Goal: Task Accomplishment & Management: Manage account settings

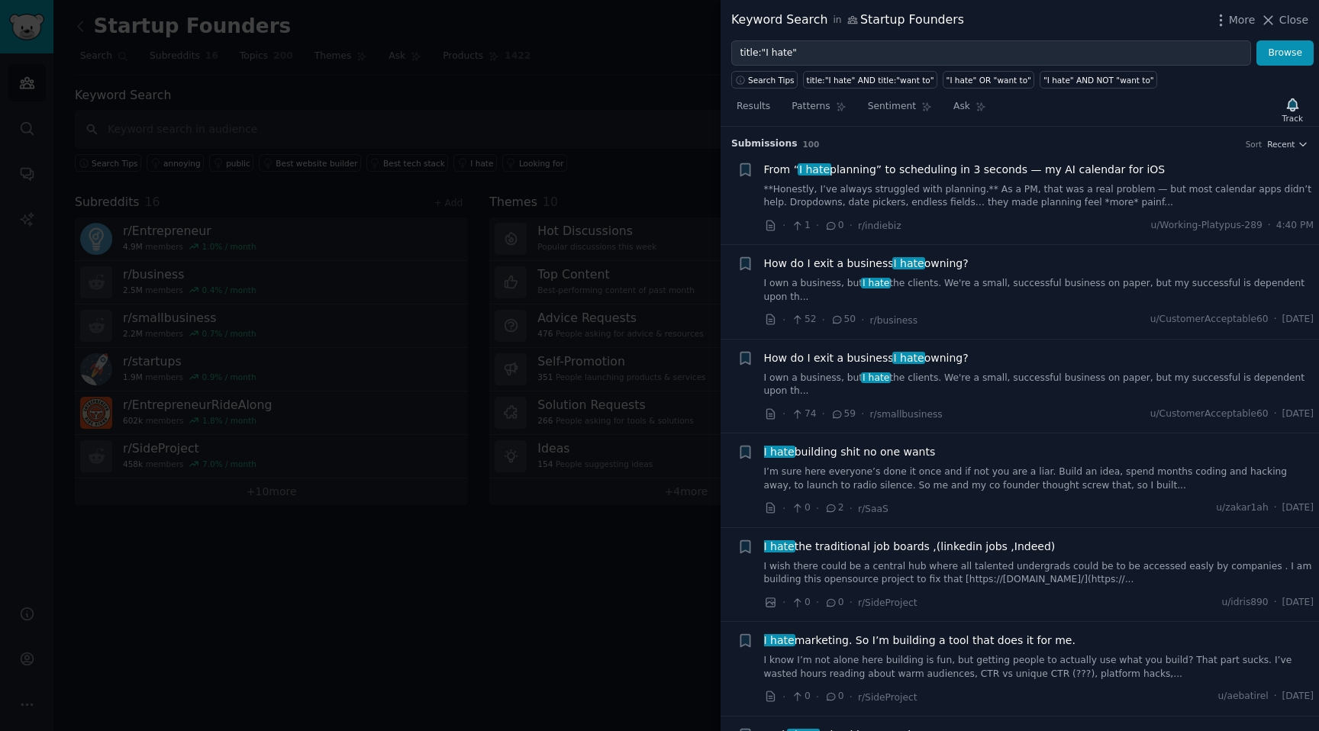
scroll to position [3503, 0]
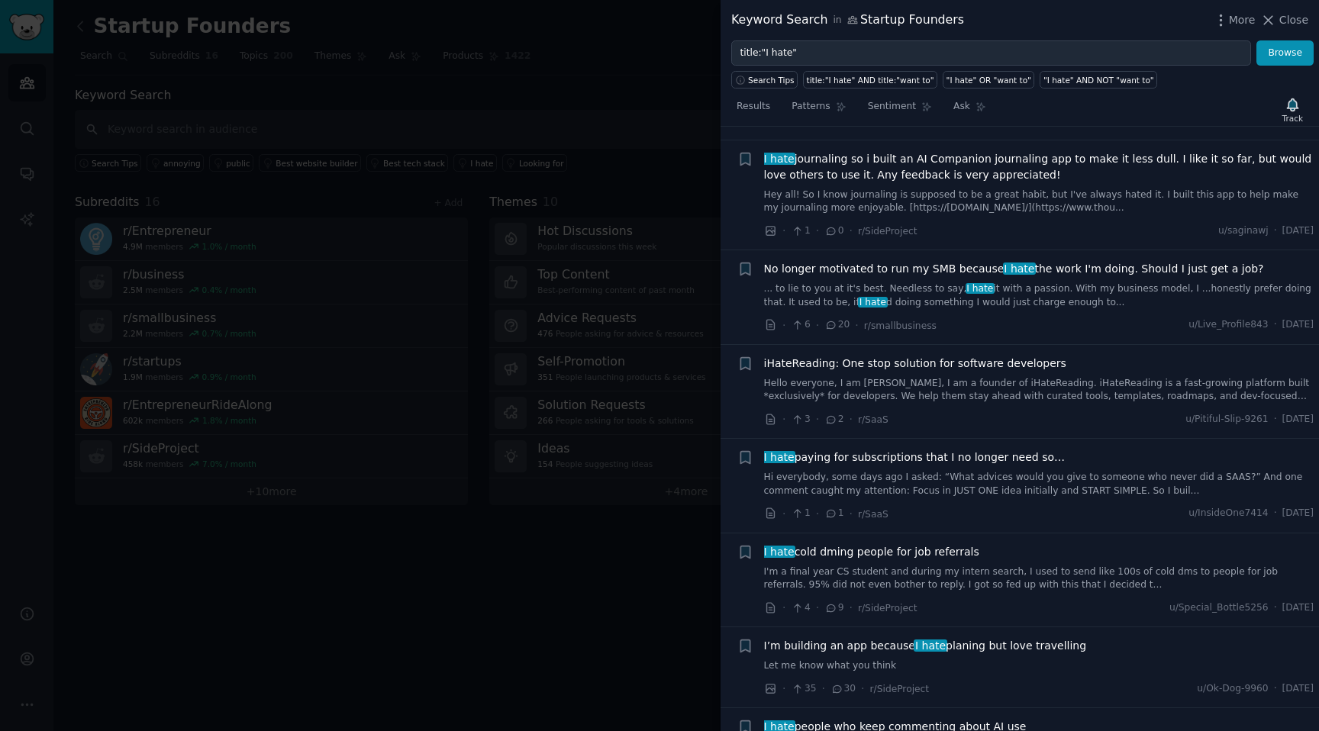
click at [656, 76] on div at bounding box center [659, 365] width 1319 height 731
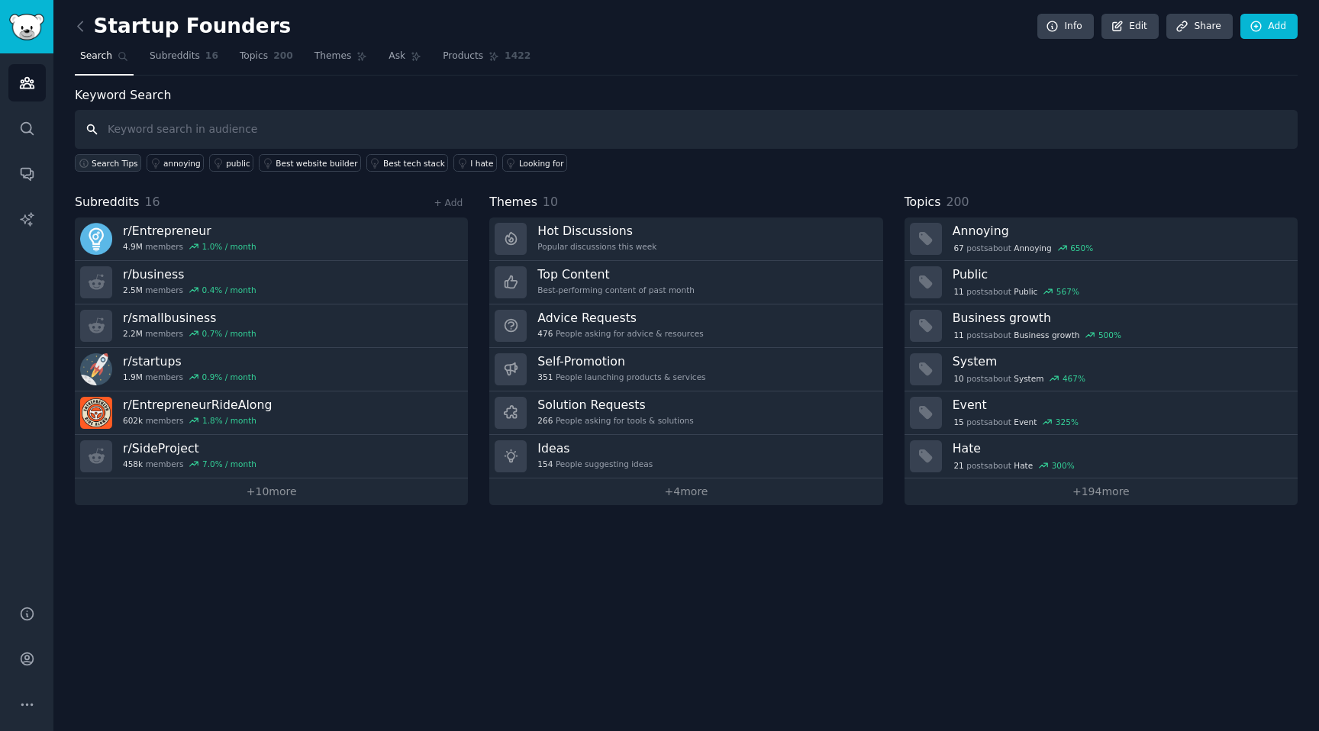
click at [75, 169] on button "Search Tips" at bounding box center [108, 163] width 66 height 18
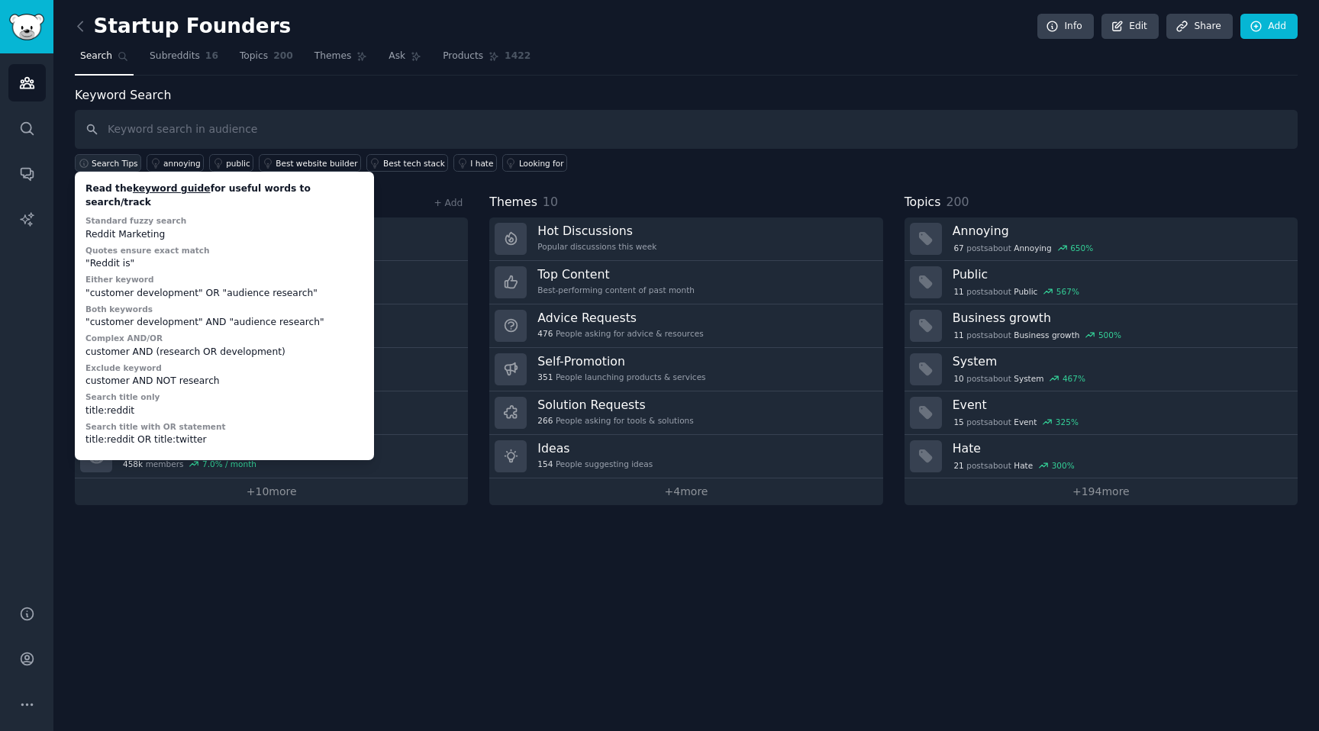
click at [75, 169] on button "Search Tips" at bounding box center [108, 163] width 66 height 18
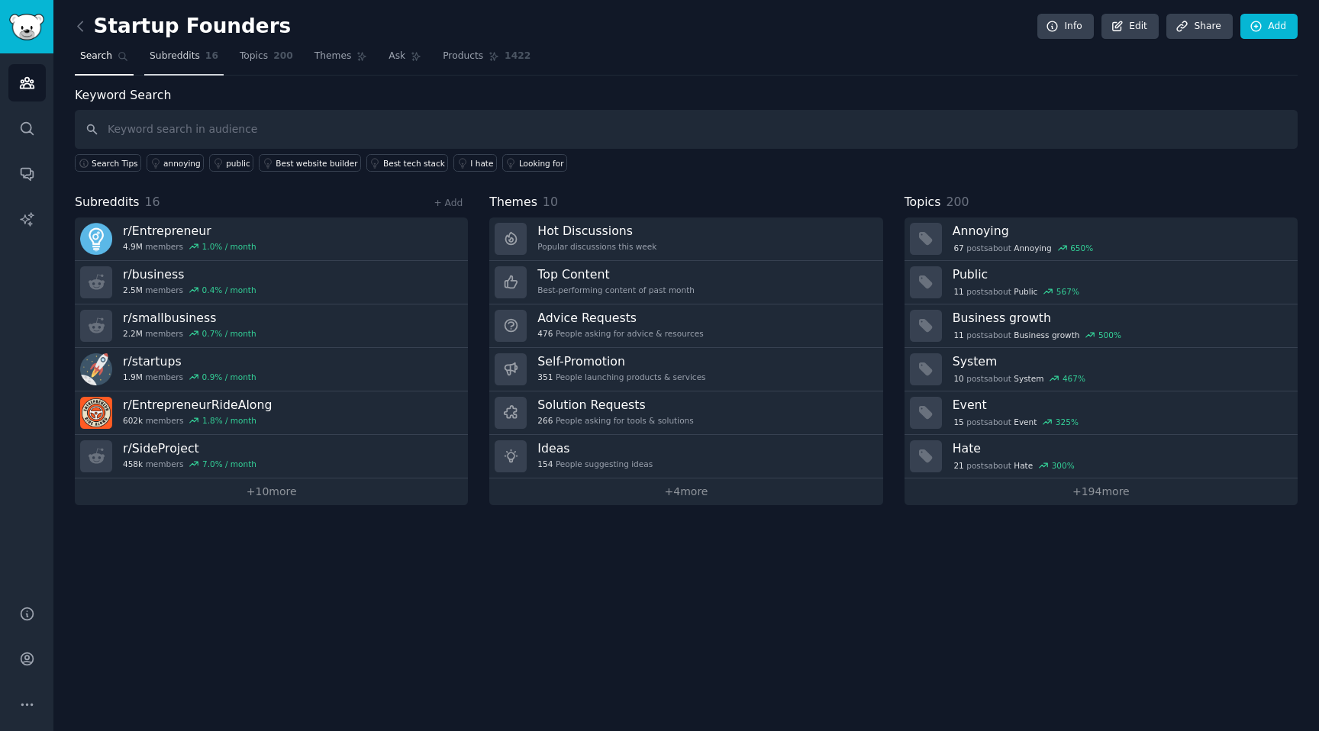
click at [144, 67] on link "Subreddits 16" at bounding box center [183, 59] width 79 height 31
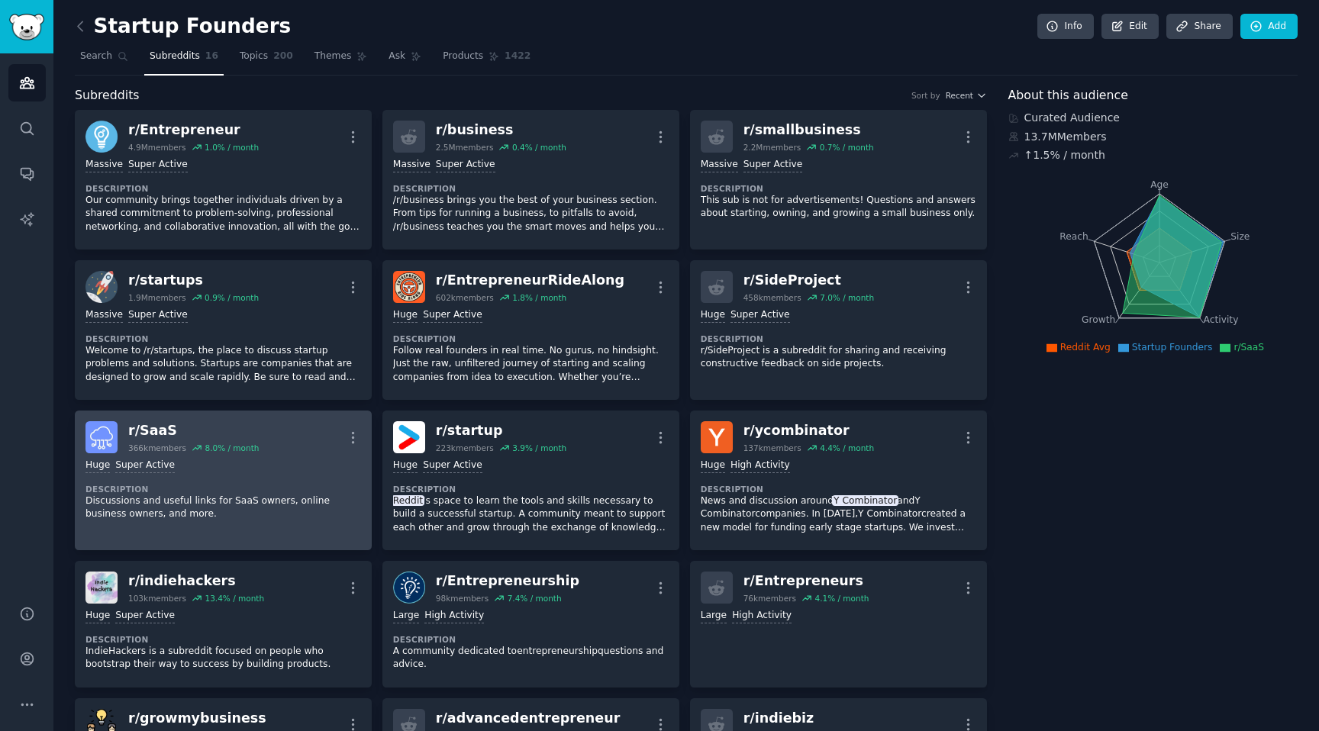
click at [128, 421] on div "r/ SaaS" at bounding box center [193, 430] width 130 height 19
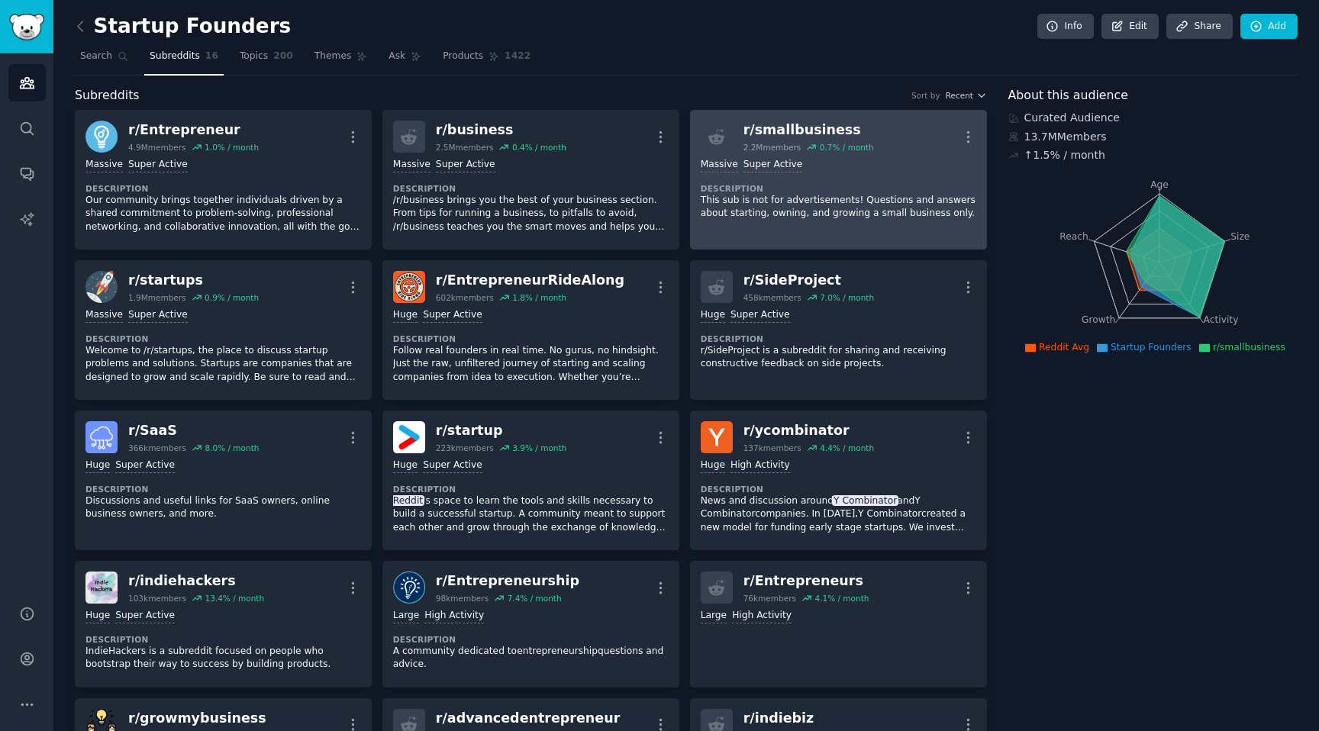
click at [839, 185] on dt "Description" at bounding box center [838, 188] width 275 height 11
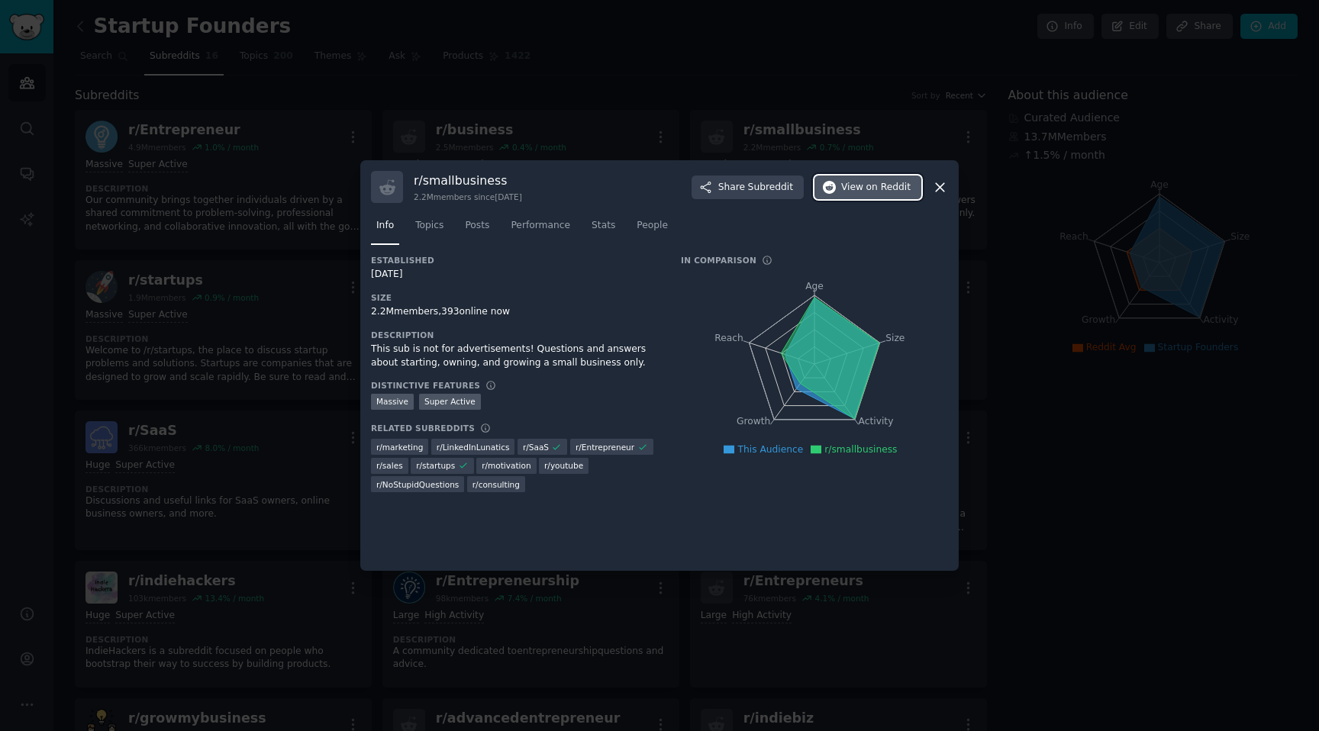
click at [907, 181] on span "View on Reddit" at bounding box center [875, 188] width 69 height 14
click at [939, 179] on icon at bounding box center [940, 187] width 16 height 16
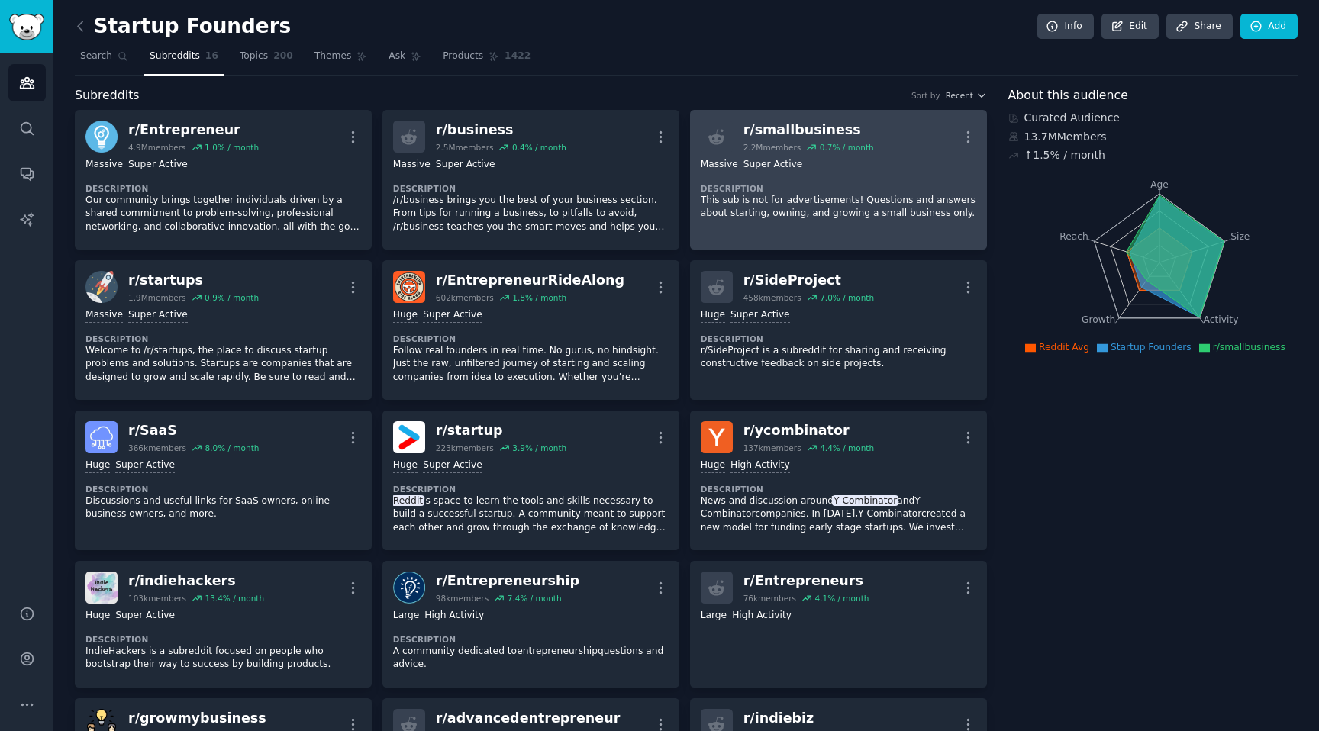
click at [855, 132] on div "r/ smallbusiness 2.2M members 0.7 % / month More" at bounding box center [838, 137] width 275 height 32
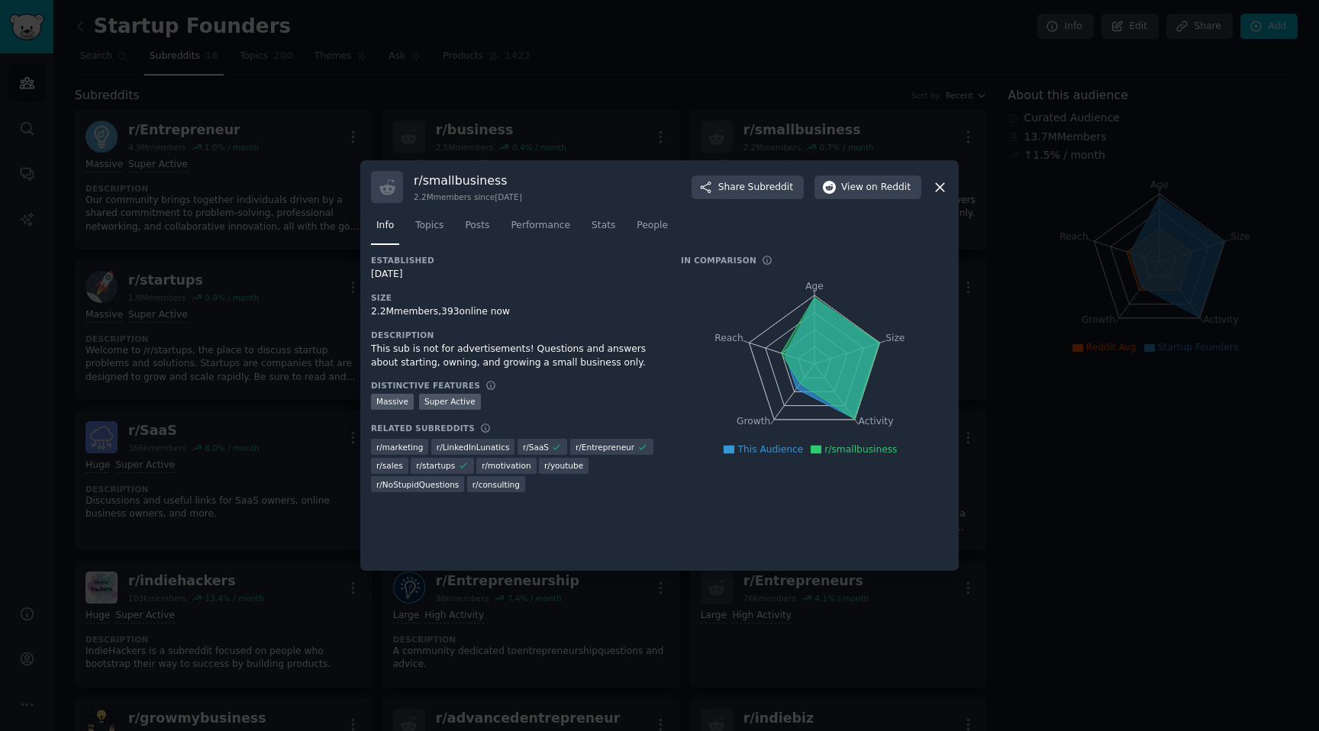
click at [933, 179] on icon at bounding box center [940, 187] width 16 height 16
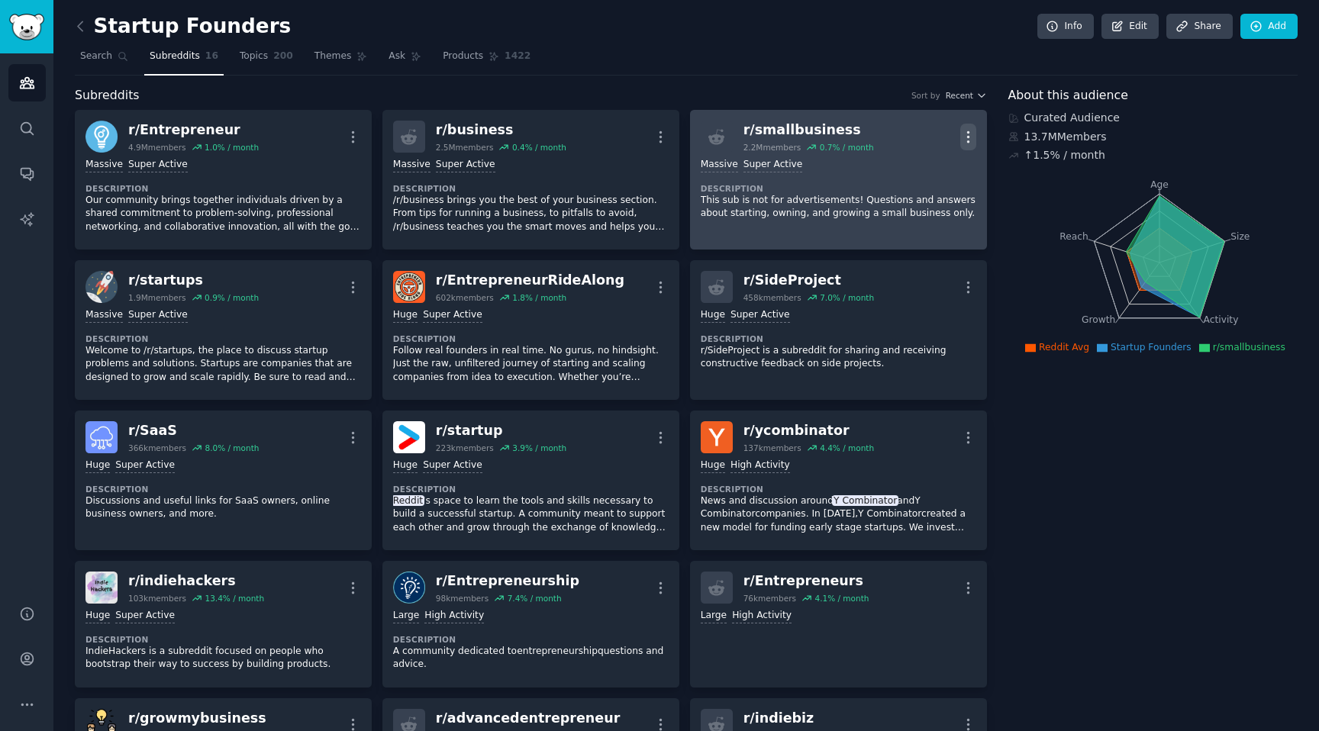
click at [960, 137] on icon "button" at bounding box center [968, 137] width 16 height 16
click at [962, 163] on link "r/ smallbusiness 2.2M members 0.7 % / month More View Share Delete 1,000,000+ m…" at bounding box center [838, 180] width 297 height 140
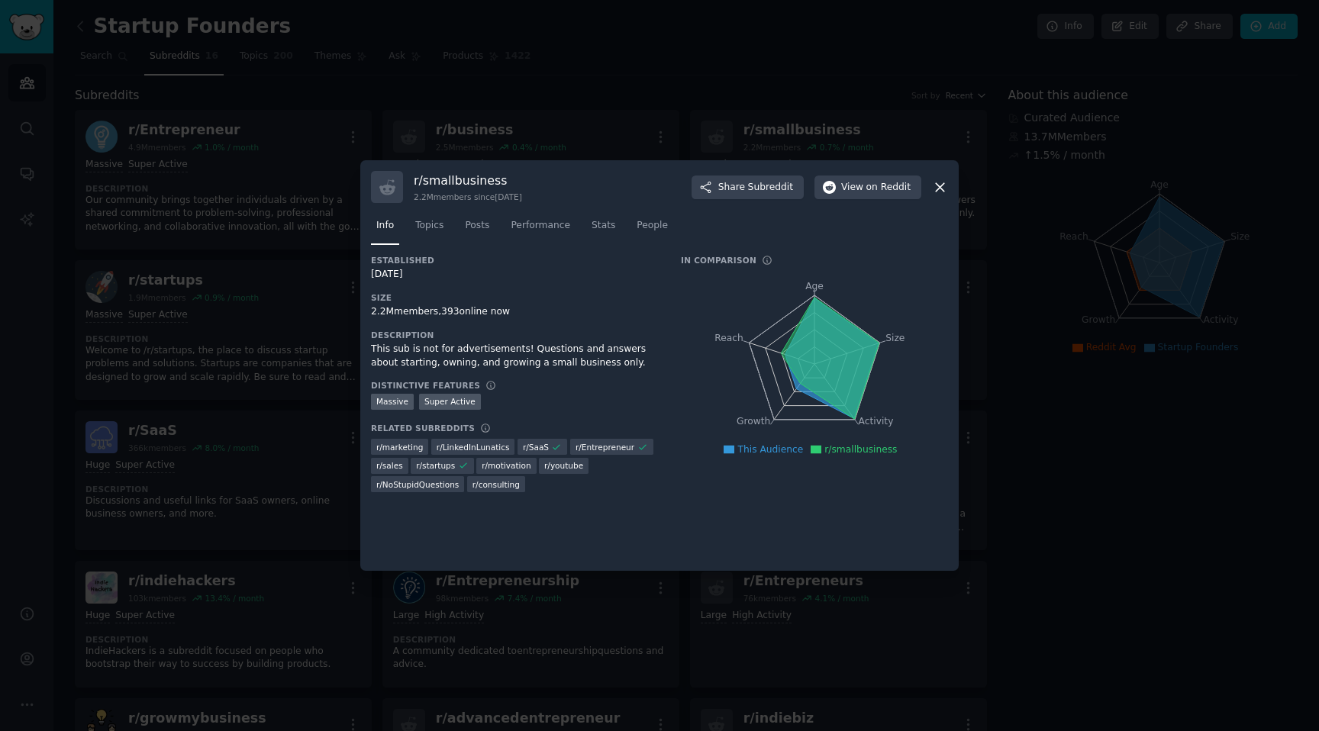
click at [935, 179] on icon at bounding box center [940, 187] width 16 height 16
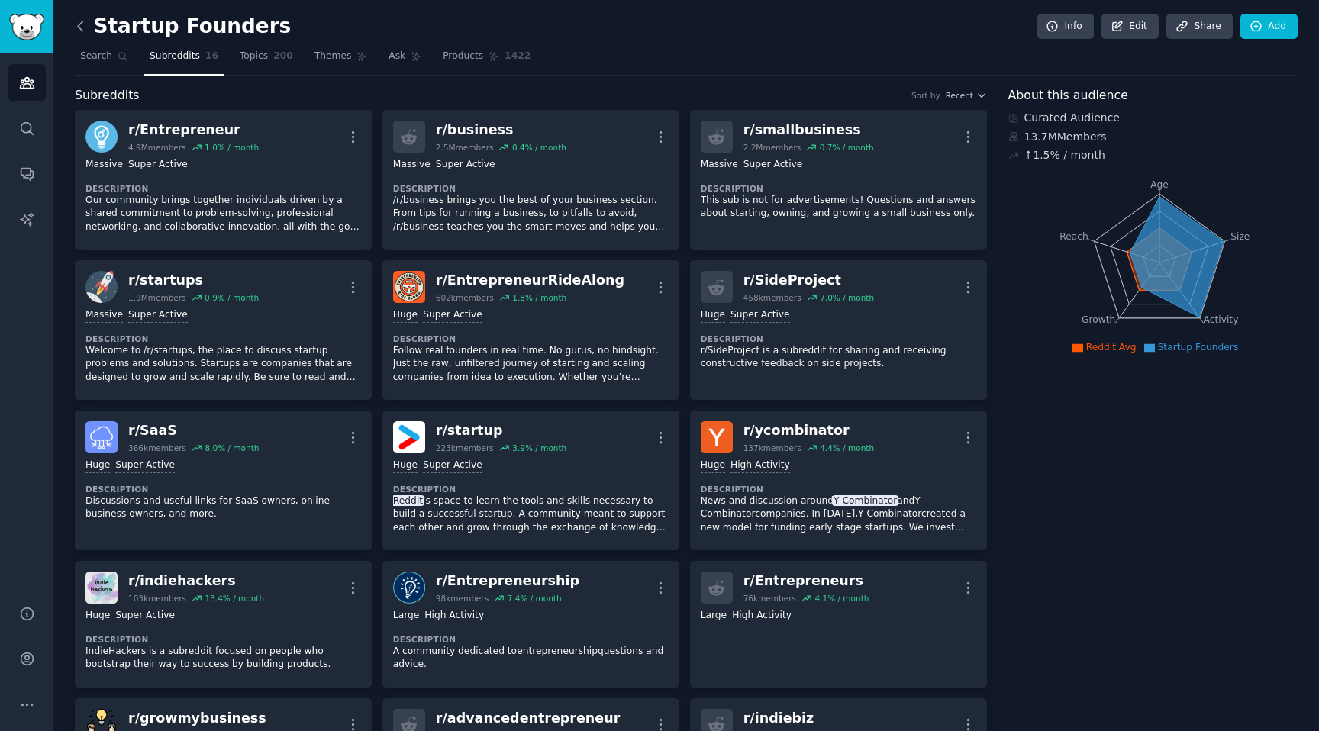
click at [78, 28] on icon at bounding box center [80, 25] width 5 height 9
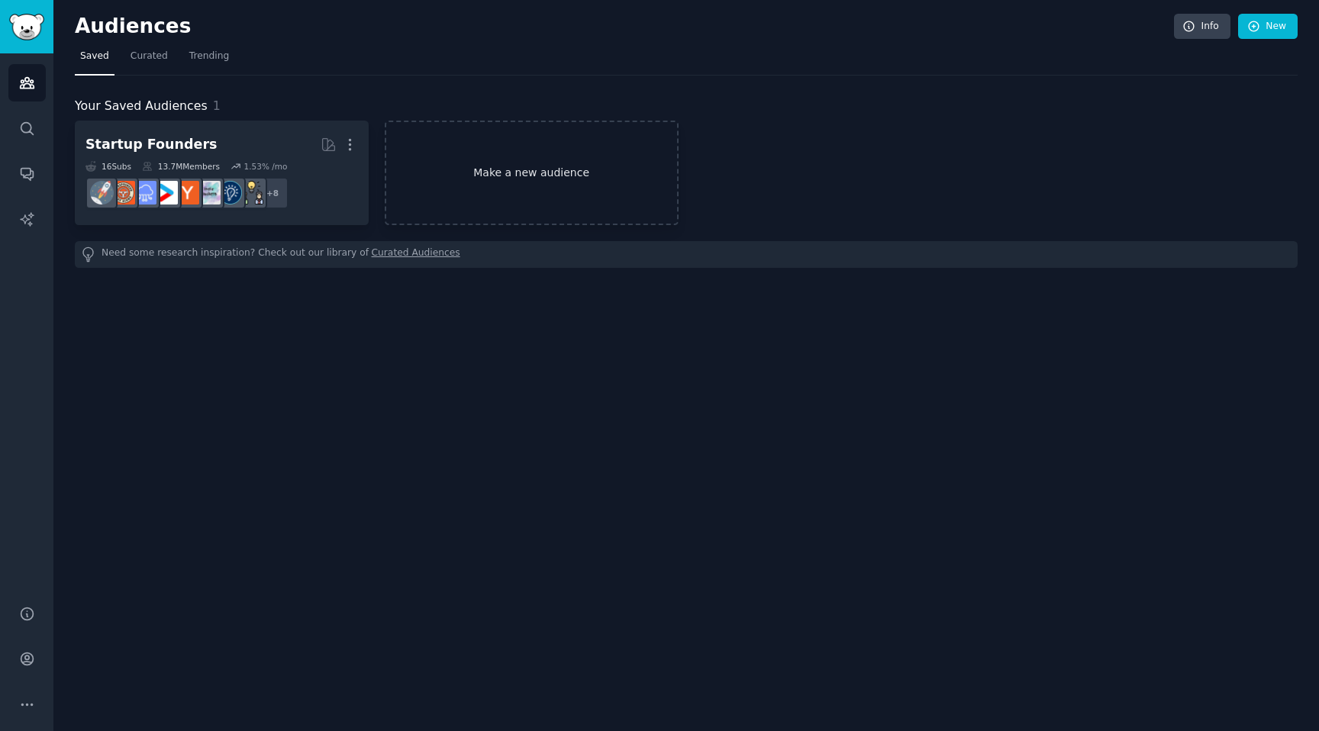
click at [503, 163] on link "Make a new audience" at bounding box center [532, 173] width 294 height 105
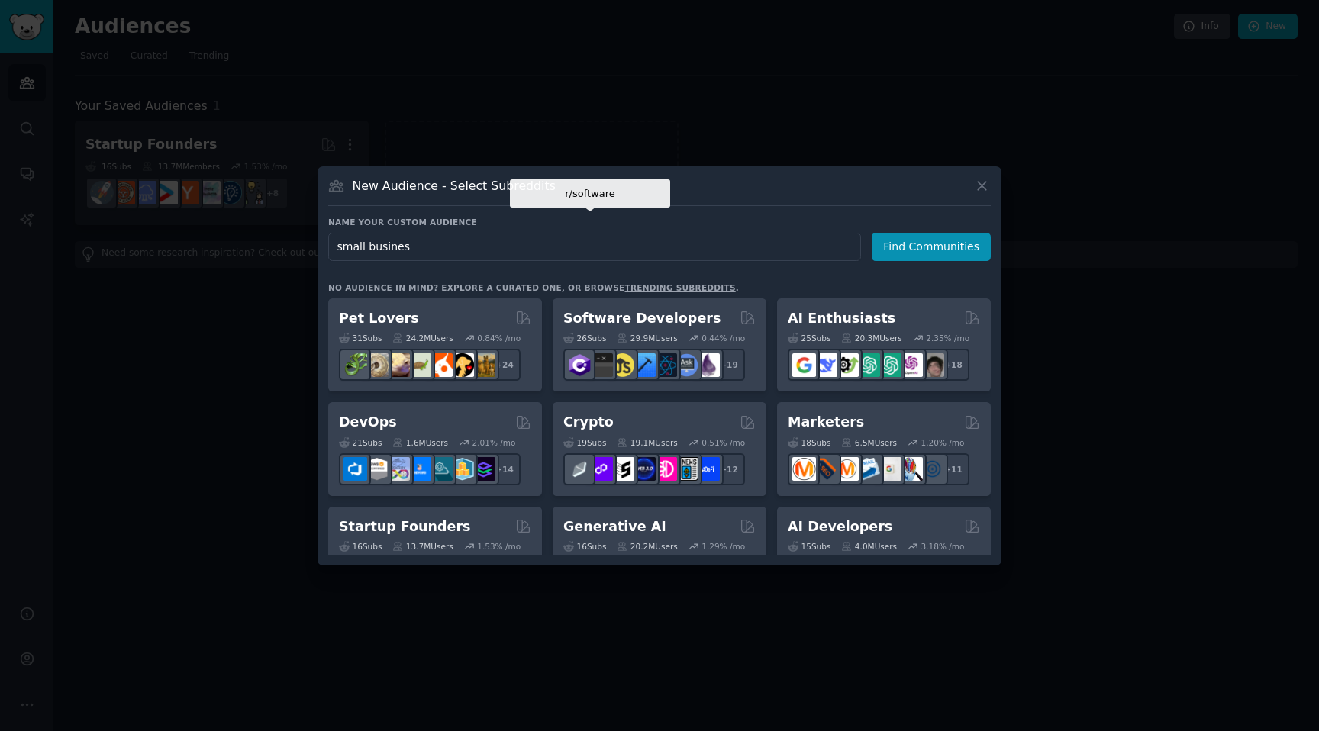
type input "small business"
click button "Find Communities" at bounding box center [931, 247] width 119 height 28
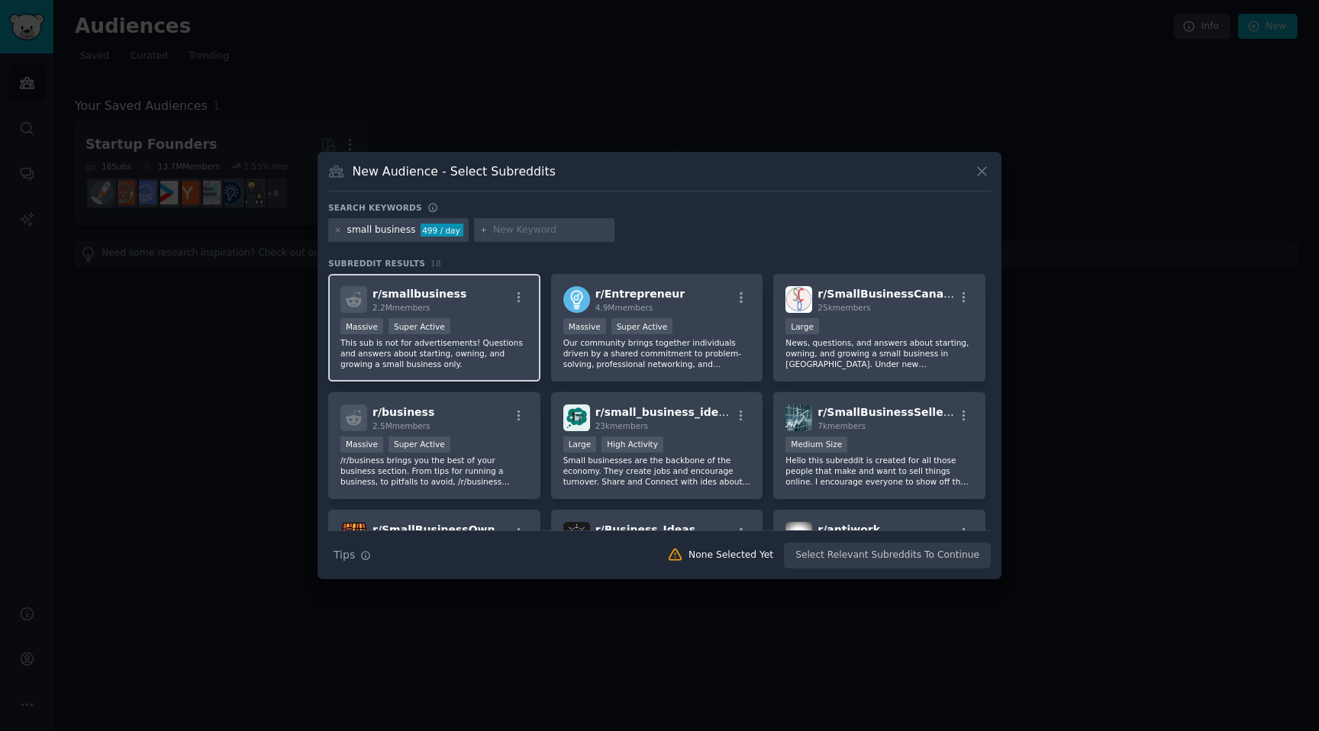
click at [440, 288] on span "r/ smallbusiness" at bounding box center [419, 294] width 94 height 12
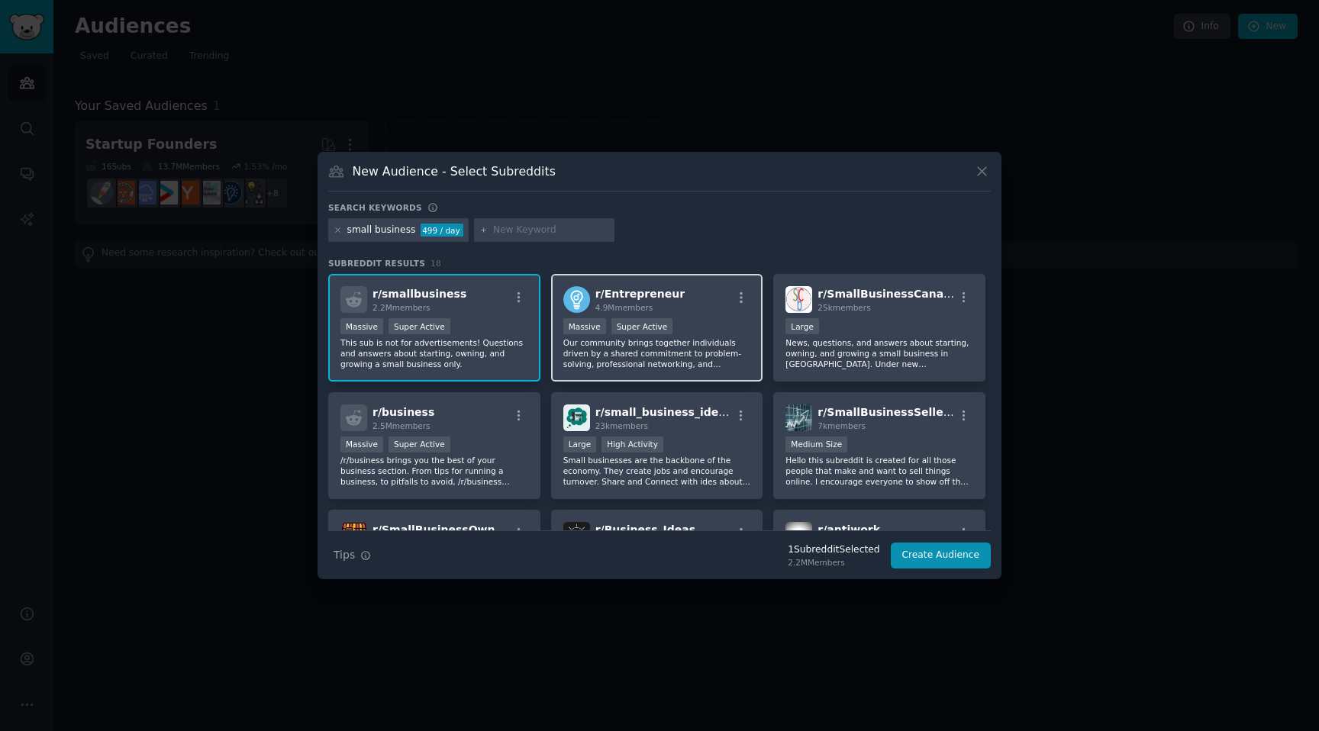
click at [719, 318] on div "Massive Super Active" at bounding box center [657, 327] width 188 height 19
click at [710, 337] on p "Our community brings together individuals driven by a shared commitment to prob…" at bounding box center [657, 353] width 188 height 32
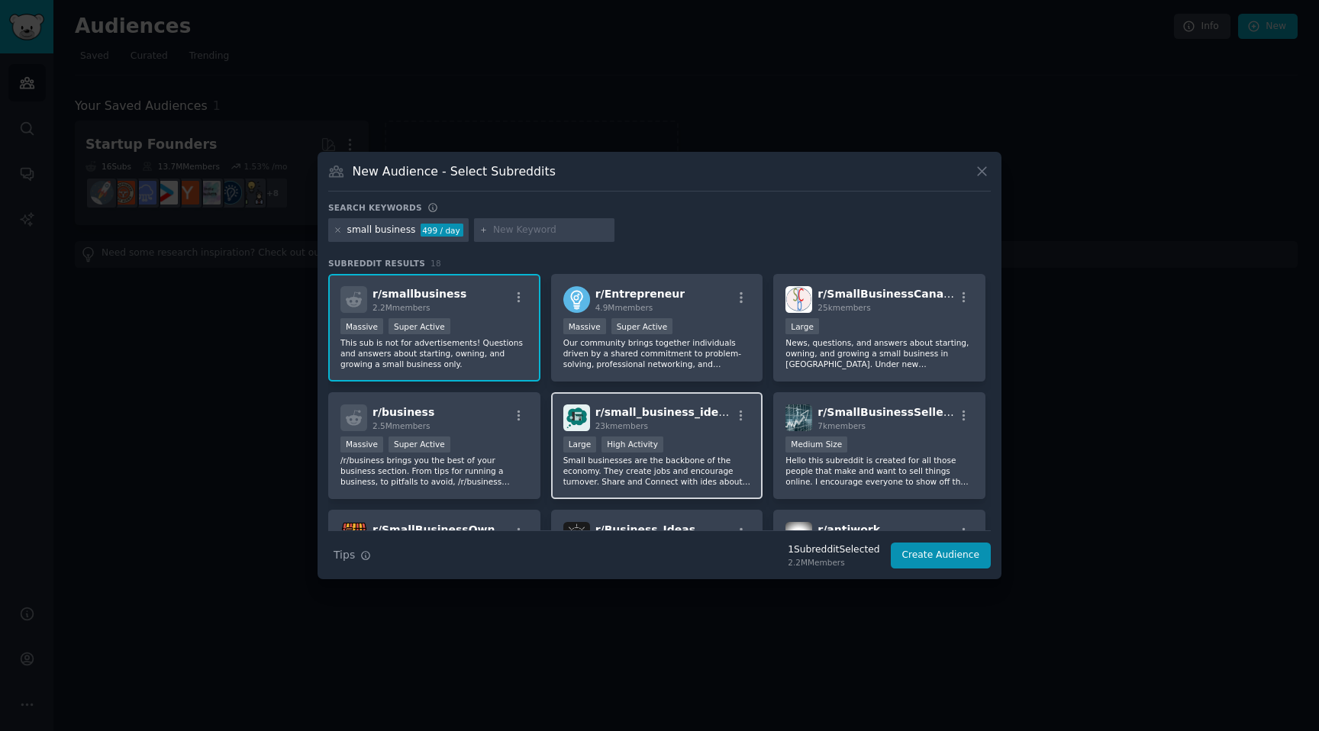
click at [707, 437] on div ">= 80th percentile for submissions / day Large High Activity" at bounding box center [657, 446] width 188 height 19
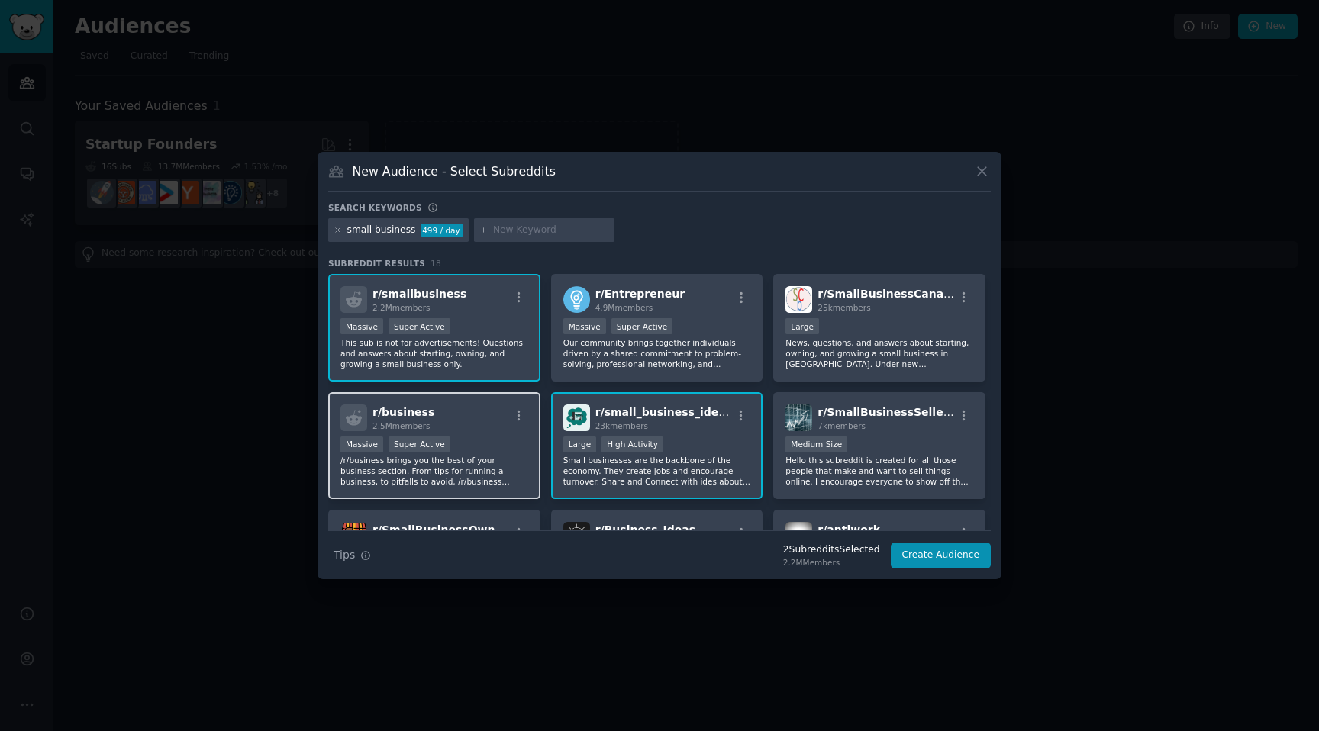
click at [508, 455] on p "/r/business brings you the best of your business section. From tips for running…" at bounding box center [434, 471] width 188 height 32
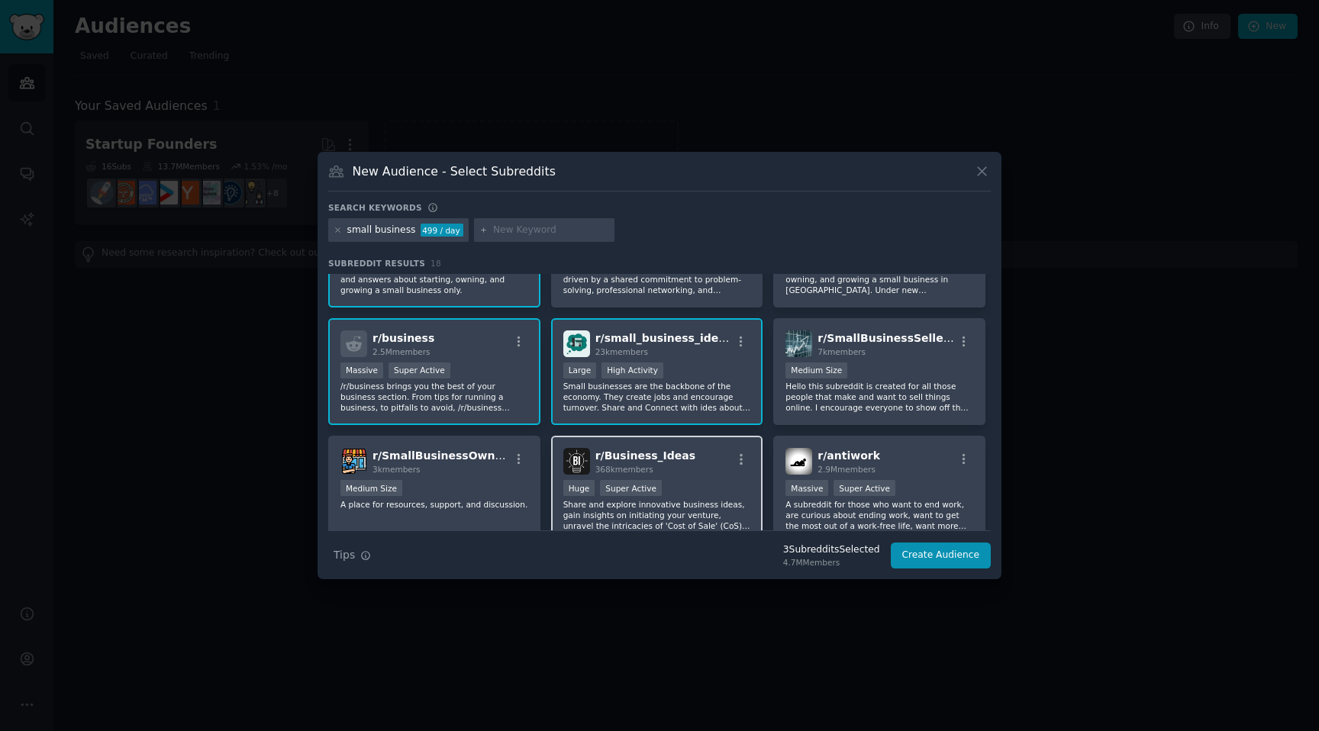
scroll to position [80, 0]
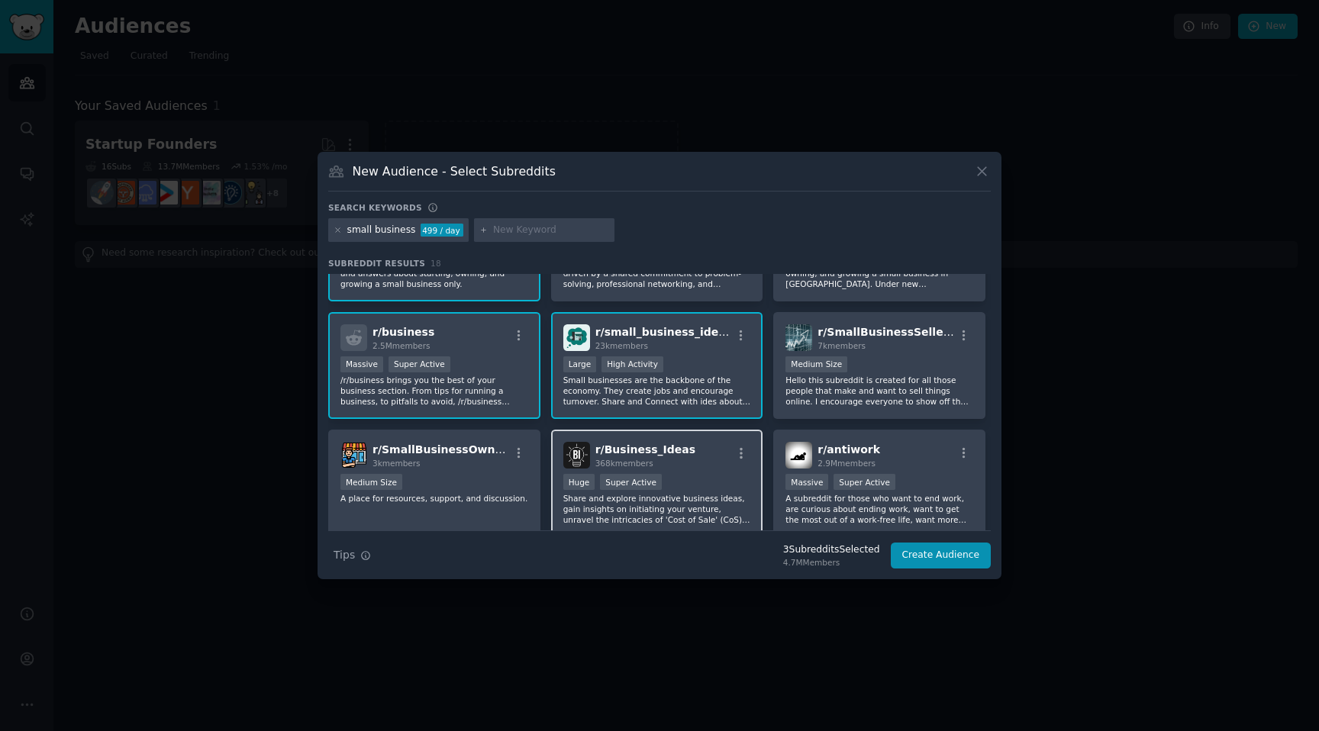
click at [681, 430] on div "r/ Business_Ideas 368k members Huge Super Active Share and explore innovative b…" at bounding box center [657, 484] width 212 height 108
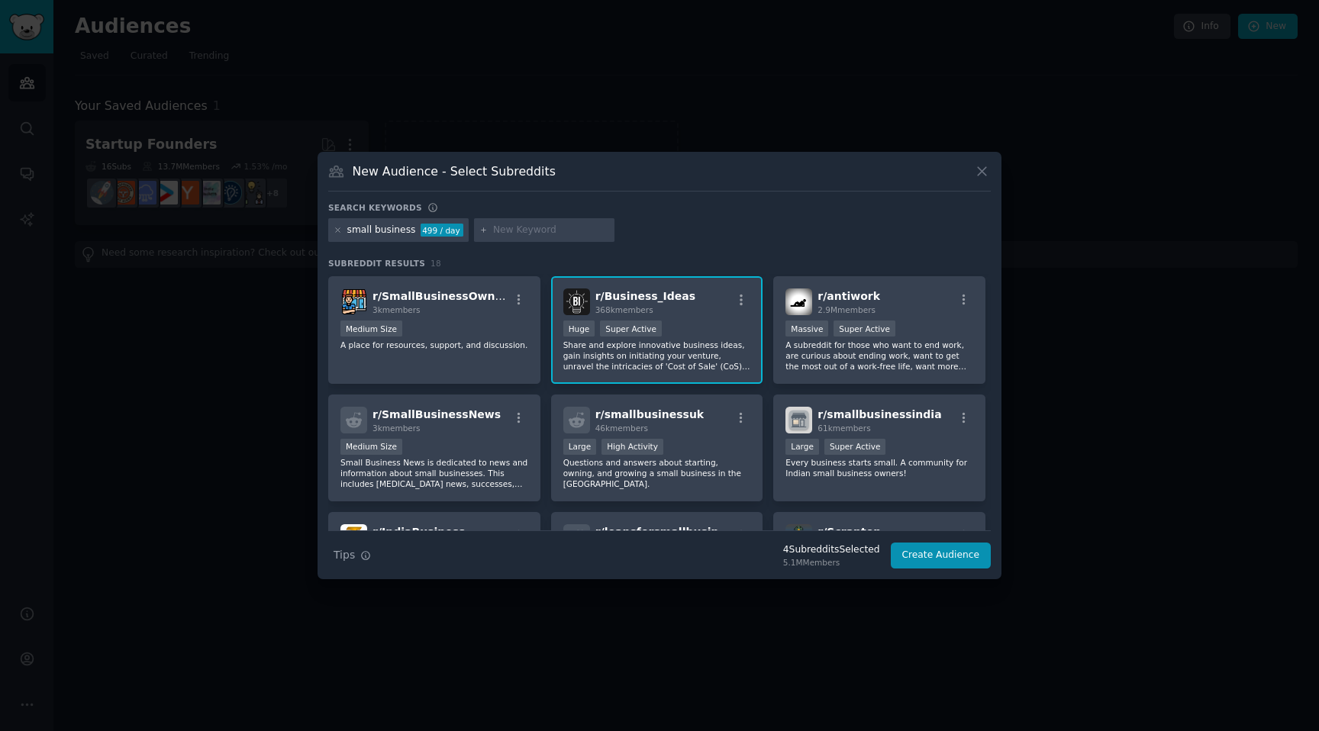
scroll to position [237, 0]
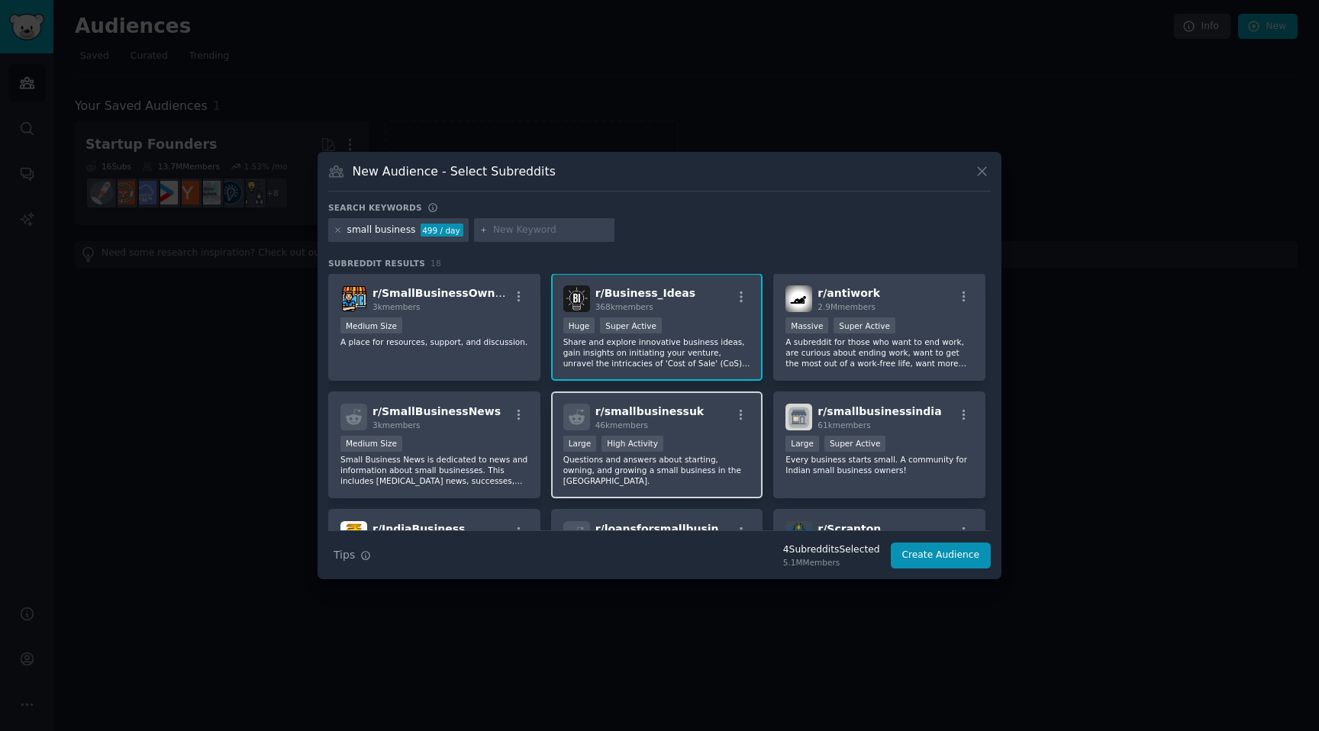
click at [706, 454] on p "Questions and answers about starting, owning, and growing a small business in t…" at bounding box center [657, 470] width 188 height 32
click at [948, 543] on button "Create Audience" at bounding box center [941, 556] width 101 height 26
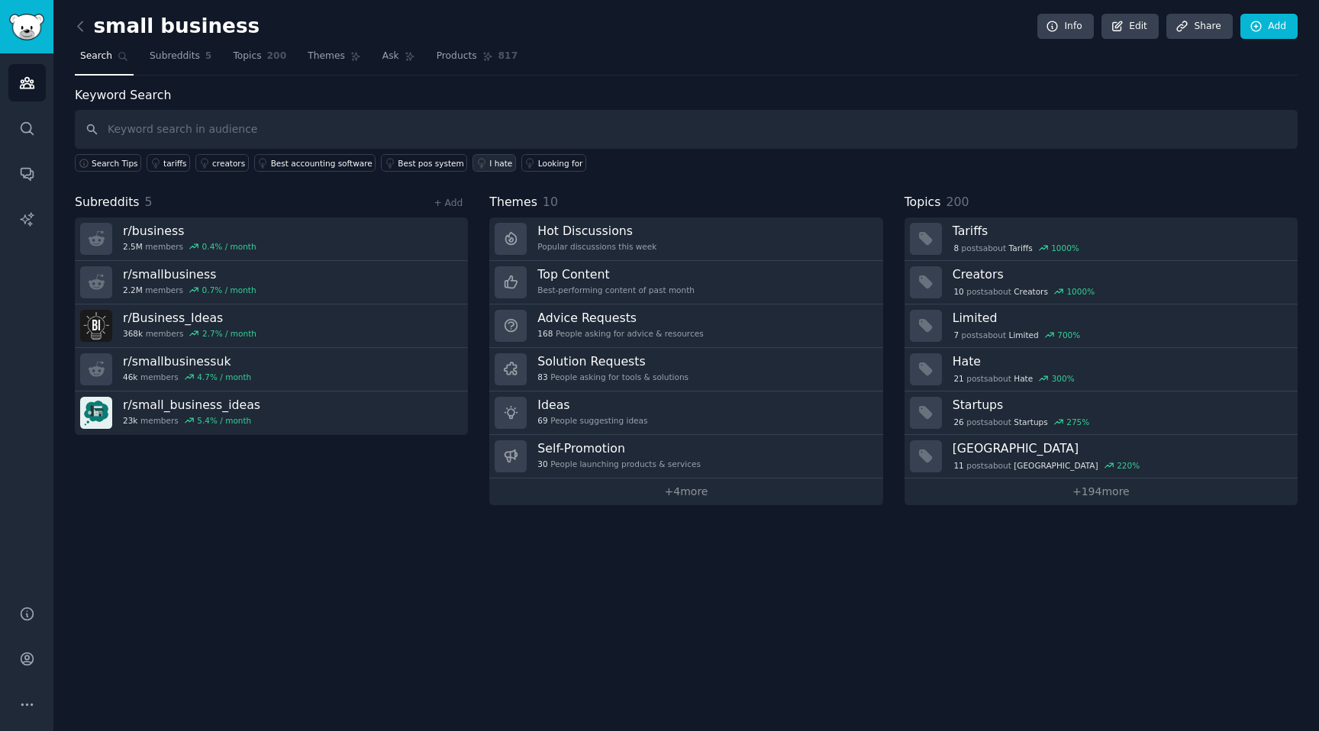
click at [472, 164] on link "I hate" at bounding box center [493, 163] width 43 height 18
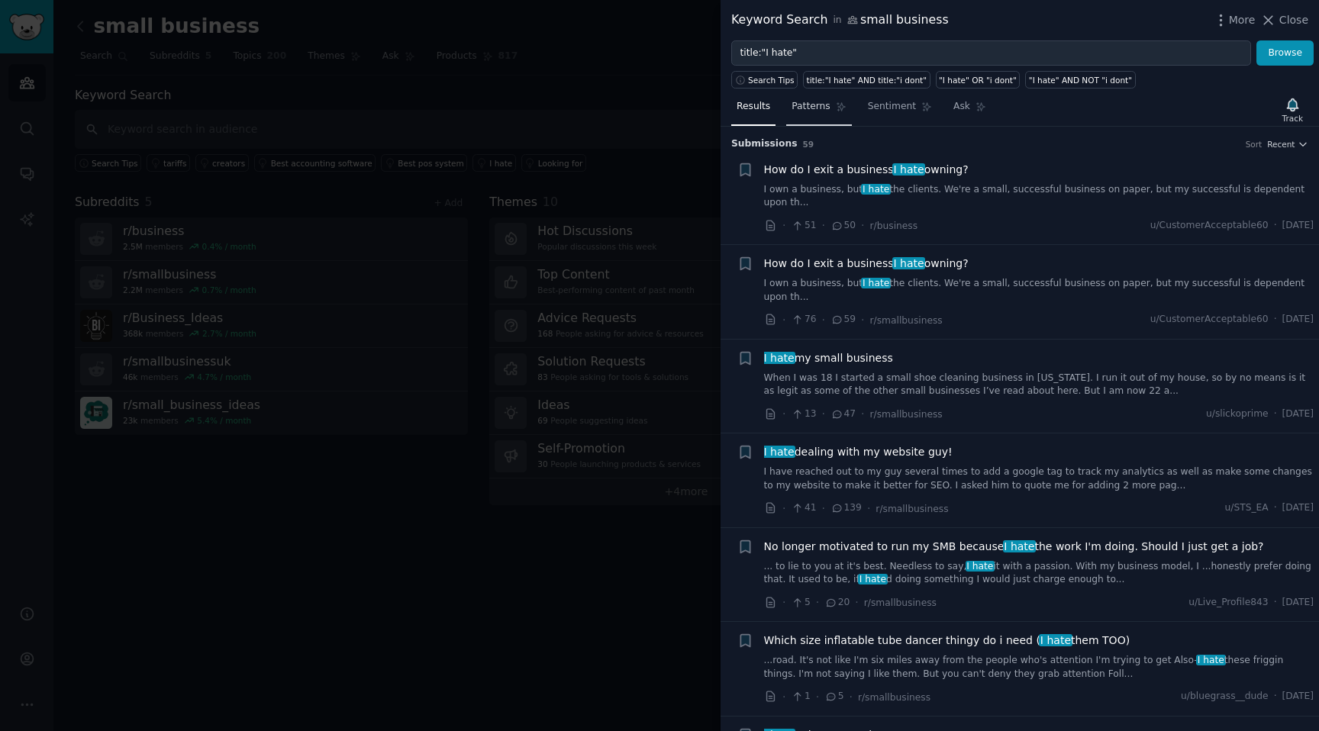
click at [806, 105] on span "Patterns" at bounding box center [810, 107] width 38 height 14
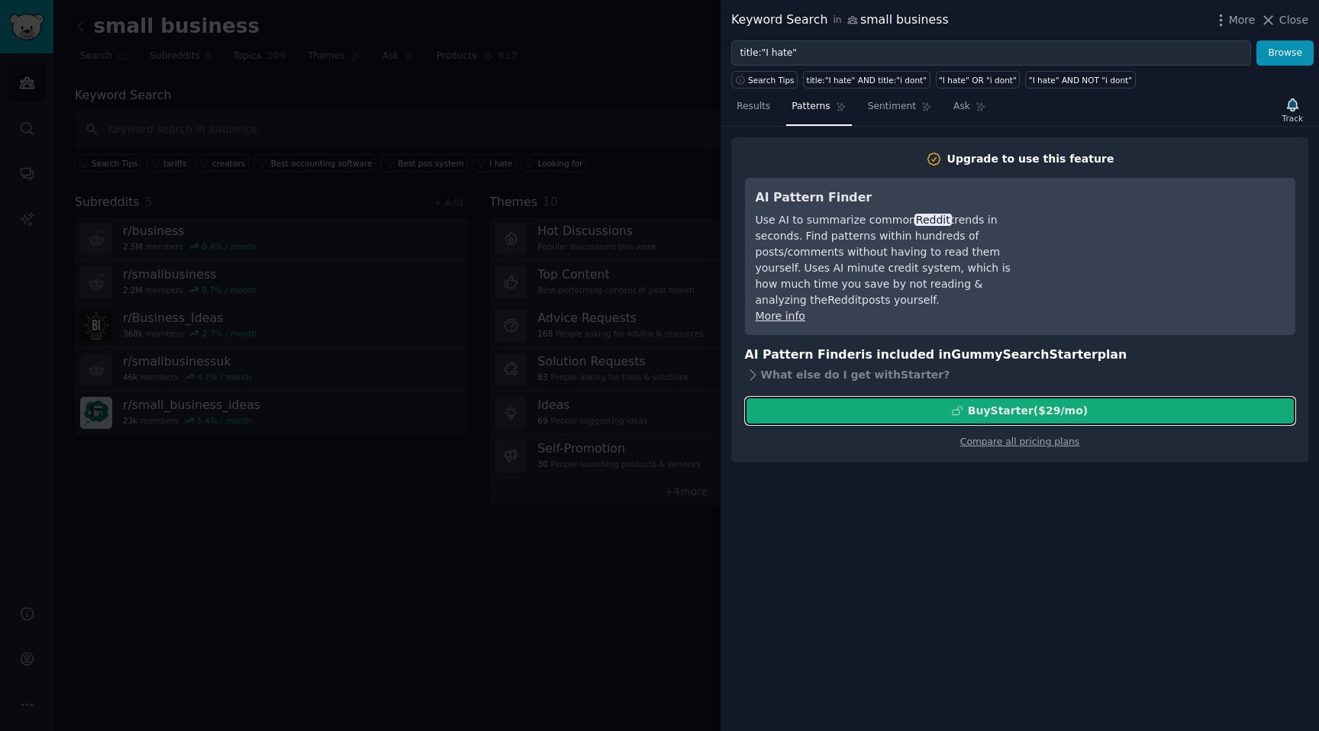
click at [887, 403] on div "Buy Starter ($ 29 /mo )" at bounding box center [1020, 411] width 549 height 16
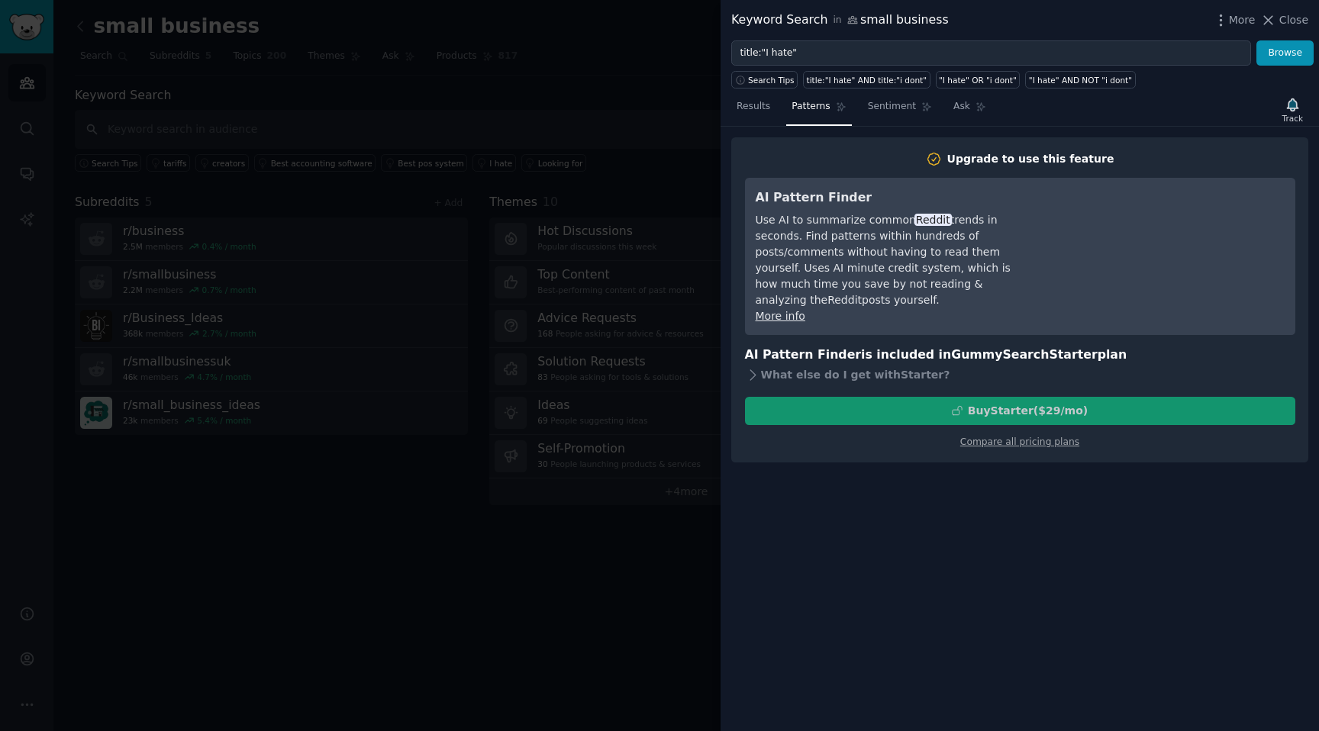
click at [887, 397] on div "Buy Starter ($ 29 /mo )" at bounding box center [1020, 411] width 550 height 28
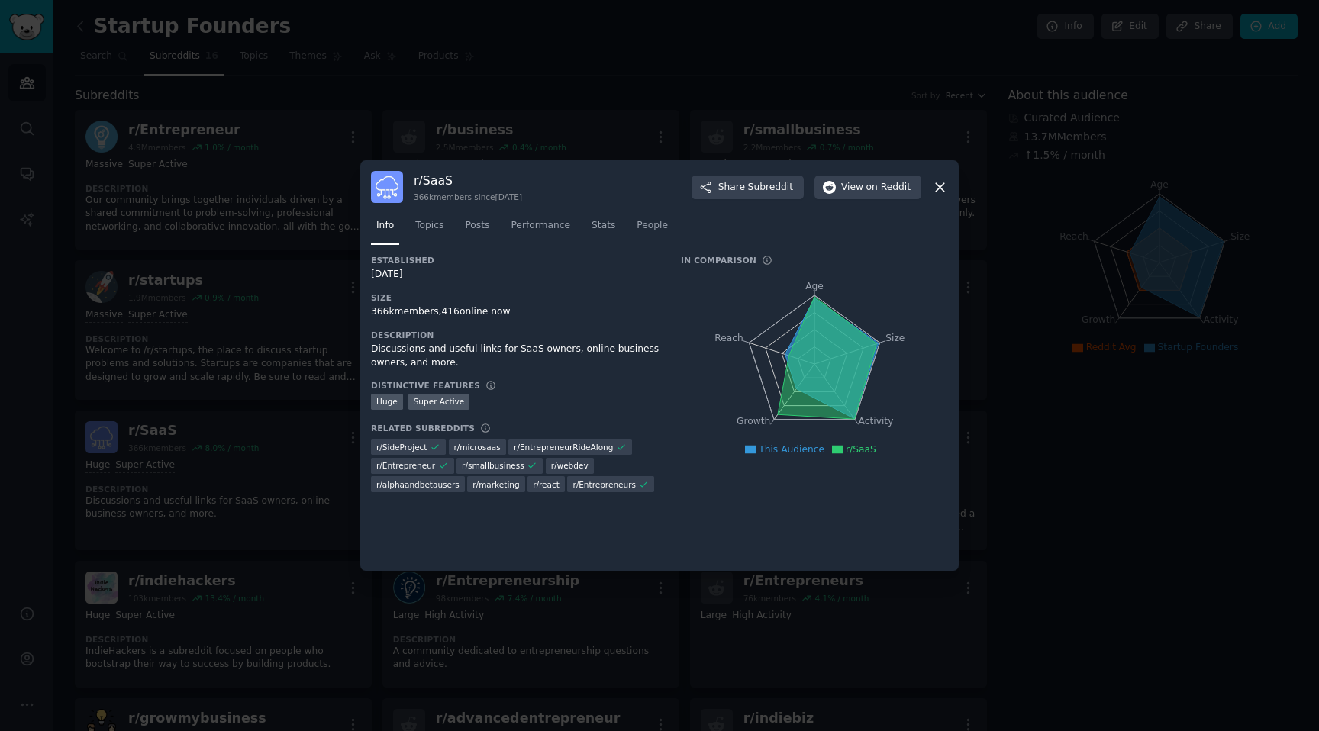
click at [941, 183] on icon at bounding box center [940, 187] width 8 height 8
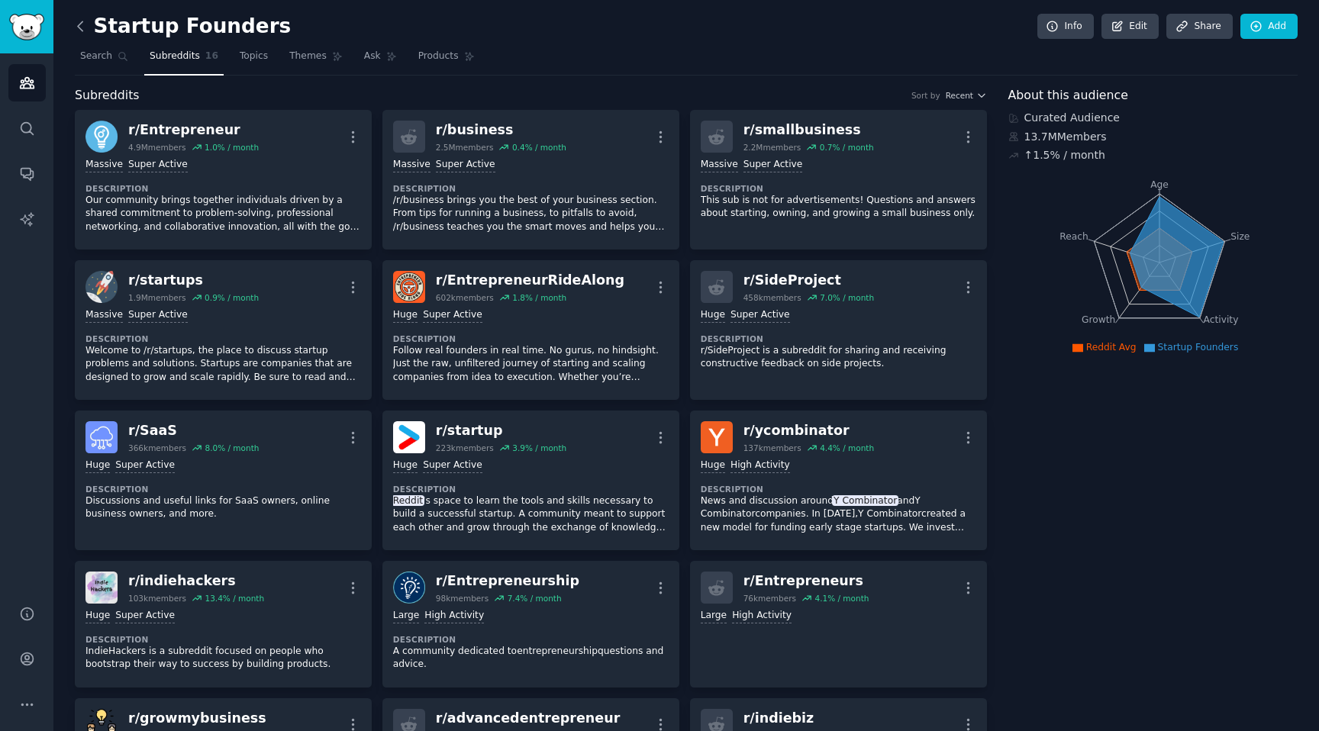
click at [72, 27] on icon at bounding box center [80, 26] width 16 height 16
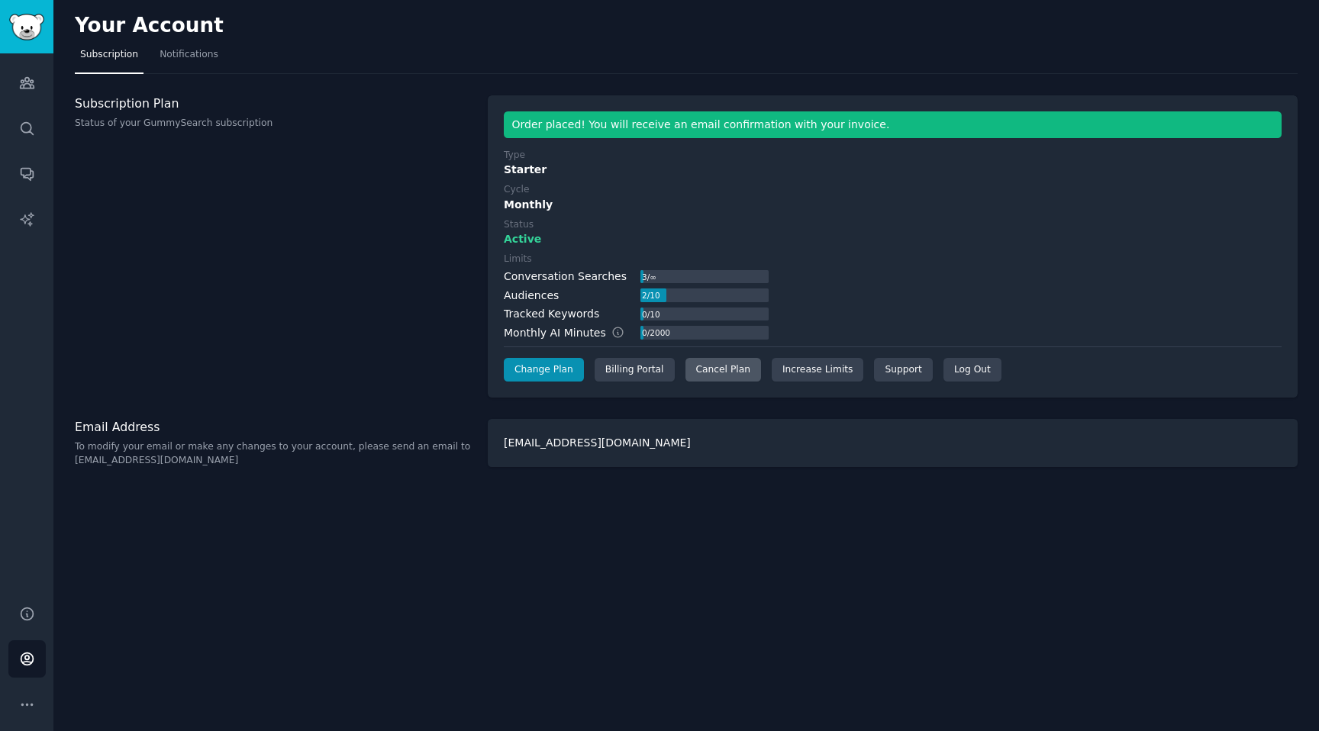
click at [693, 367] on div "Cancel Plan" at bounding box center [723, 370] width 76 height 24
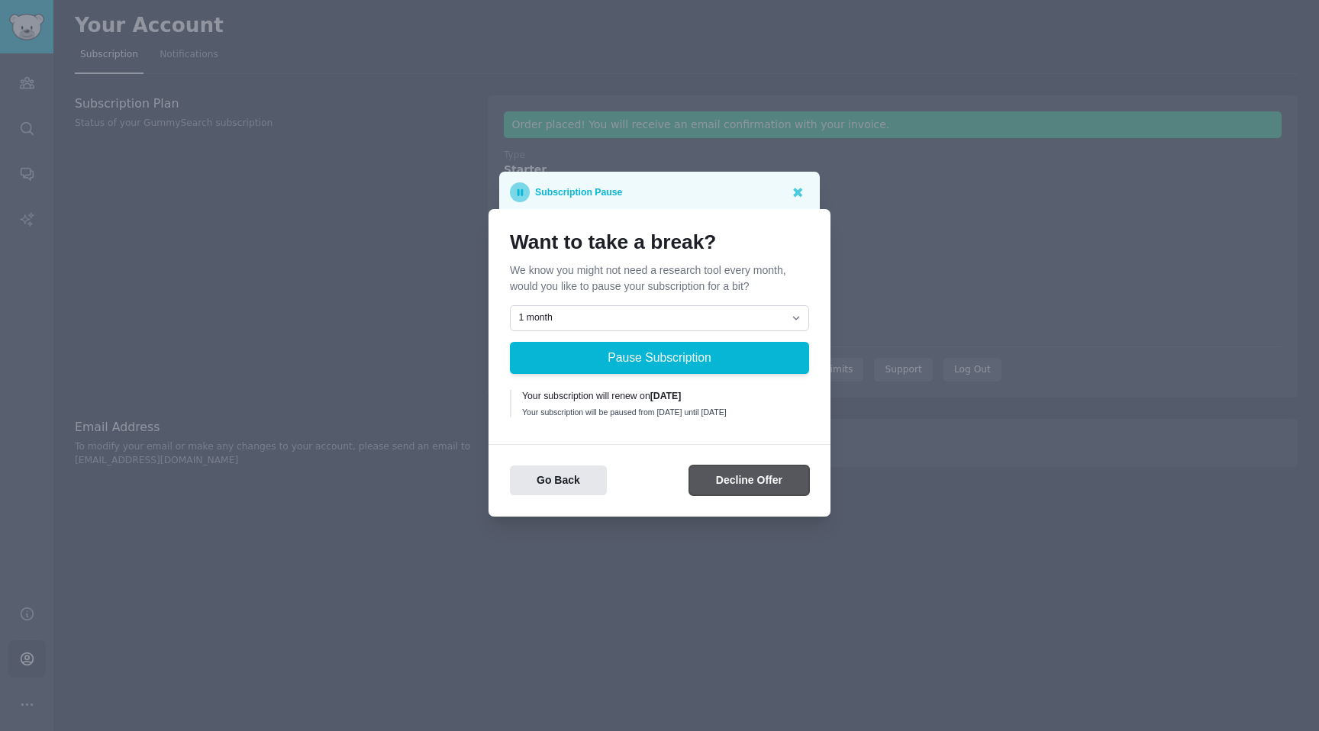
click at [719, 478] on button "Decline Offer" at bounding box center [749, 481] width 120 height 30
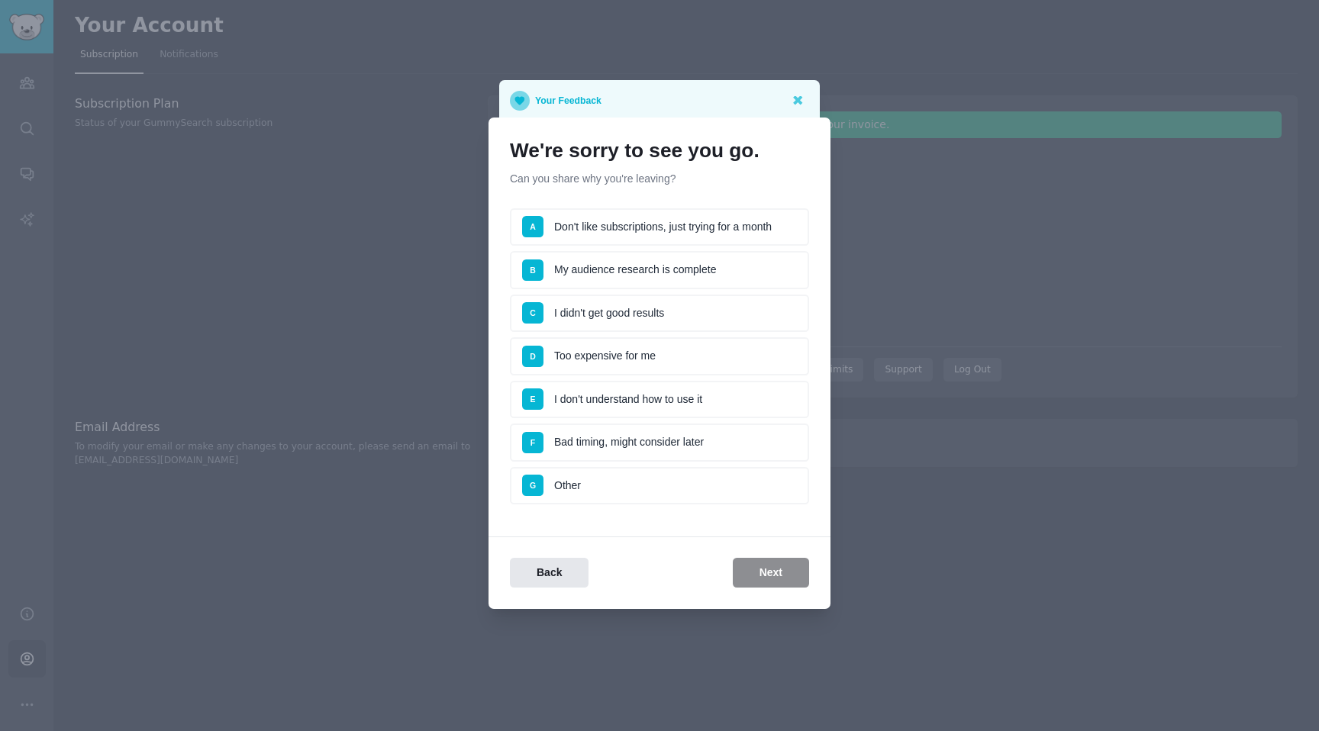
click at [712, 357] on li "D Too expensive for me" at bounding box center [659, 356] width 299 height 38
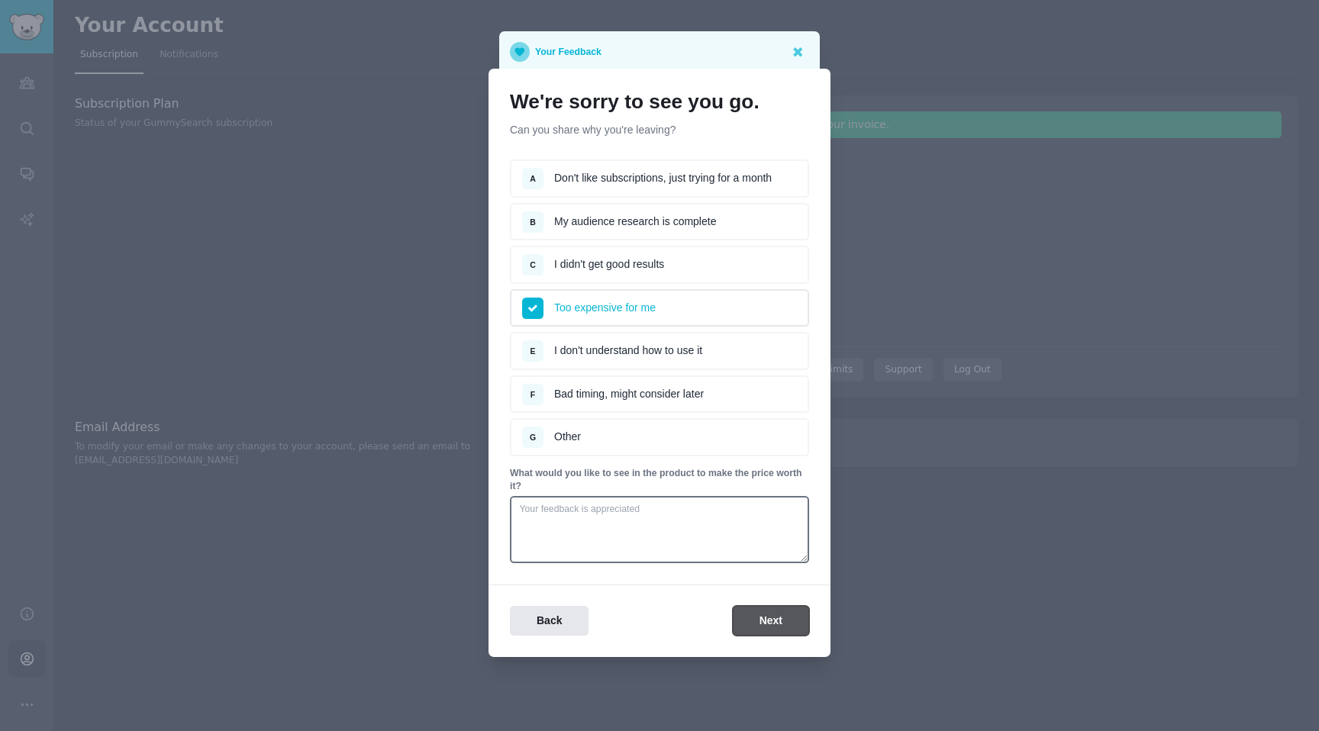
click at [773, 629] on button "Next" at bounding box center [771, 621] width 76 height 30
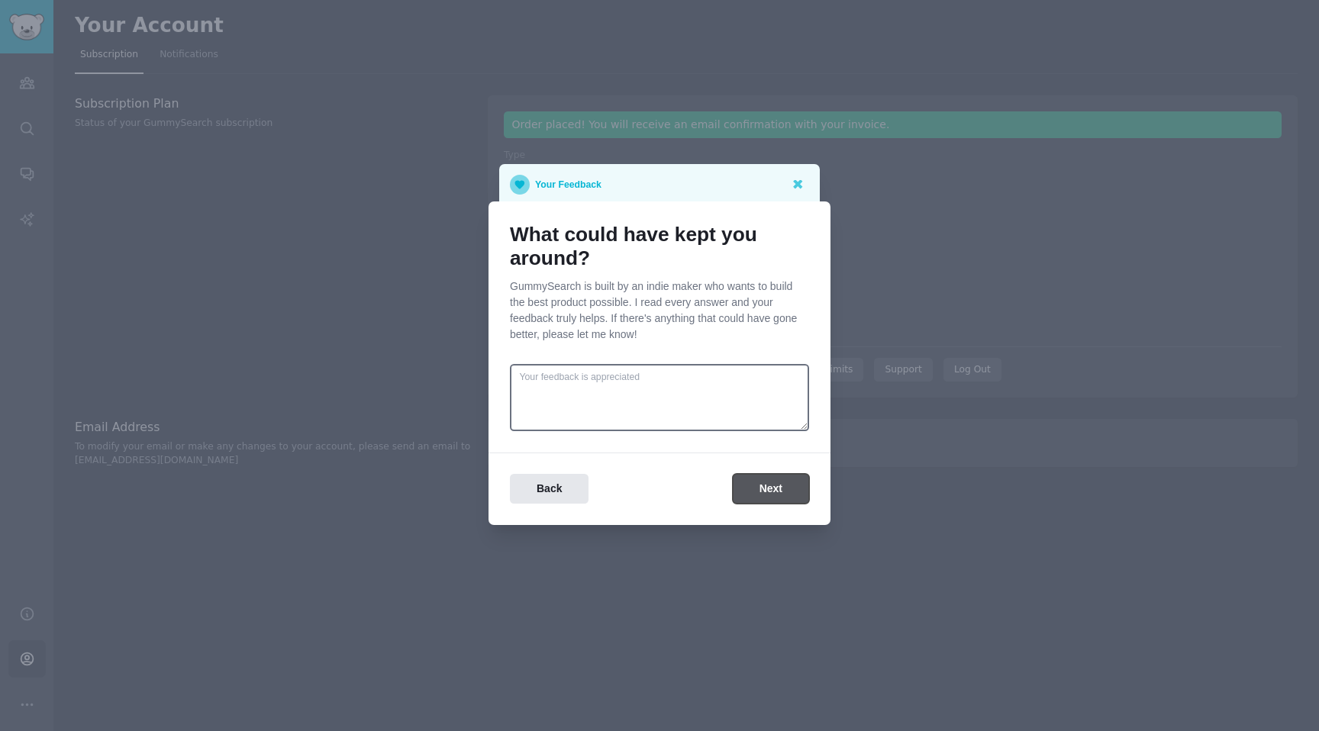
click at [771, 484] on button "Next" at bounding box center [771, 489] width 76 height 30
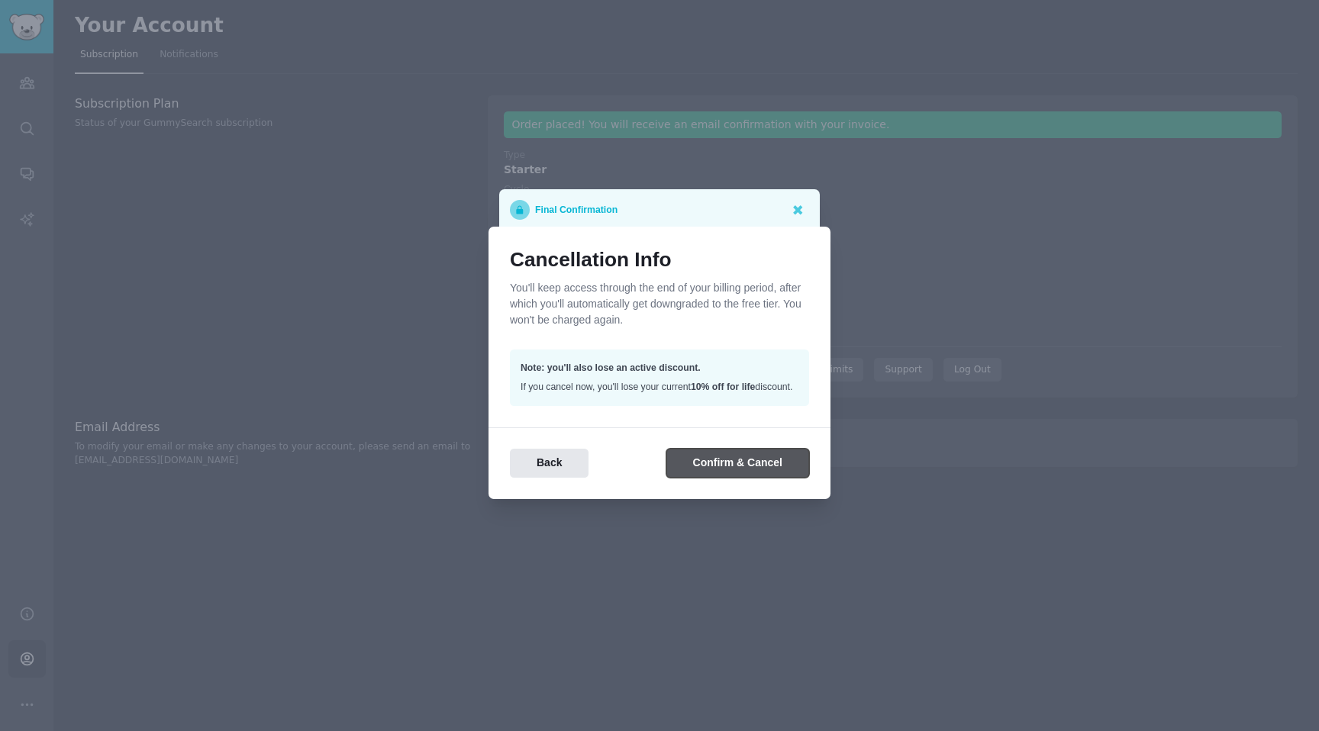
click at [756, 475] on button "Confirm & Cancel" at bounding box center [737, 464] width 143 height 30
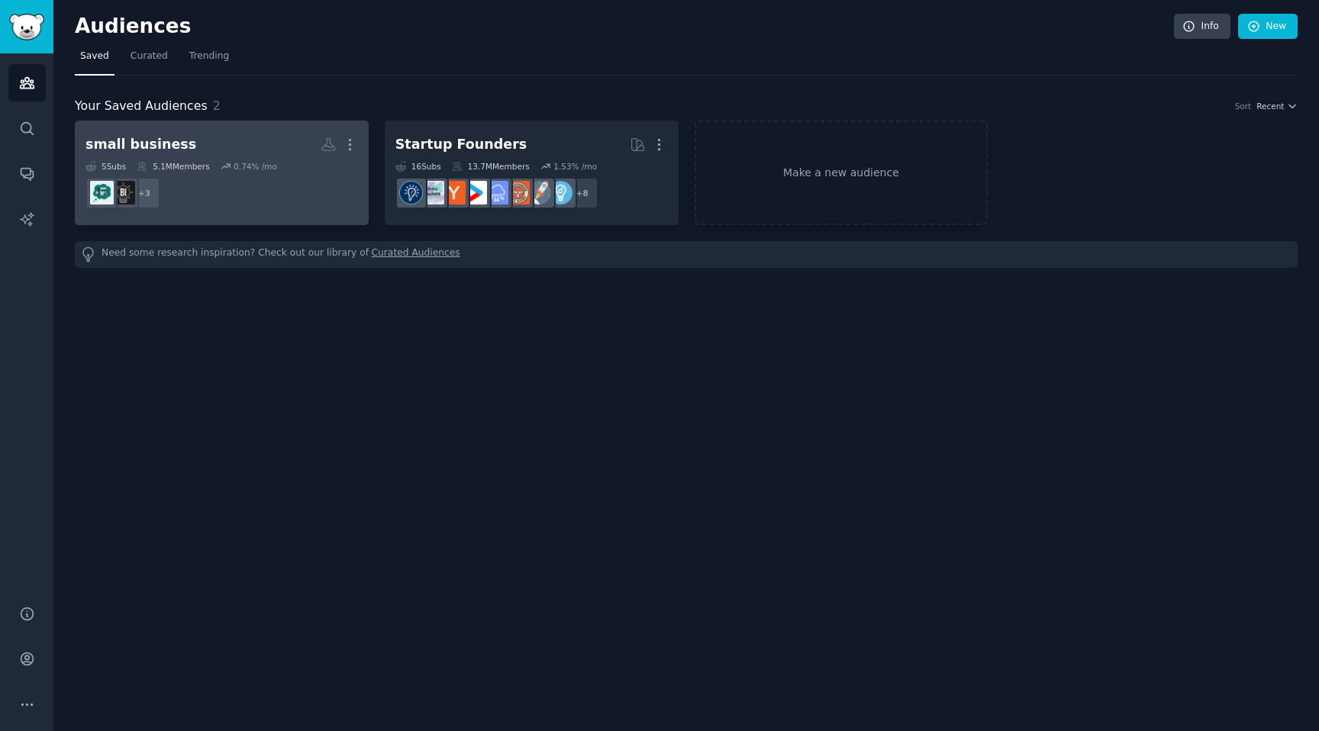
click at [272, 183] on dd "+ 3" at bounding box center [221, 193] width 272 height 43
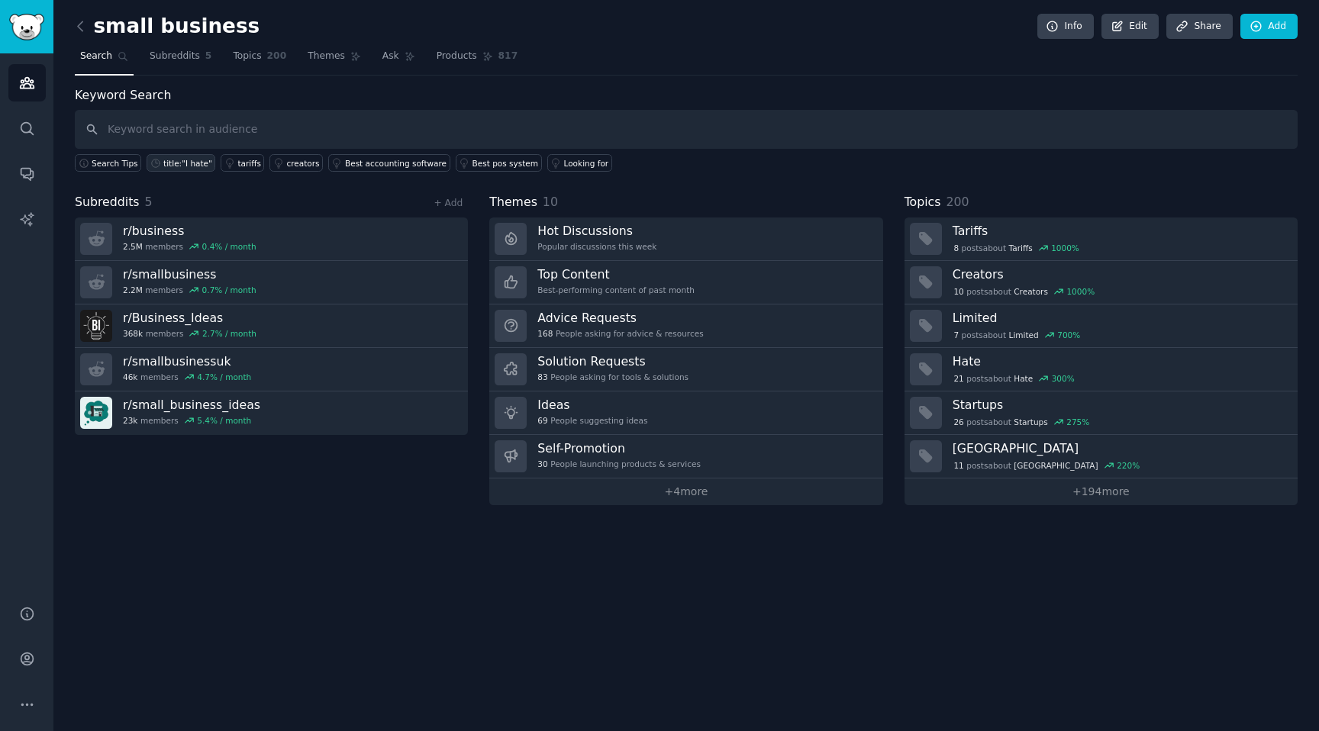
click at [163, 164] on div "title:"I hate"" at bounding box center [187, 163] width 49 height 11
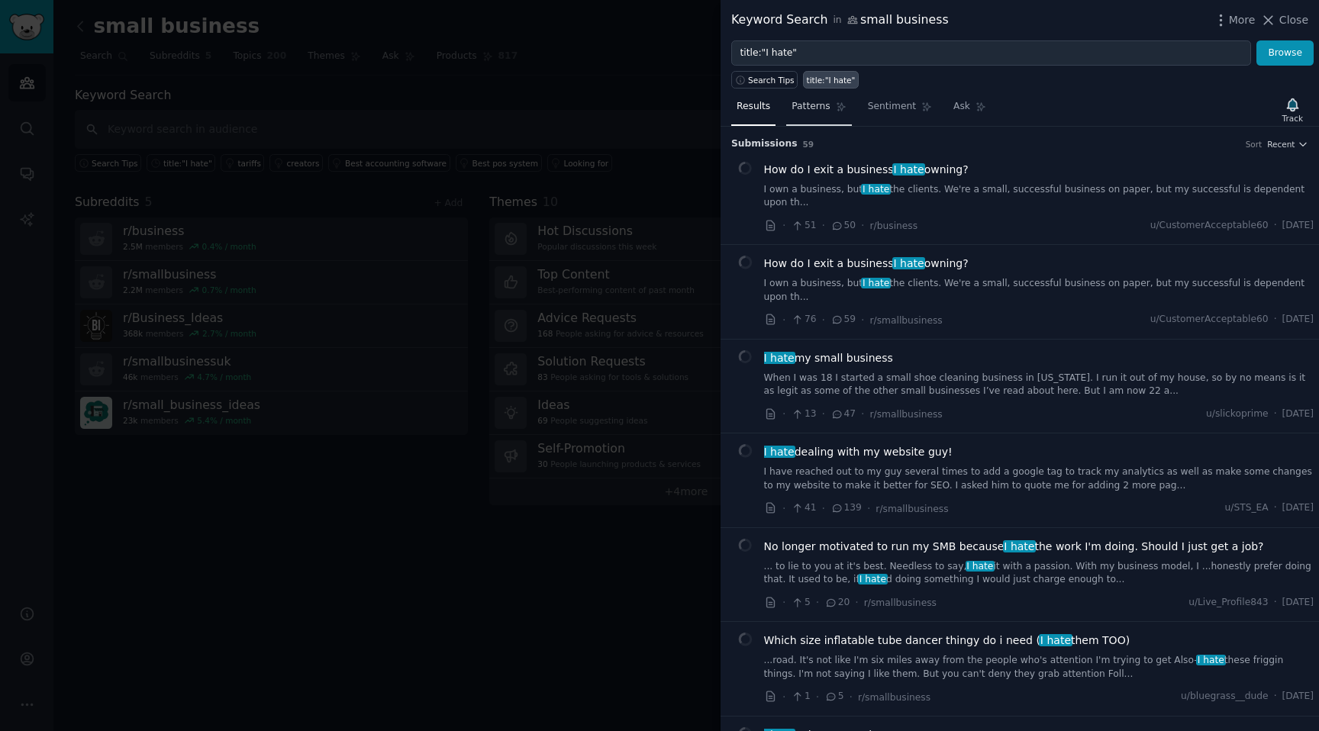
click at [818, 112] on span "Patterns" at bounding box center [810, 107] width 38 height 14
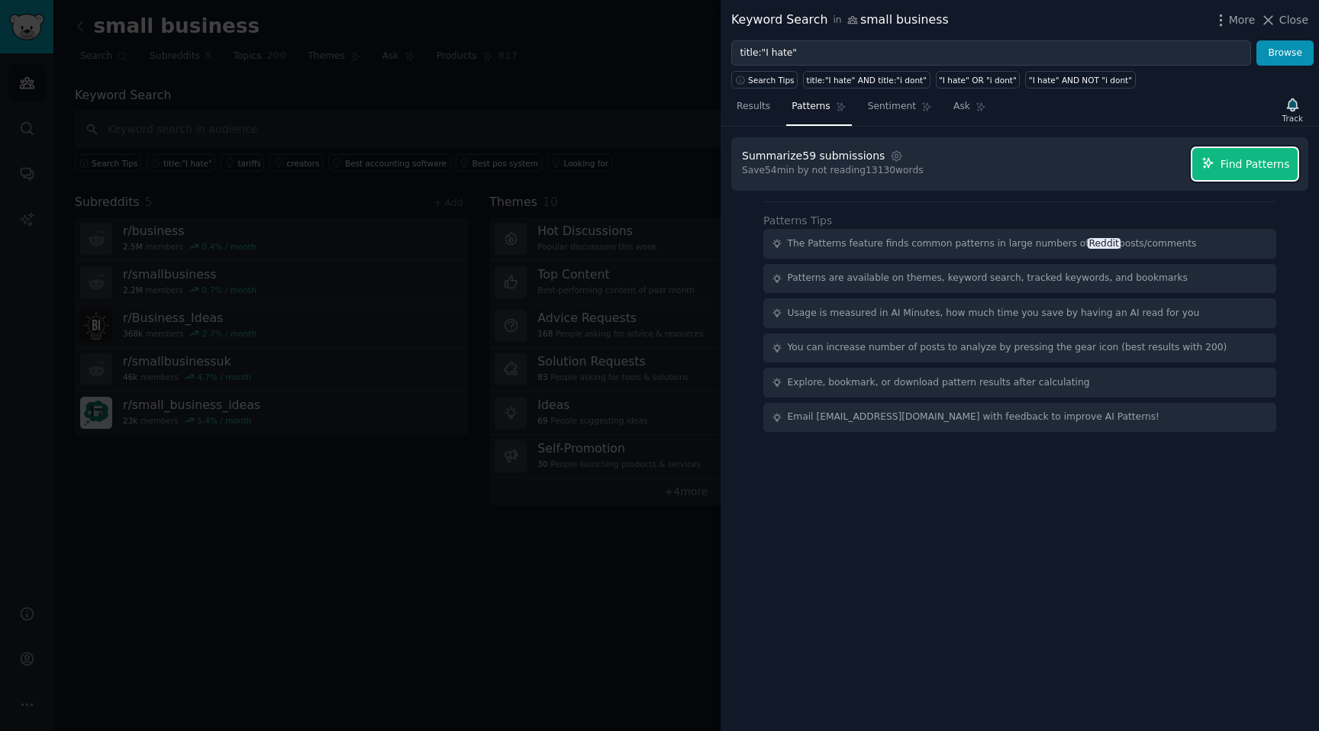
click at [1258, 161] on span "Find Patterns" at bounding box center [1254, 164] width 69 height 16
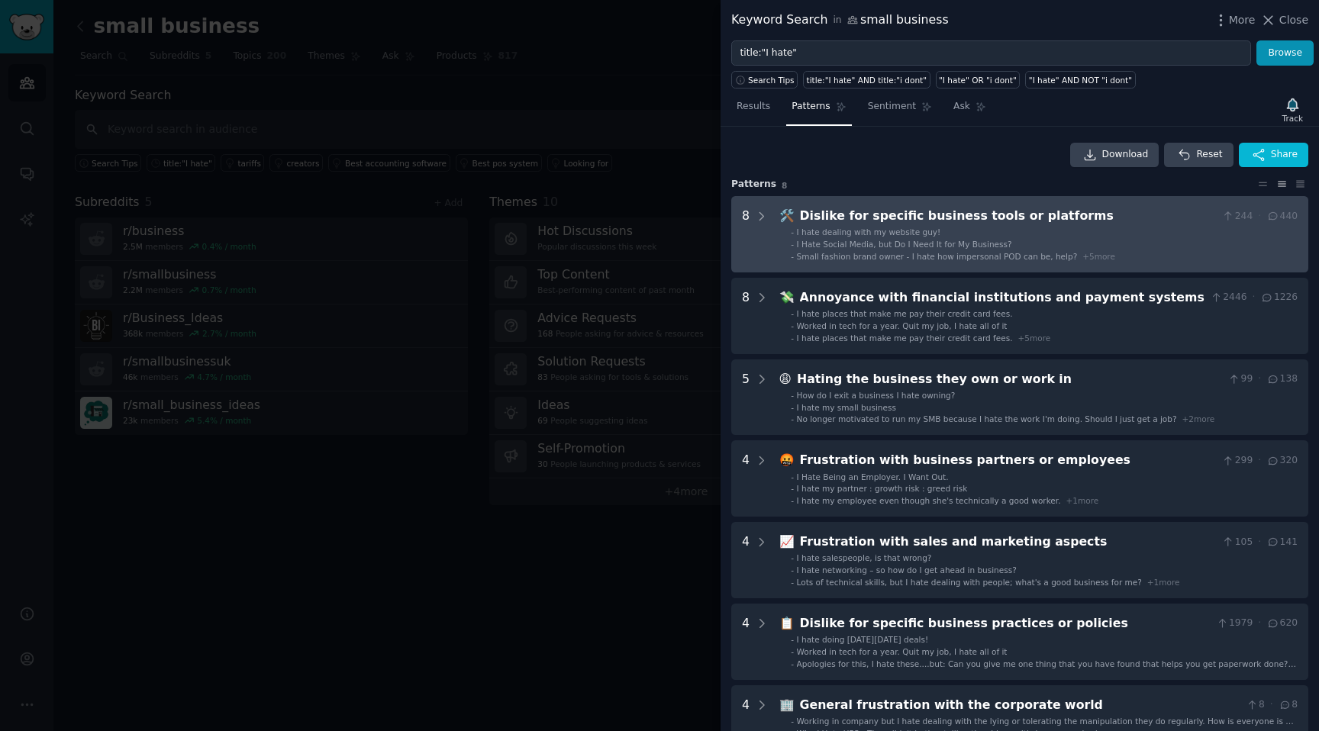
click at [1058, 235] on li "- I hate dealing with my website guy!" at bounding box center [1044, 232] width 507 height 11
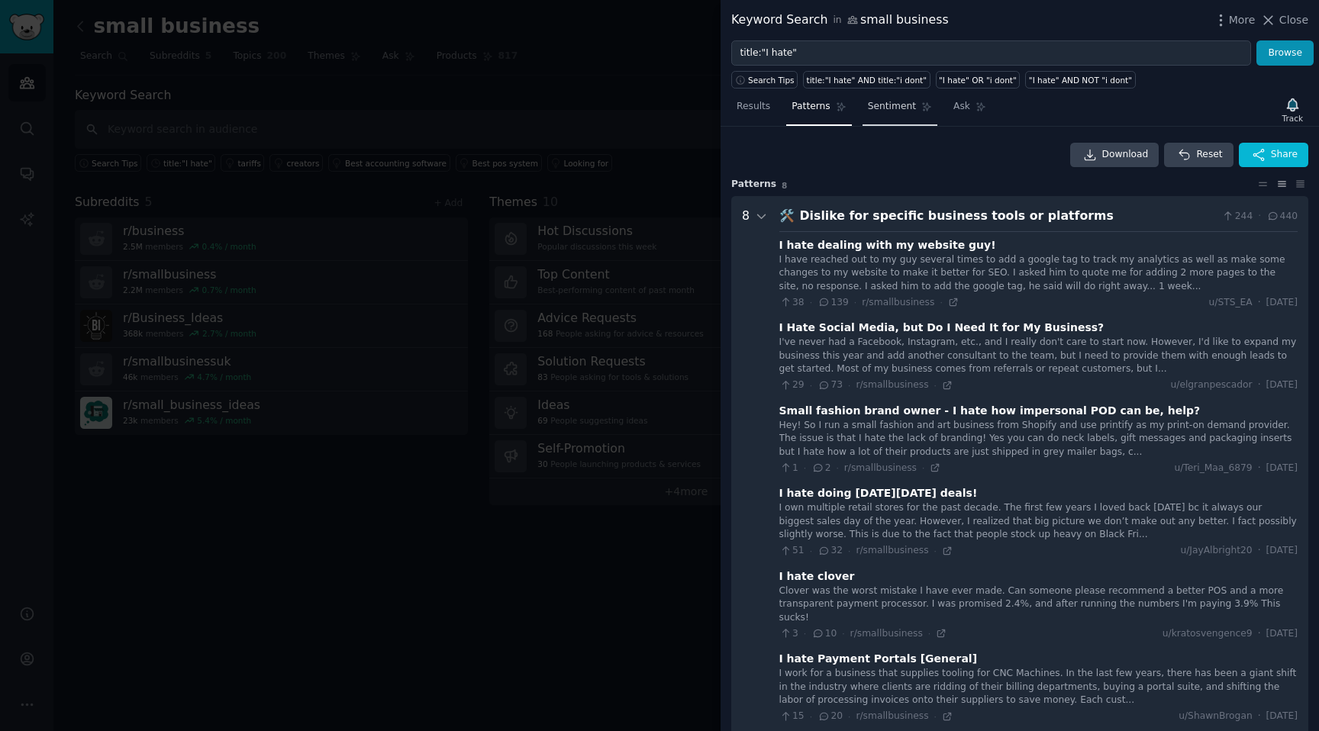
click at [891, 105] on span "Sentiment" at bounding box center [892, 107] width 48 height 14
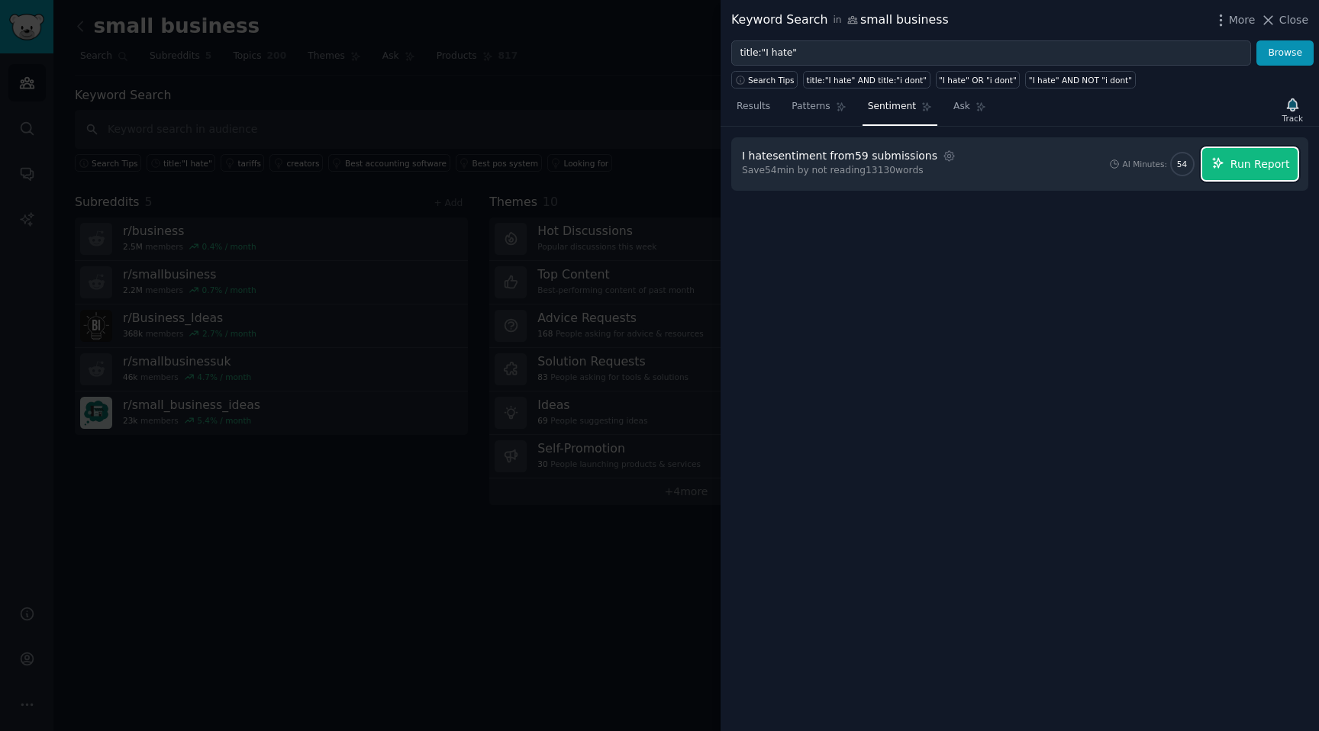
click at [1270, 178] on button "Run Report" at bounding box center [1249, 164] width 95 height 32
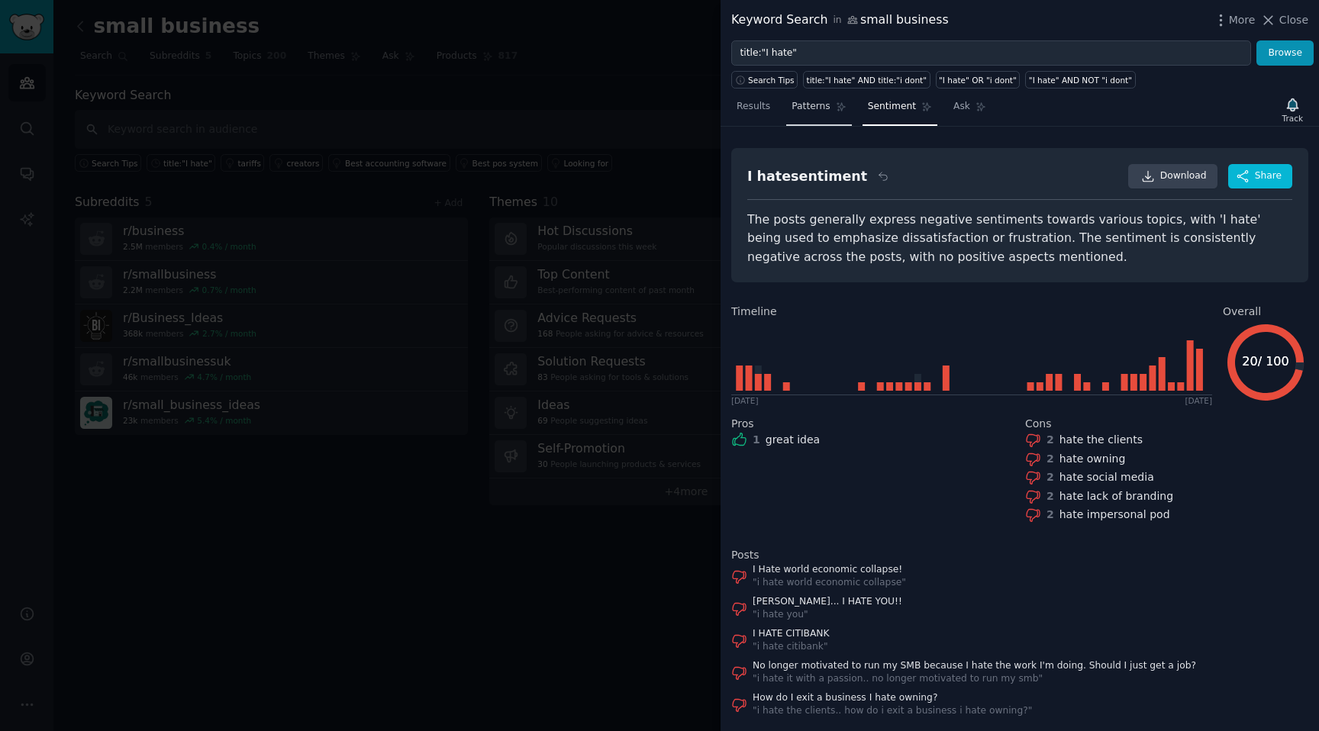
click at [810, 105] on span "Patterns" at bounding box center [810, 107] width 38 height 14
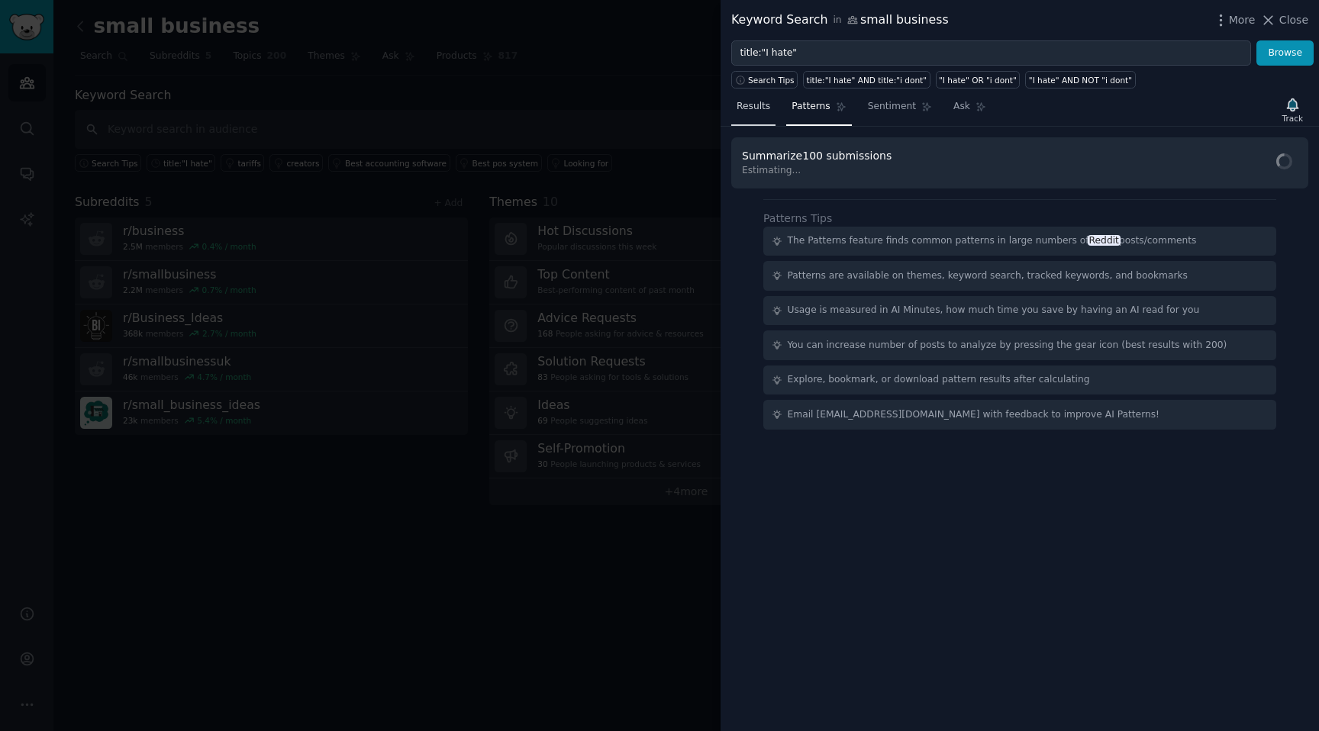
click at [759, 100] on span "Results" at bounding box center [753, 107] width 34 height 14
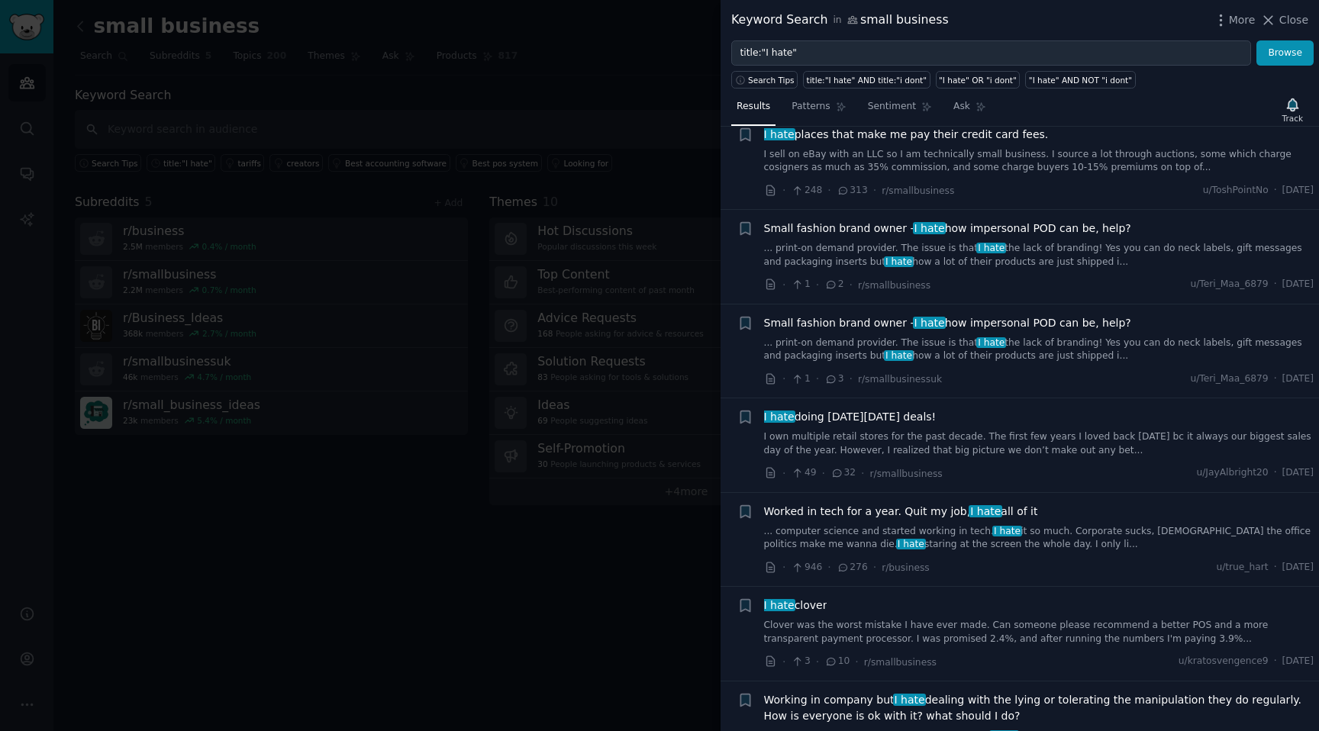
scroll to position [790, 0]
click at [1034, 230] on span "Small fashion brand owner - I hate how impersonal POD can be, help?" at bounding box center [947, 228] width 367 height 16
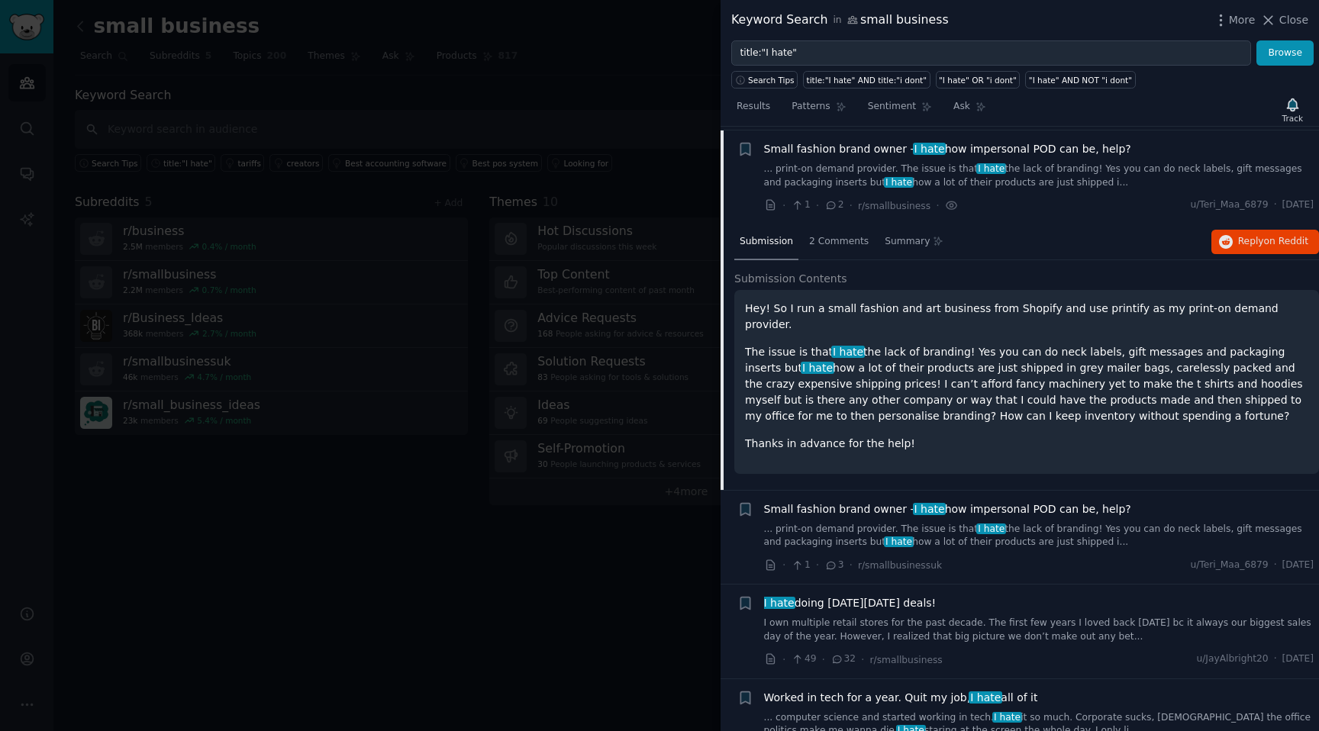
scroll to position [872, 0]
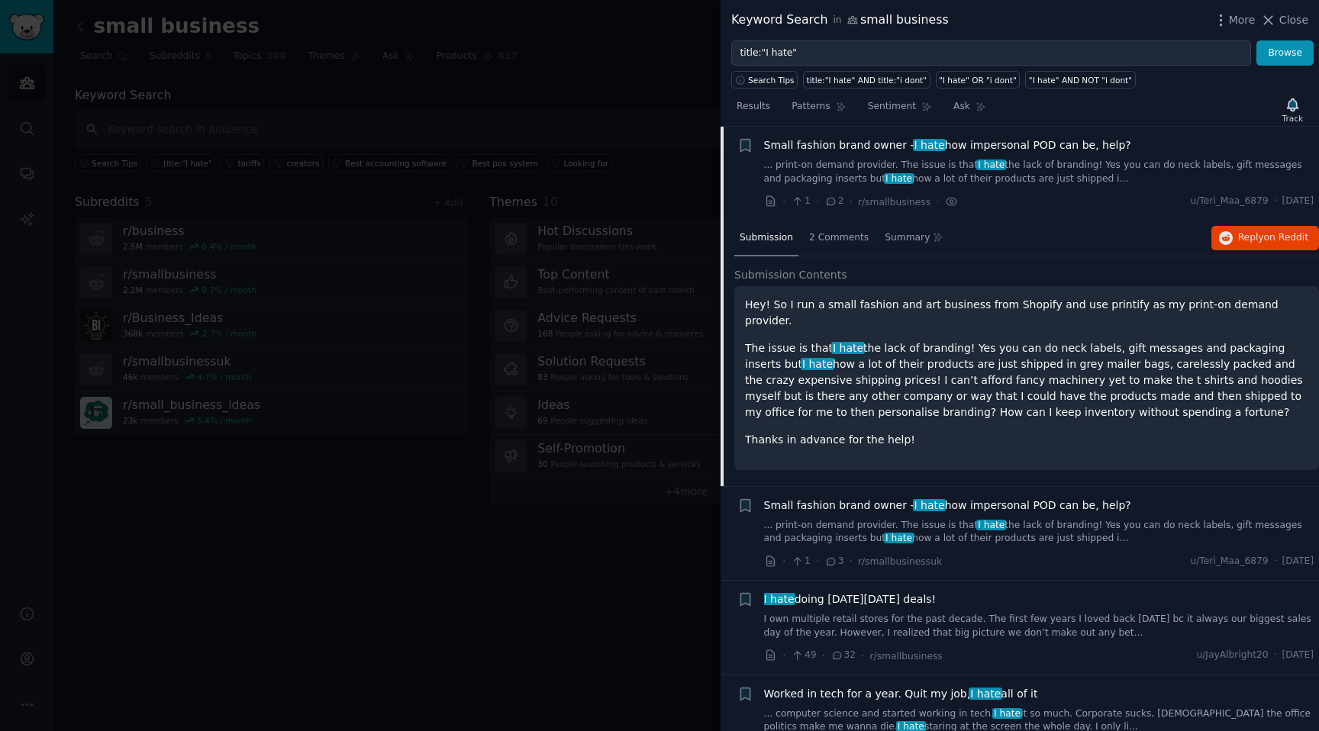
click at [633, 617] on div at bounding box center [659, 365] width 1319 height 731
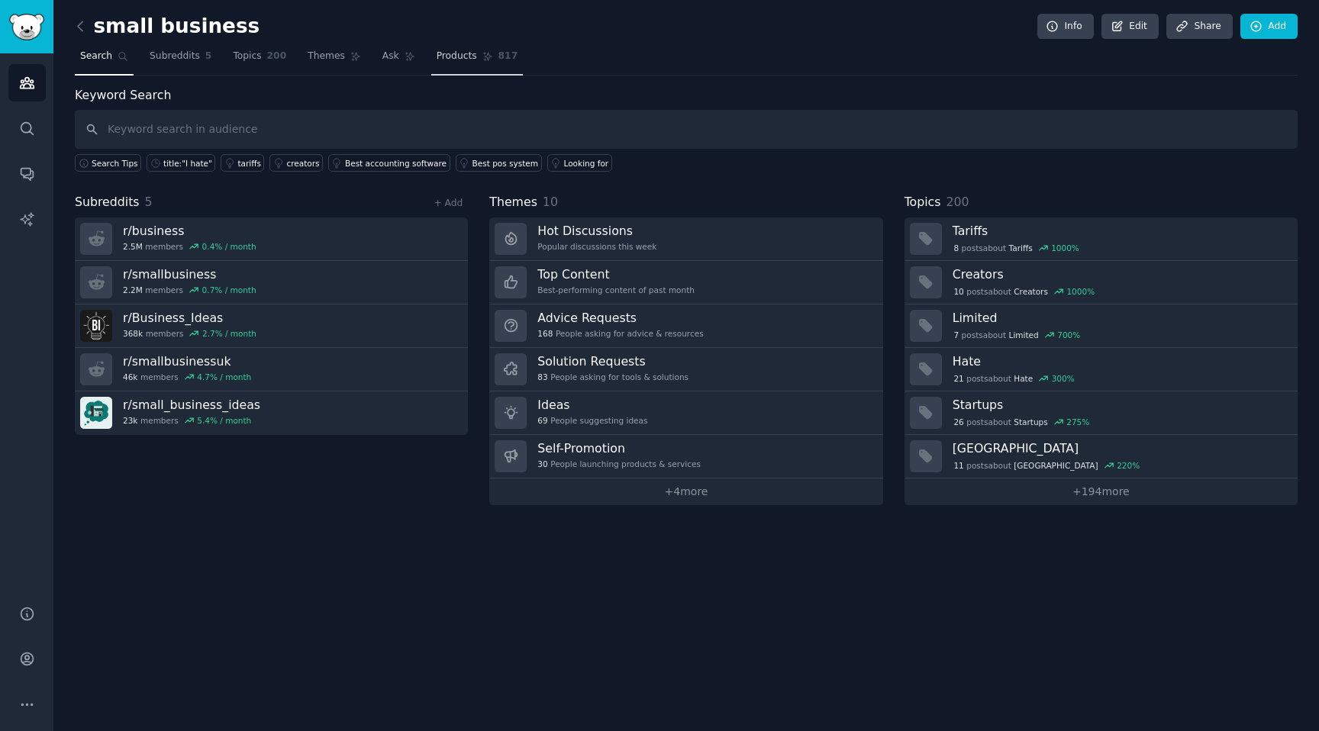
click at [437, 50] on span "Products" at bounding box center [457, 57] width 40 height 14
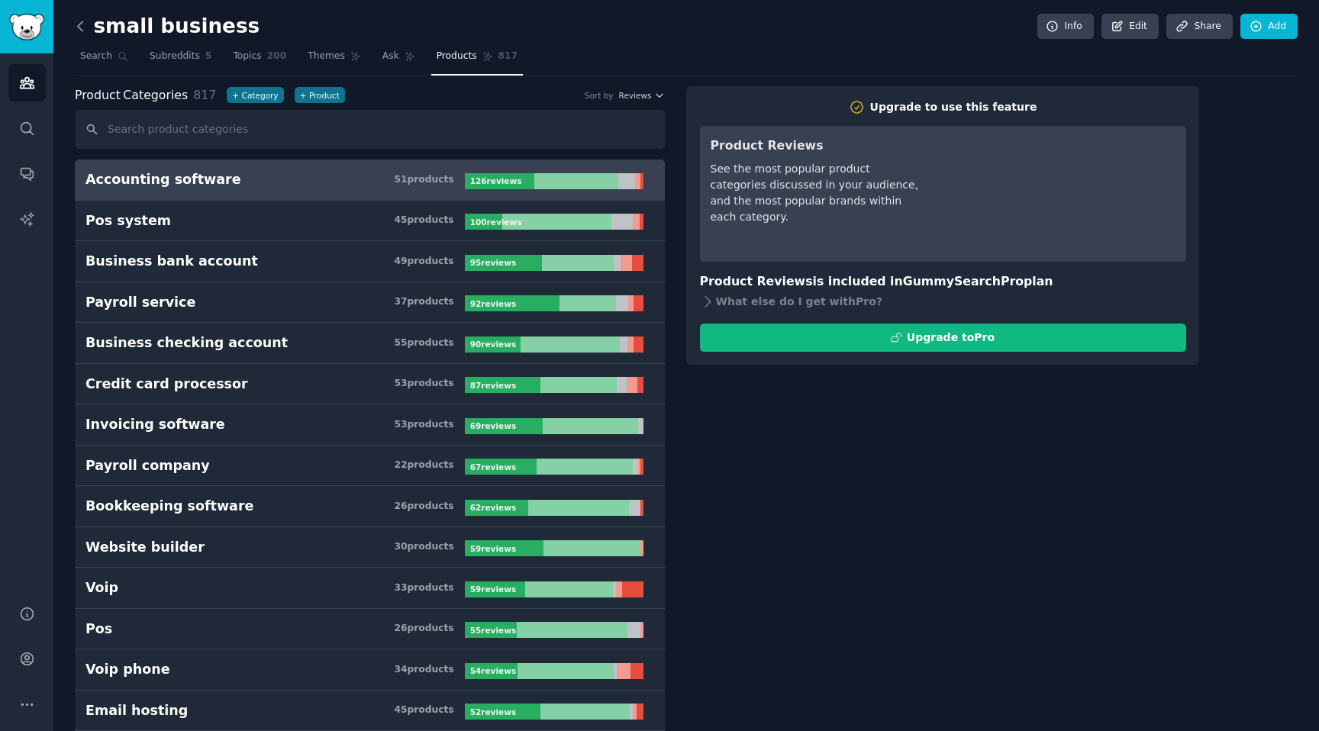
click at [72, 24] on icon at bounding box center [80, 26] width 16 height 16
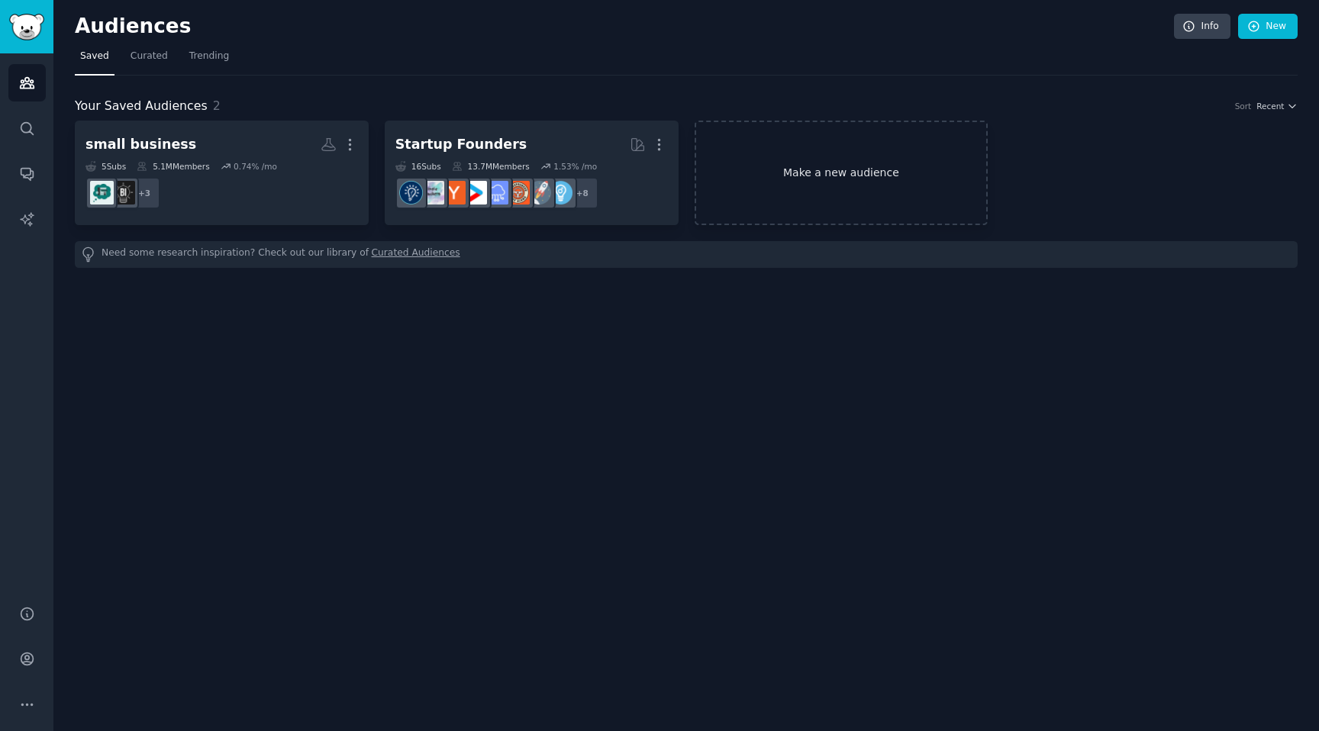
click at [730, 201] on link "Make a new audience" at bounding box center [841, 173] width 294 height 105
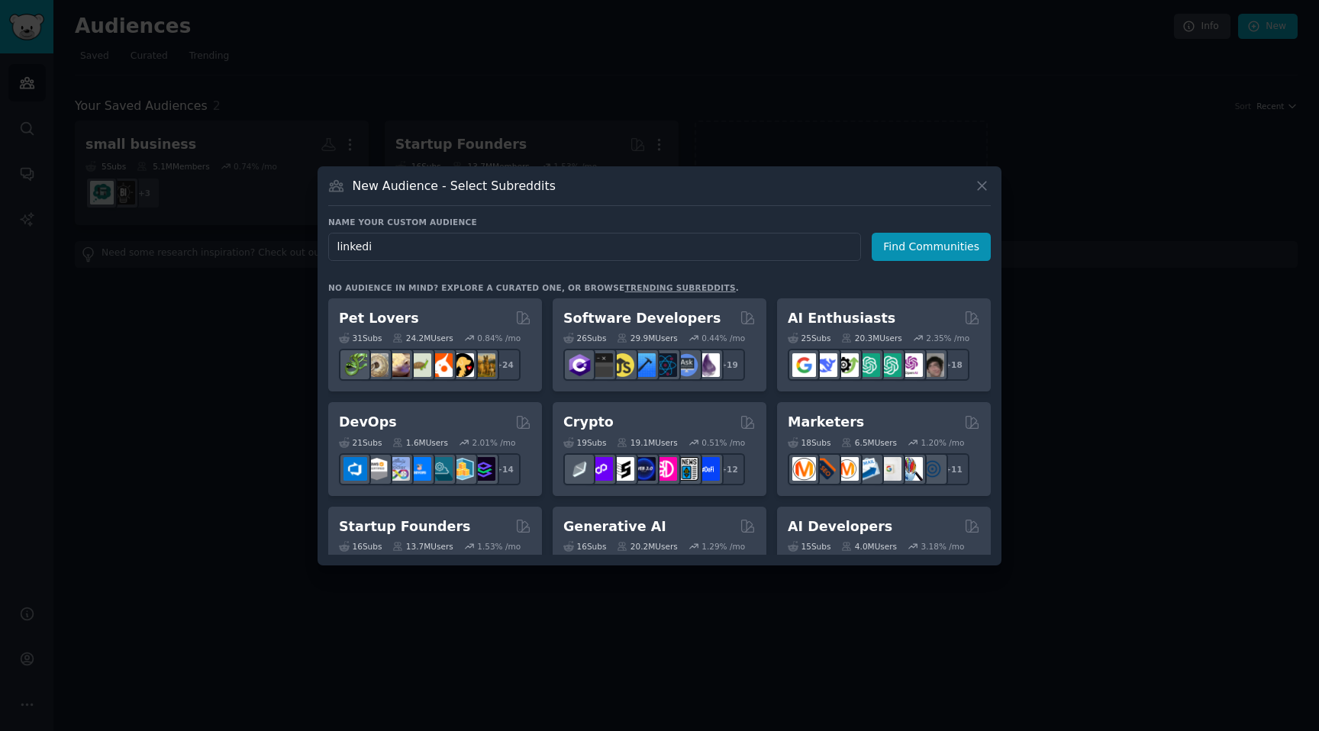
type input "linkedin"
click button "Find Communities" at bounding box center [931, 247] width 119 height 28
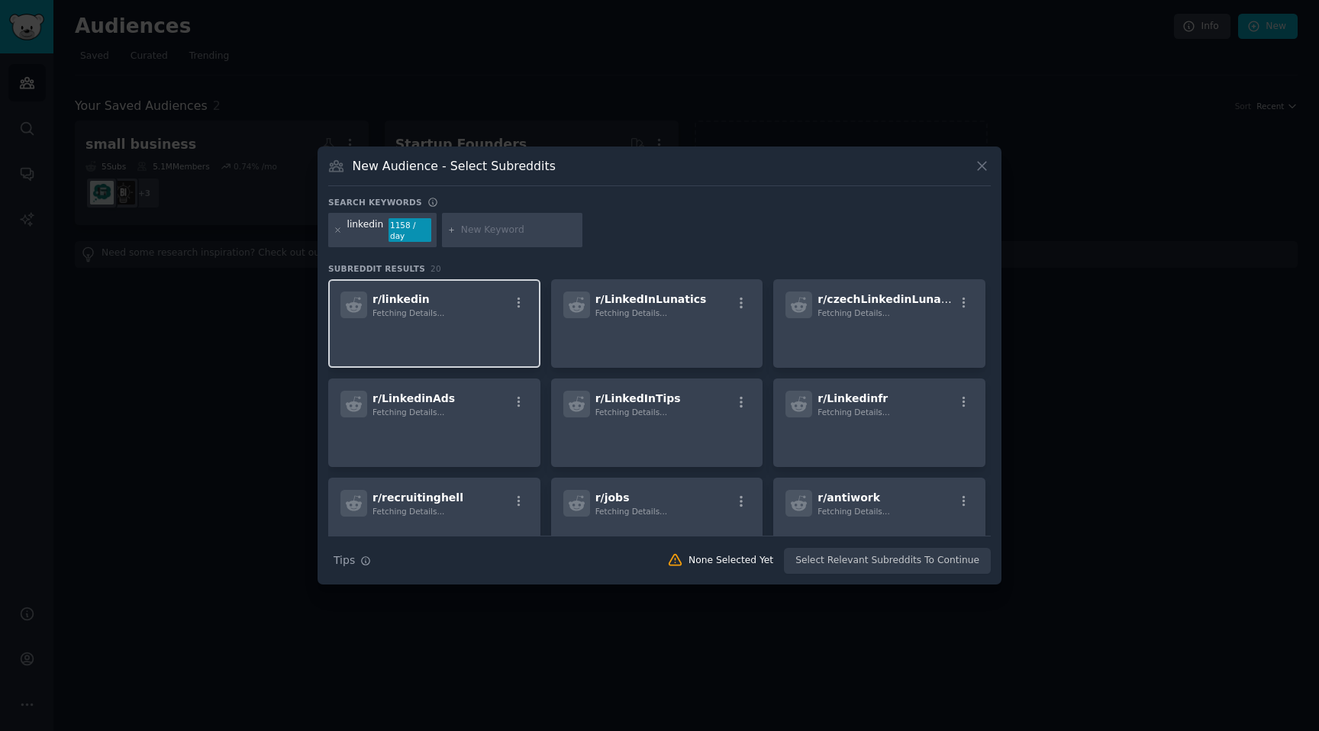
click at [469, 324] on p at bounding box center [434, 340] width 188 height 32
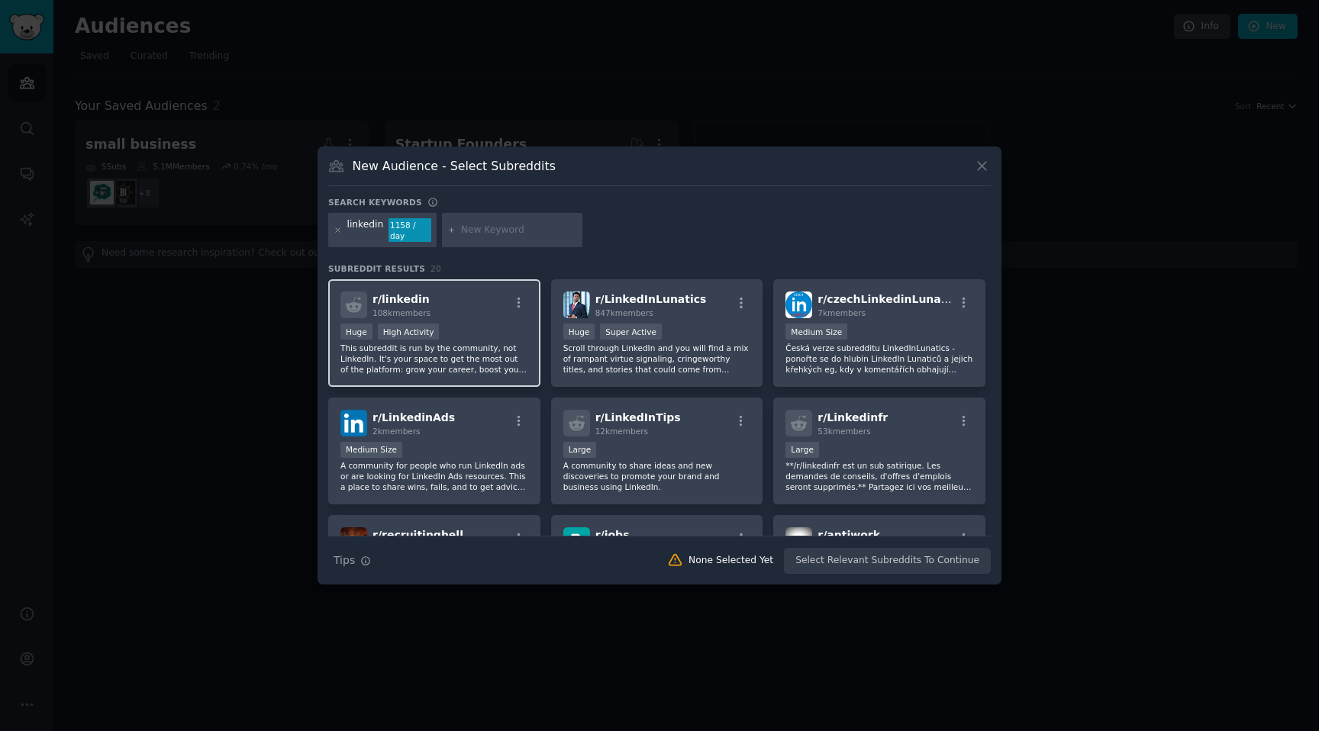
click at [478, 324] on div "Huge High Activity" at bounding box center [434, 333] width 188 height 19
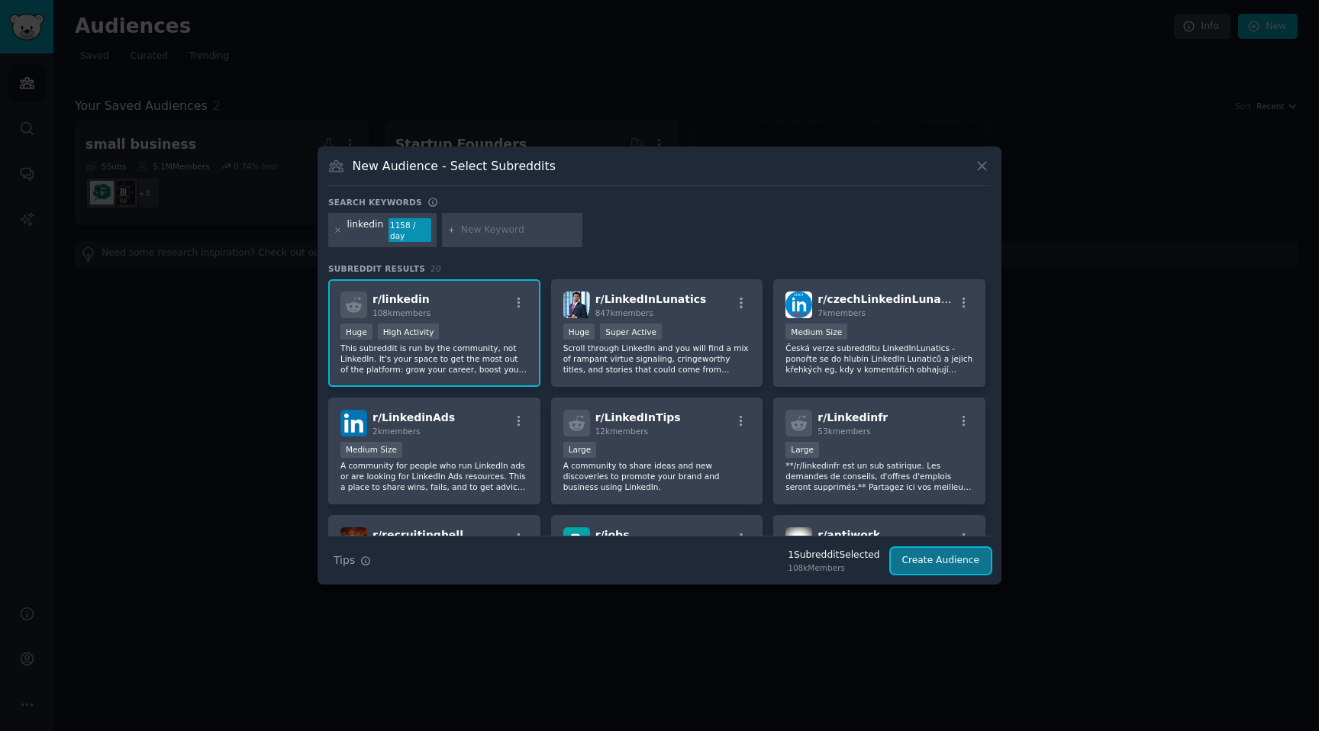
click at [909, 548] on button "Create Audience" at bounding box center [941, 561] width 101 height 26
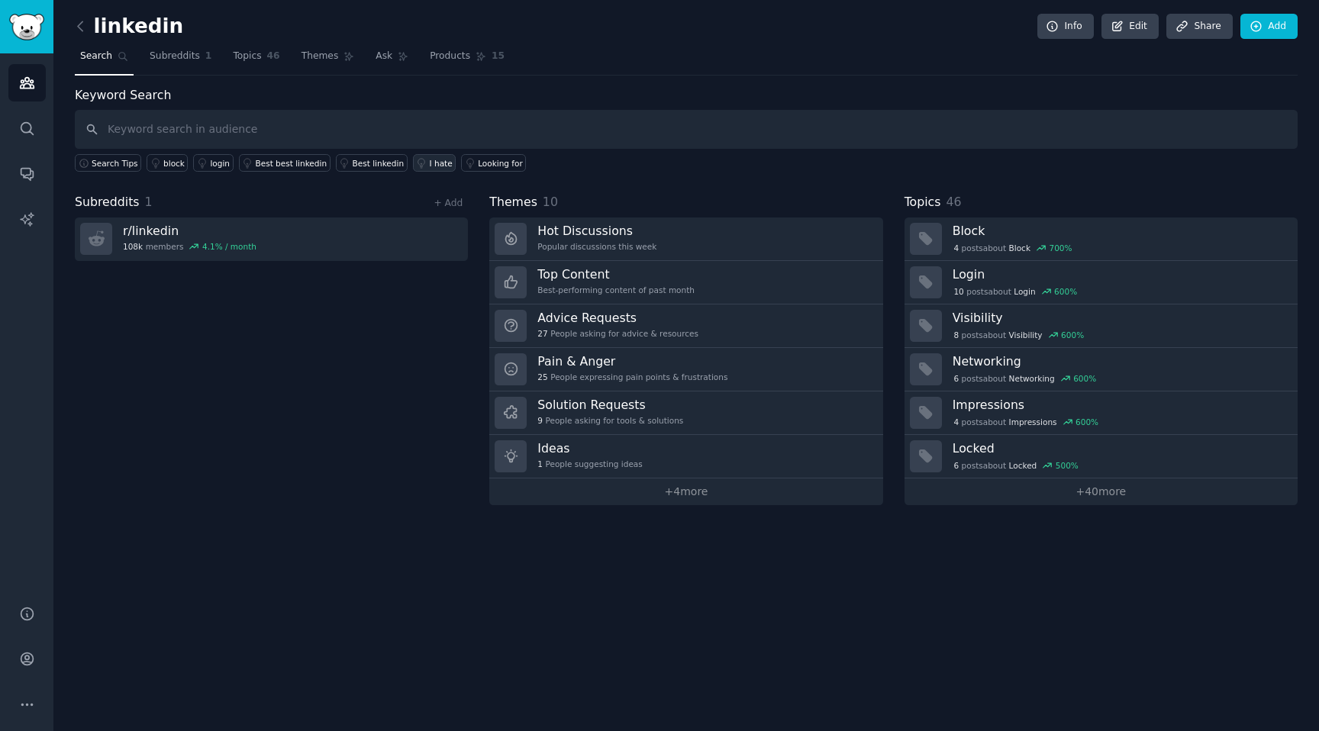
click at [430, 161] on div "I hate" at bounding box center [441, 163] width 23 height 11
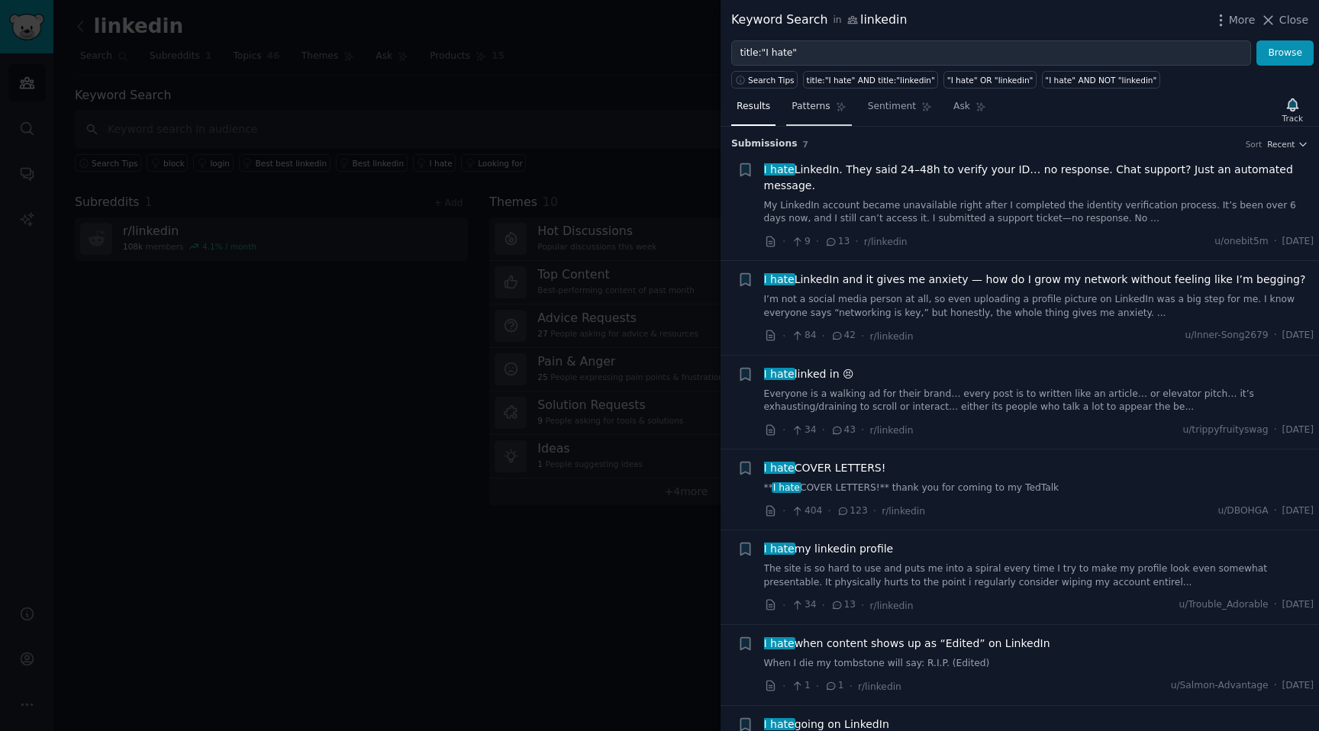
click at [830, 106] on link "Patterns" at bounding box center [818, 110] width 65 height 31
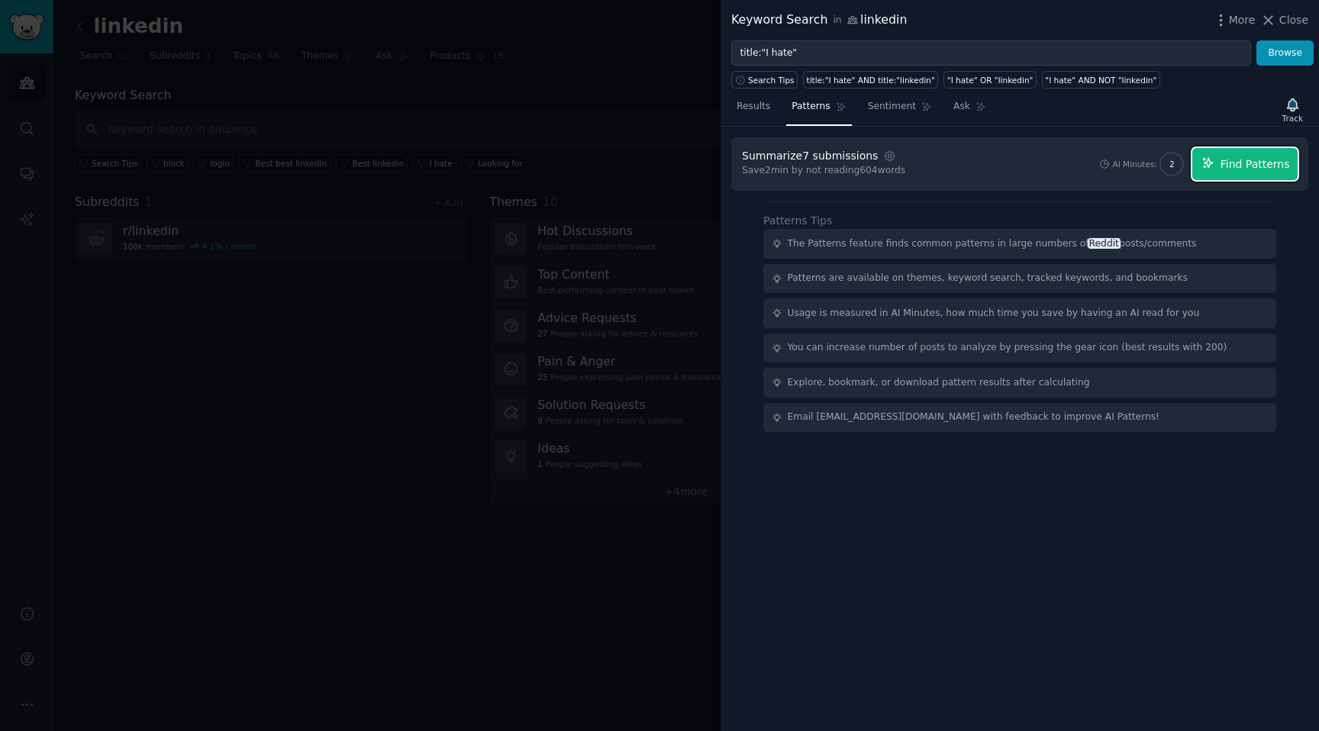
click at [1218, 164] on button "Find Patterns" at bounding box center [1244, 164] width 105 height 32
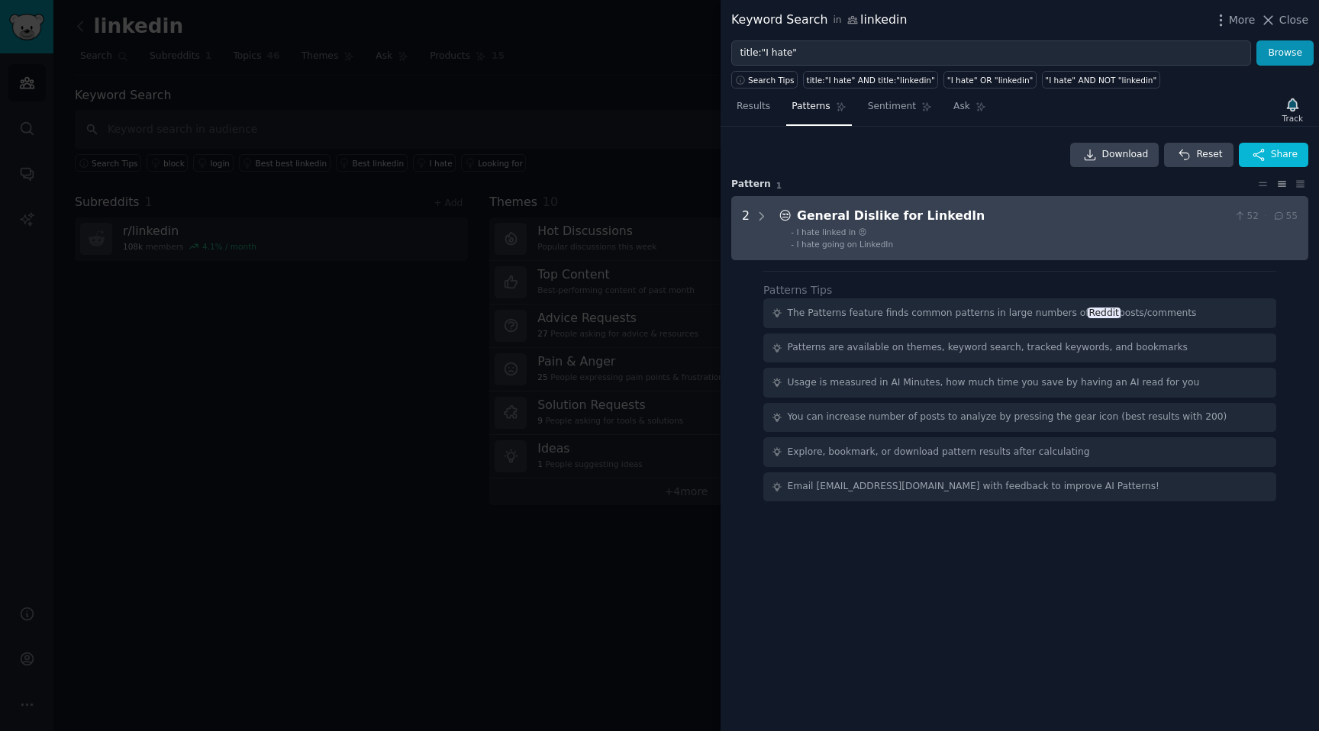
click at [952, 213] on div "General Dislike for LinkedIn" at bounding box center [1012, 216] width 431 height 19
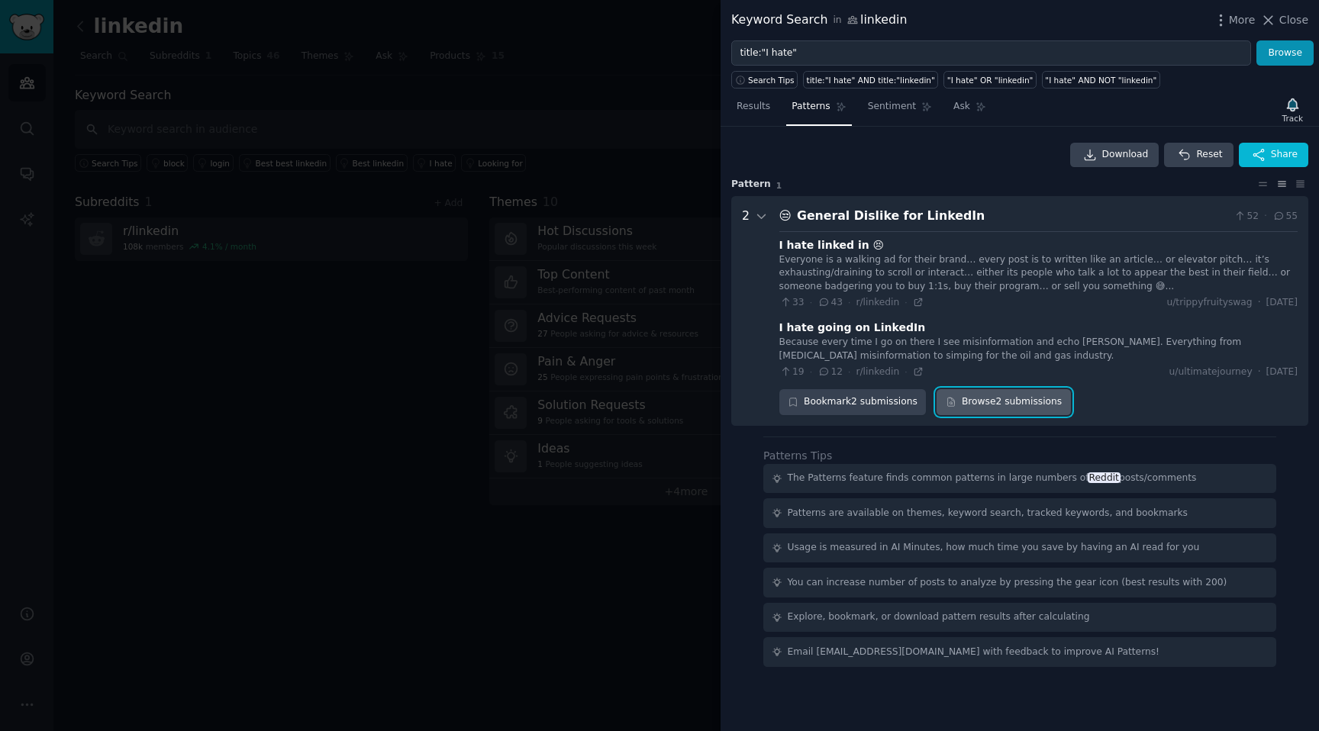
click at [975, 398] on link "Browse 2 submissions" at bounding box center [1003, 402] width 134 height 26
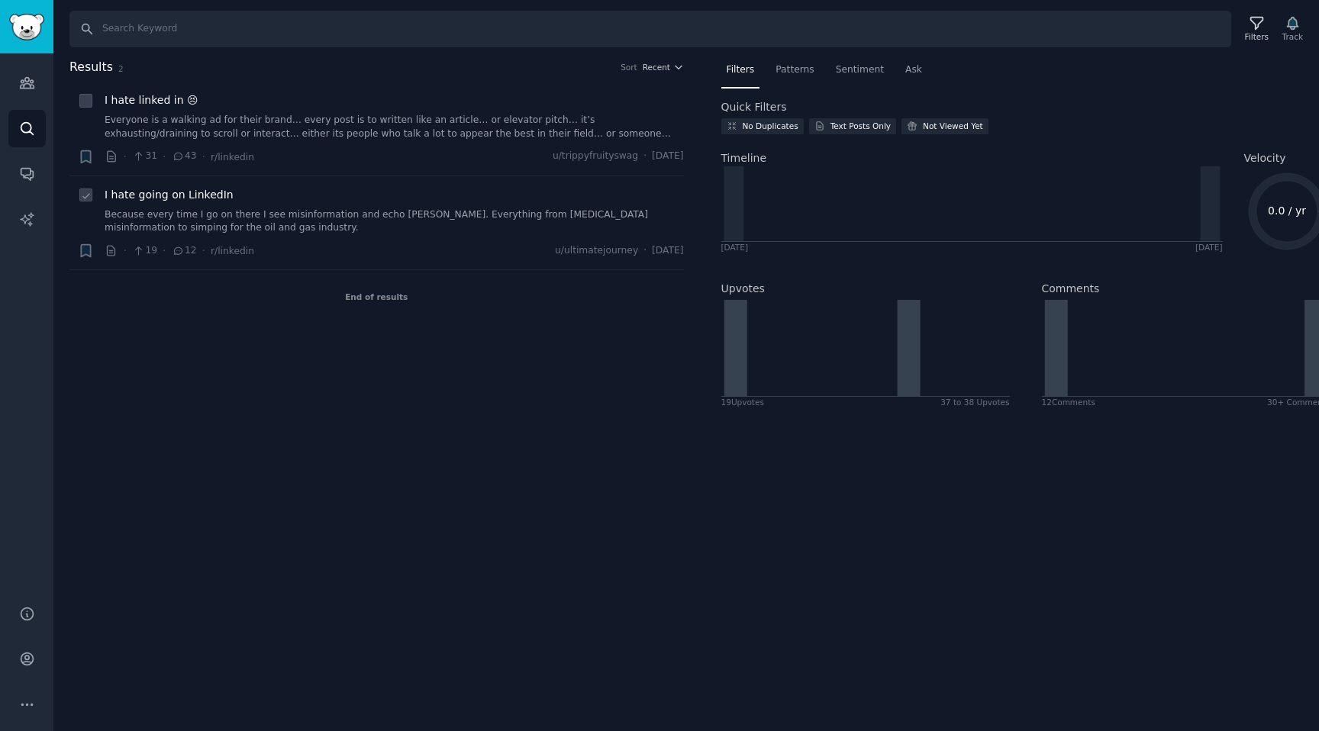
click at [146, 191] on span "I hate going on LinkedIn" at bounding box center [169, 195] width 129 height 16
click at [112, 95] on span "I hate linked in 😣" at bounding box center [152, 100] width 94 height 16
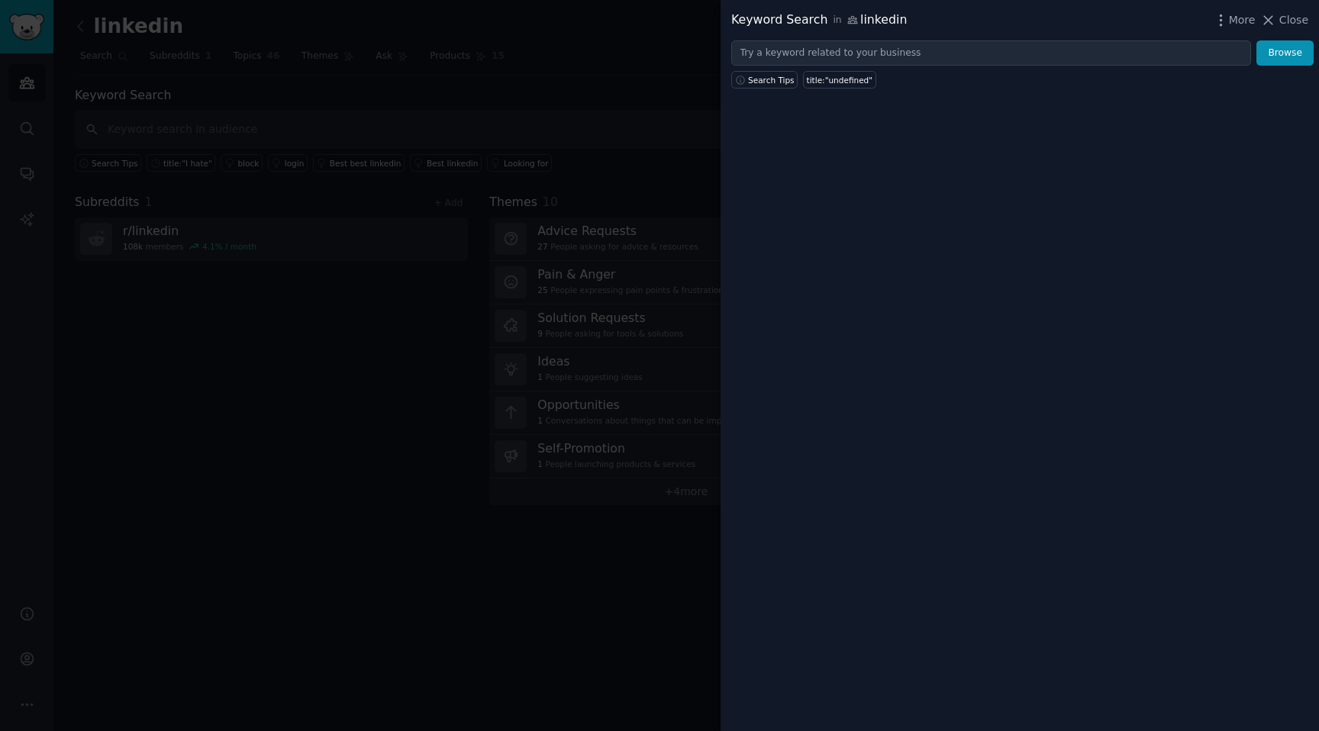
click at [659, 166] on div at bounding box center [659, 365] width 1319 height 731
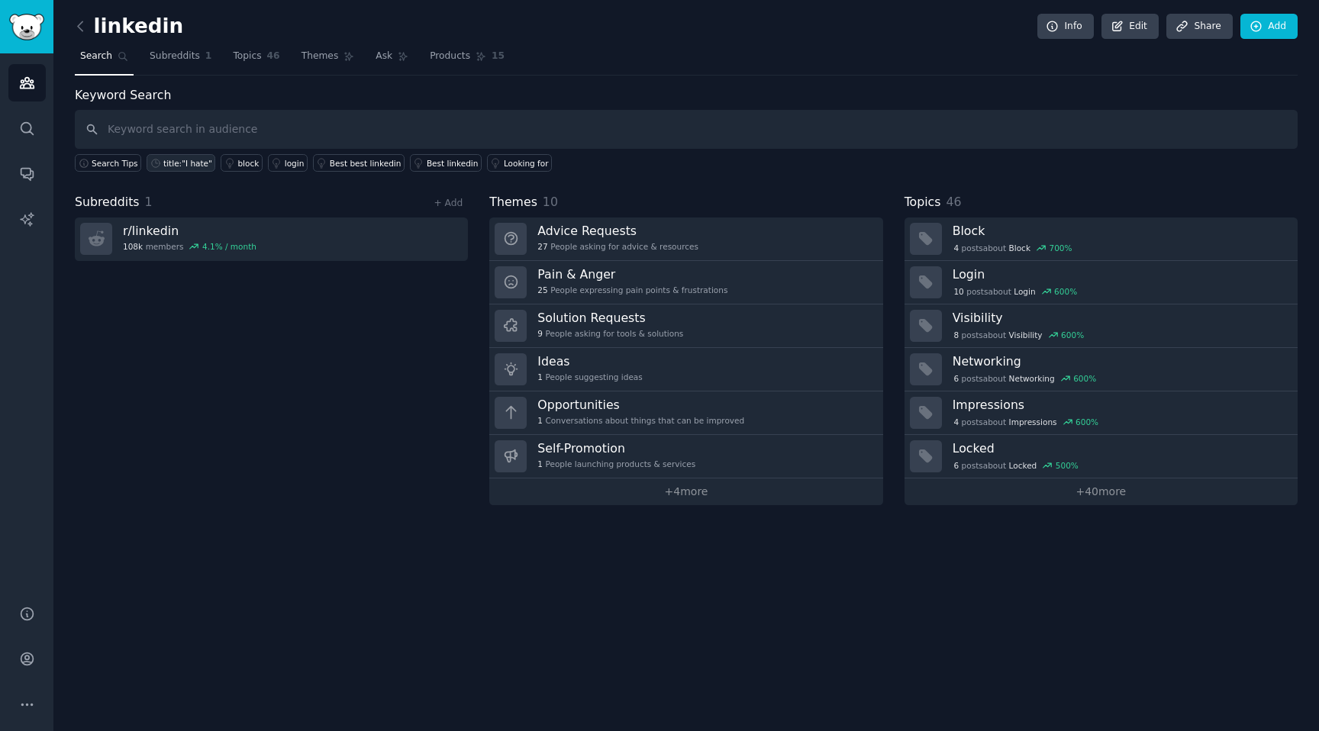
click at [163, 160] on div "title:"I hate"" at bounding box center [187, 163] width 49 height 11
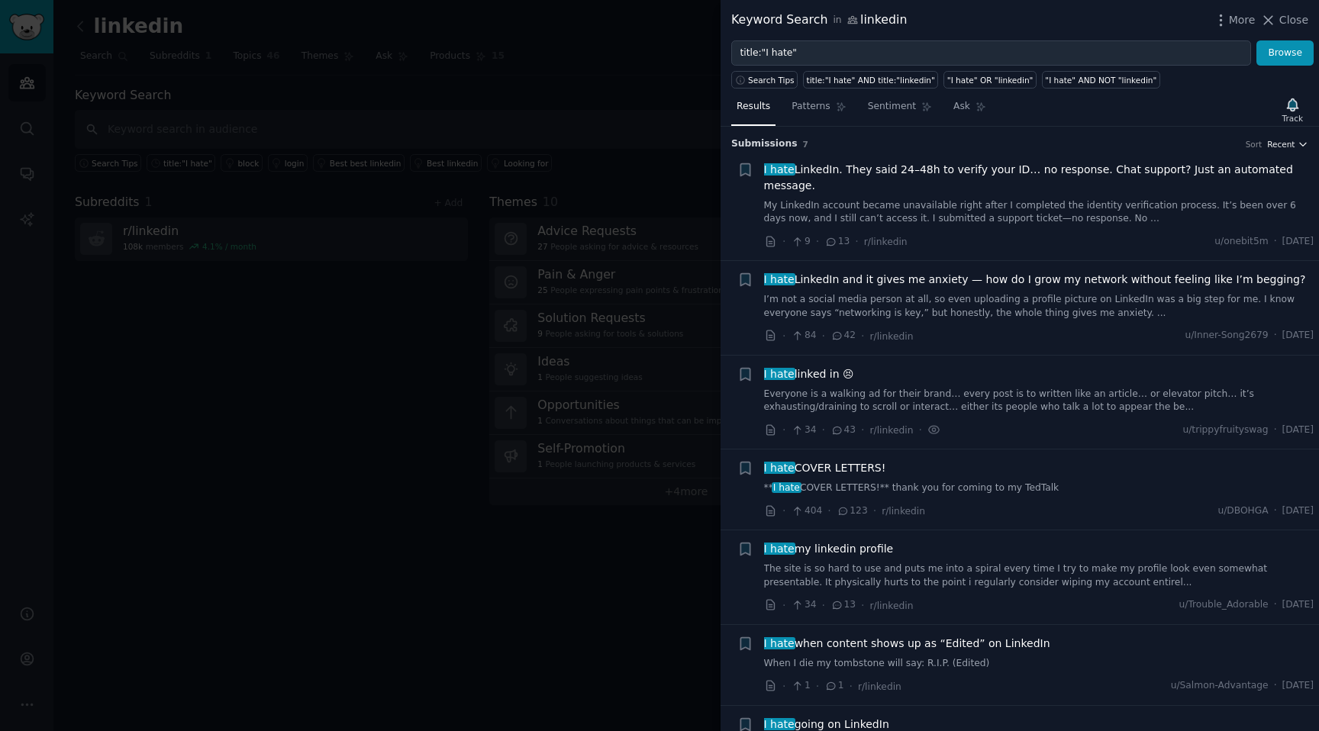
click at [1278, 149] on span "Recent" at bounding box center [1280, 144] width 27 height 11
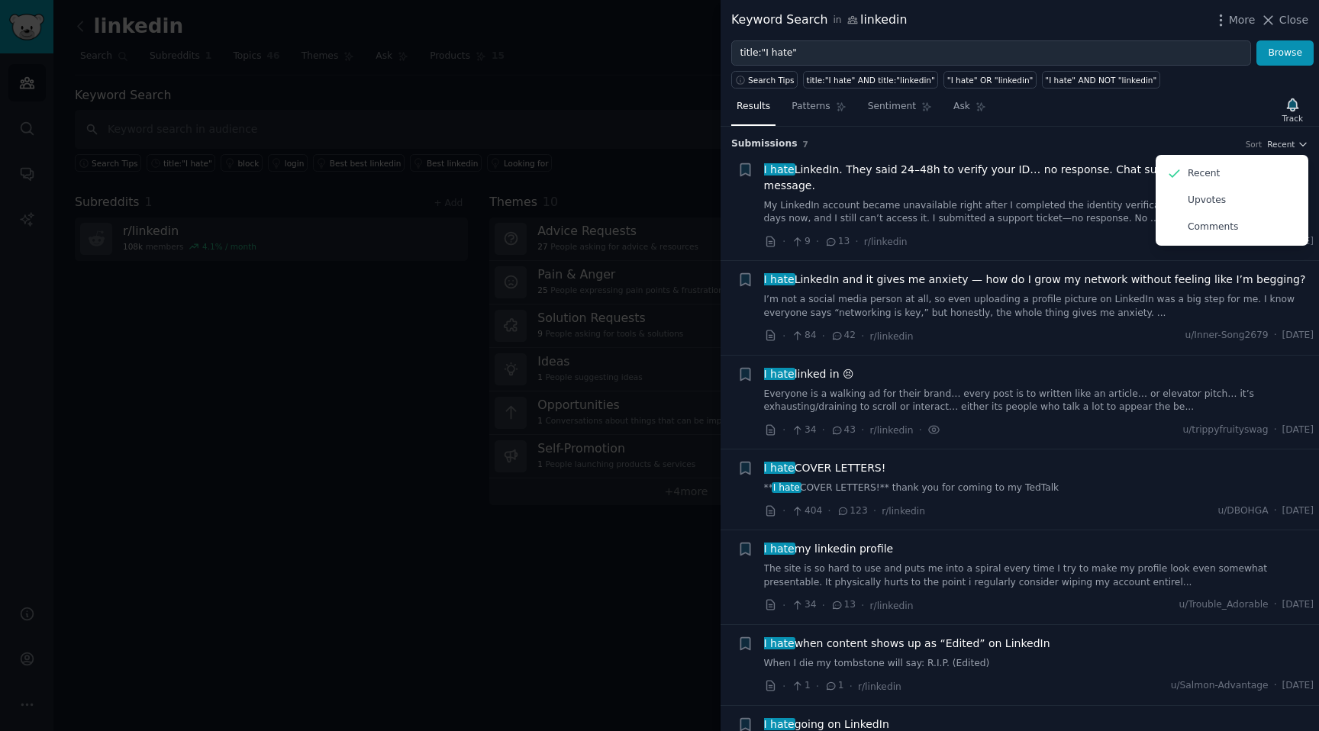
click at [1085, 130] on div "Submission s 7 Sort Recent Recent Upvotes Comments" at bounding box center [1019, 139] width 577 height 24
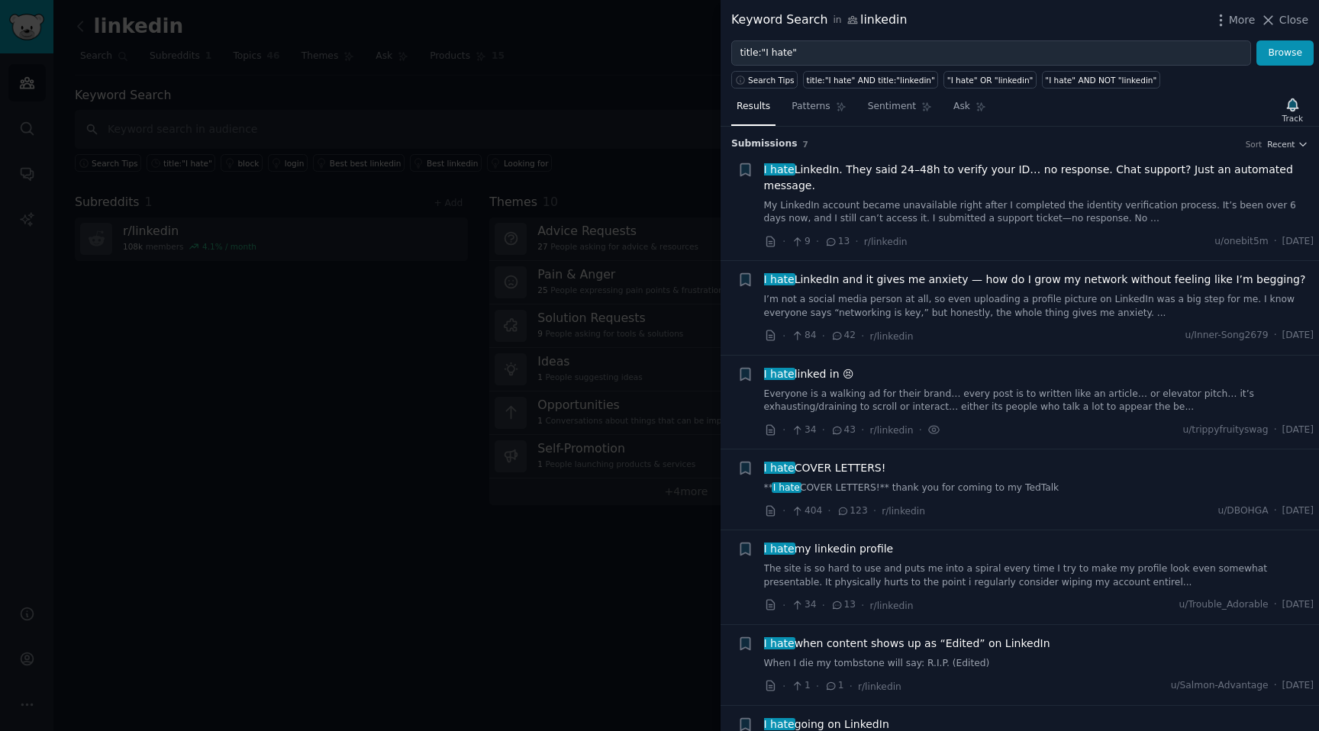
click at [920, 176] on span "I hate LinkedIn. They said 24–48h to verify your ID… no response. Chat support?…" at bounding box center [1039, 178] width 550 height 32
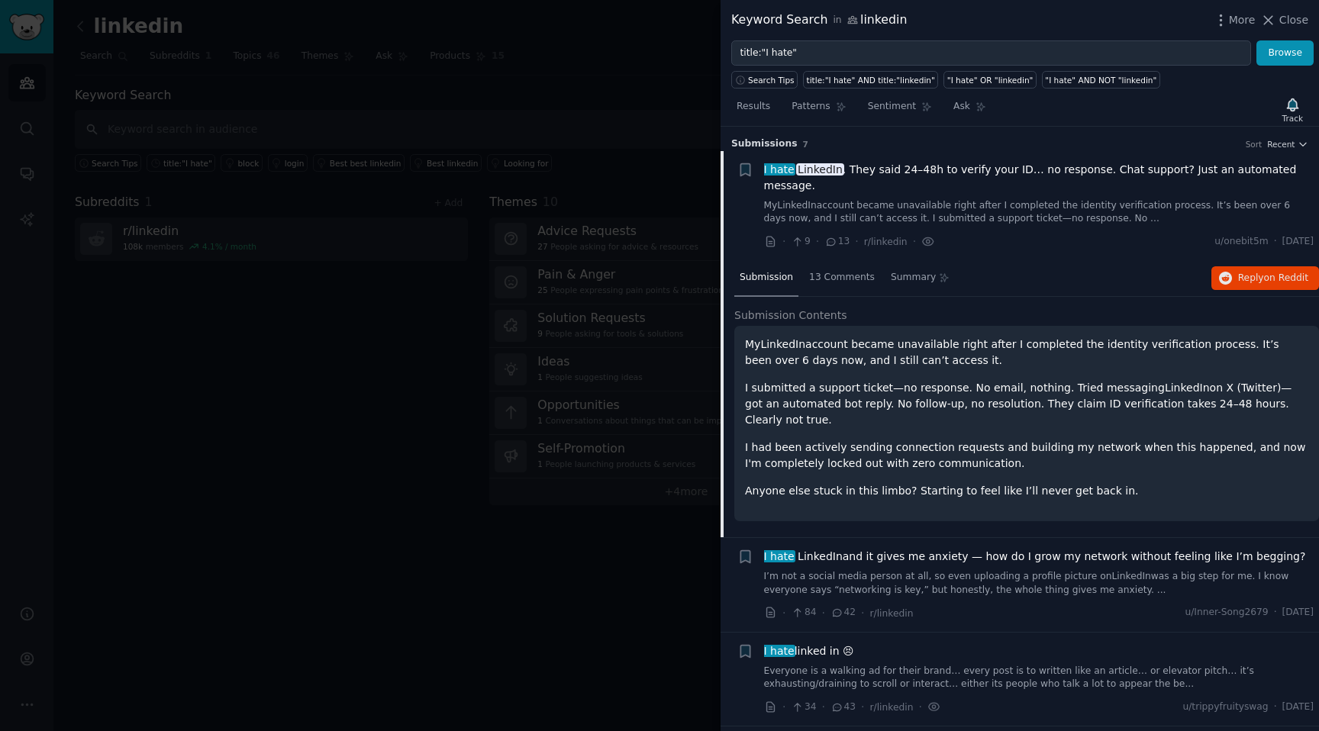
scroll to position [24, 0]
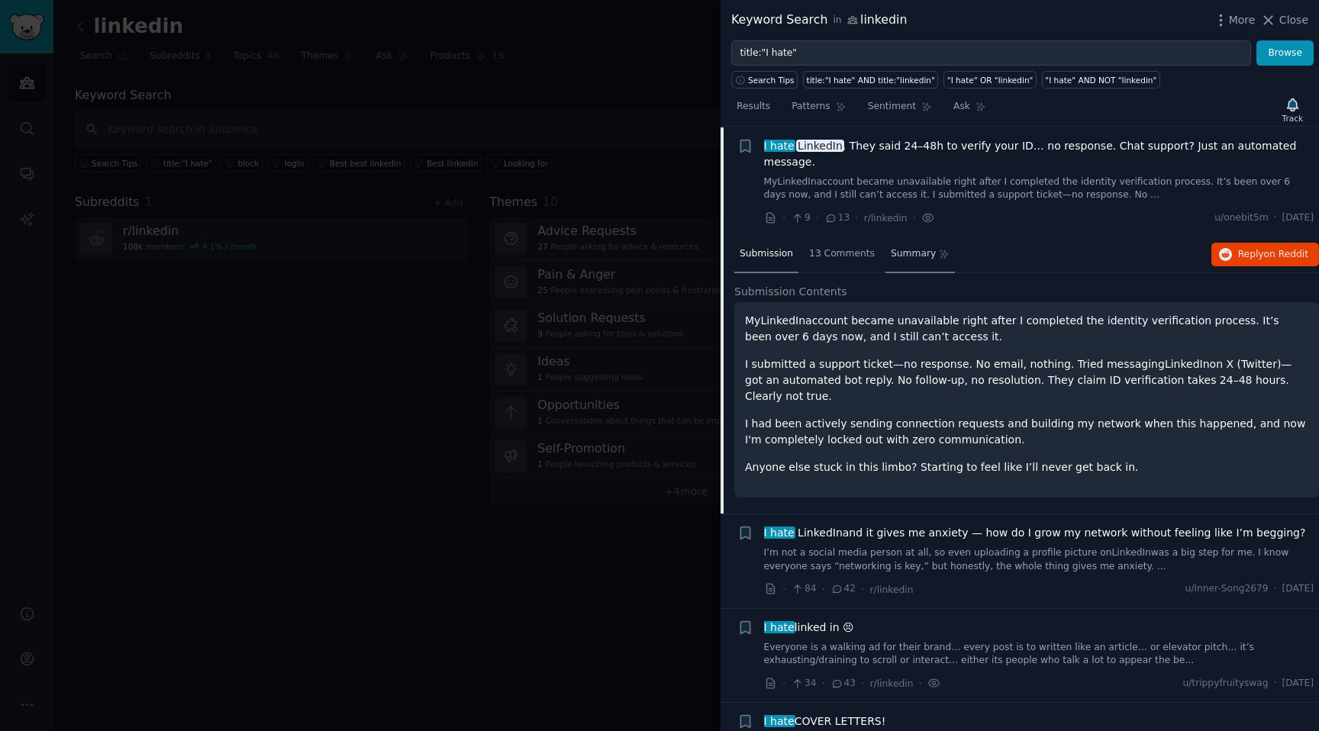
click at [895, 250] on span "Summary" at bounding box center [913, 254] width 45 height 14
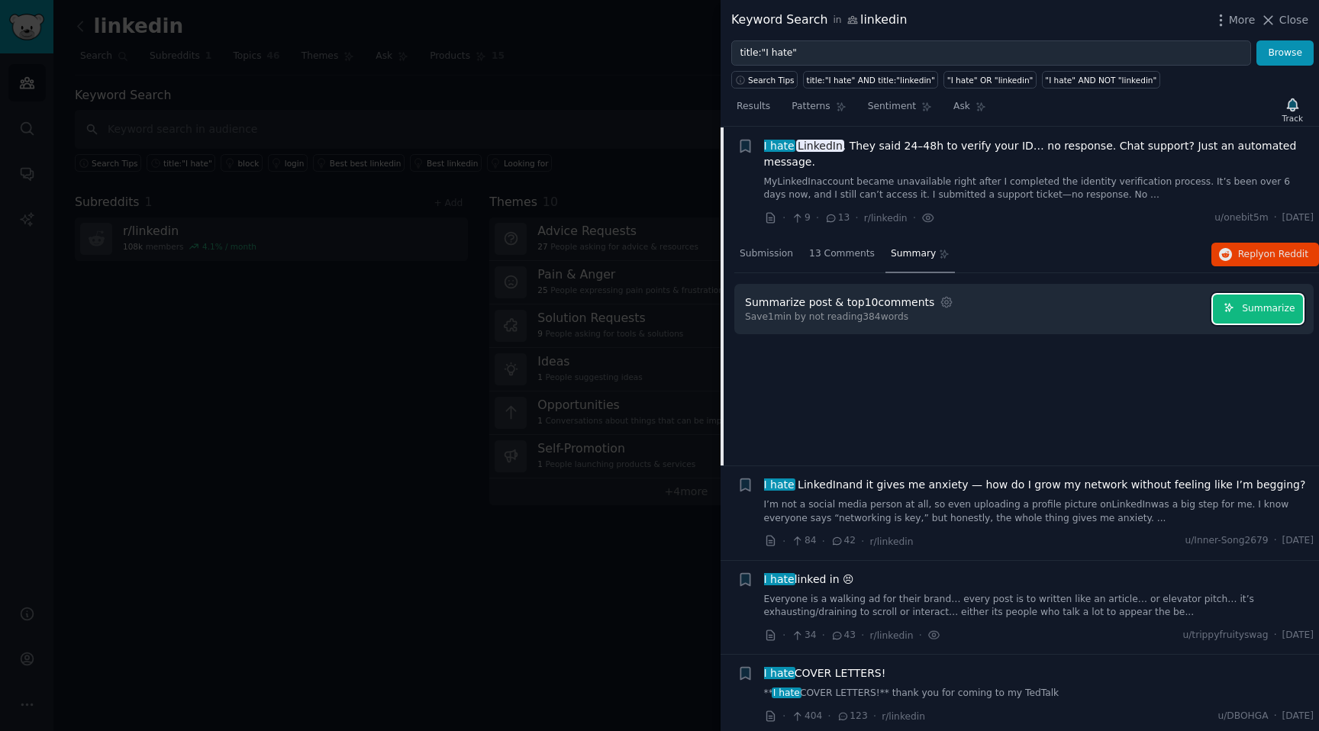
click at [1242, 306] on span "Summarize" at bounding box center [1268, 309] width 53 height 14
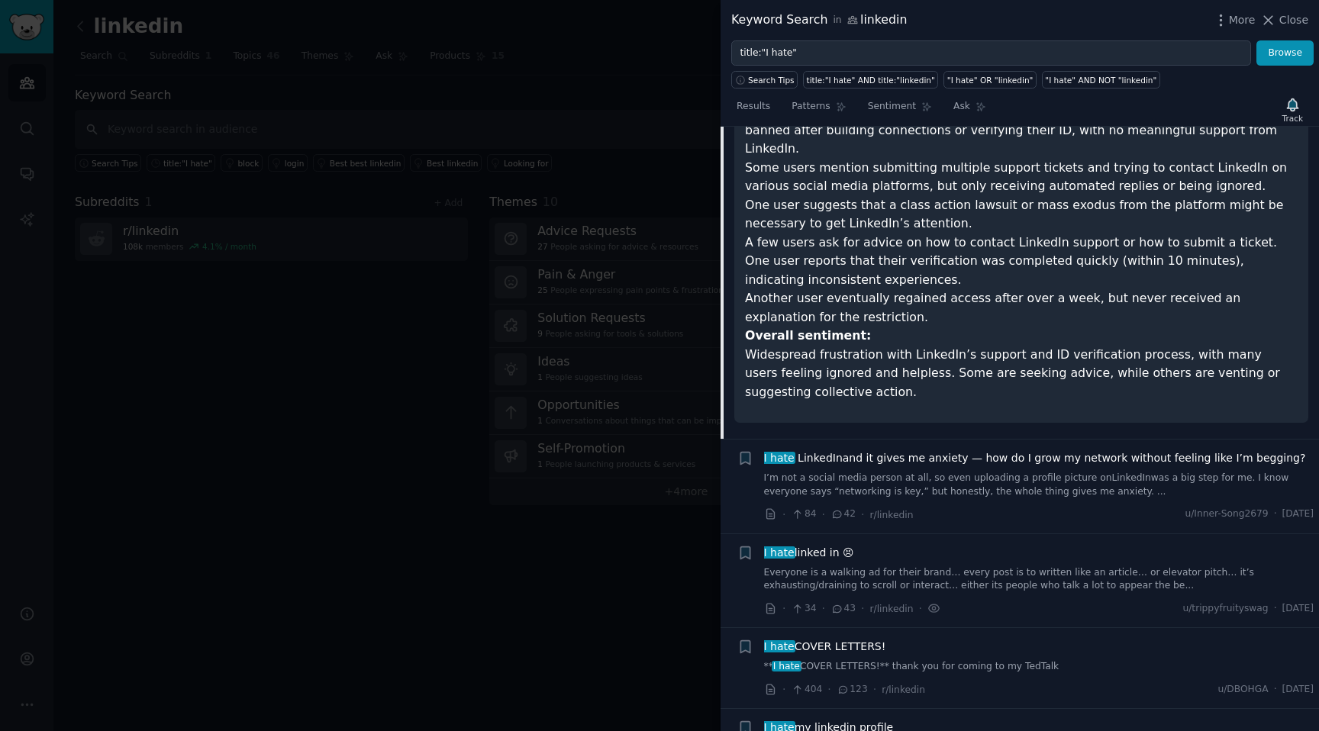
scroll to position [658, 0]
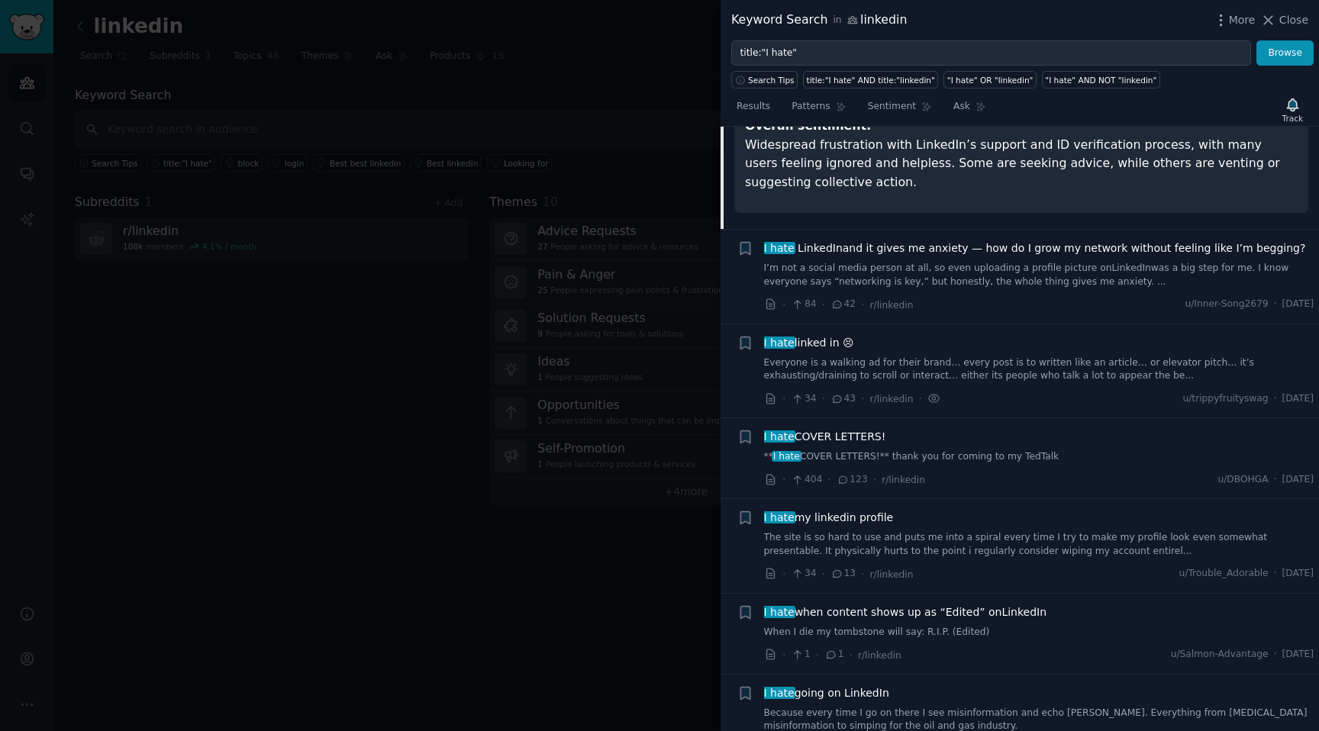
click at [1055, 240] on span "I hate LinkedIn and it gives me anxiety — how do I grow my network without feel…" at bounding box center [1035, 248] width 542 height 16
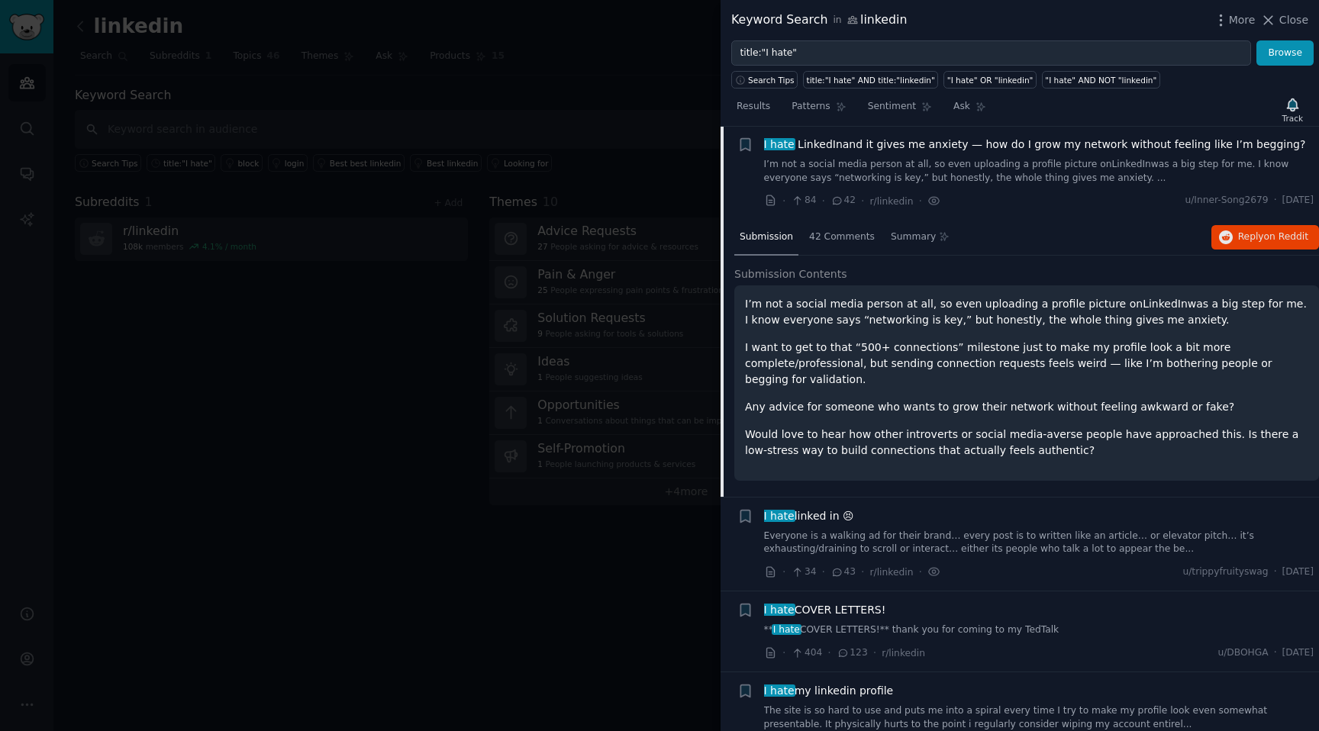
scroll to position [134, 0]
click at [897, 247] on div "Summary" at bounding box center [919, 239] width 69 height 37
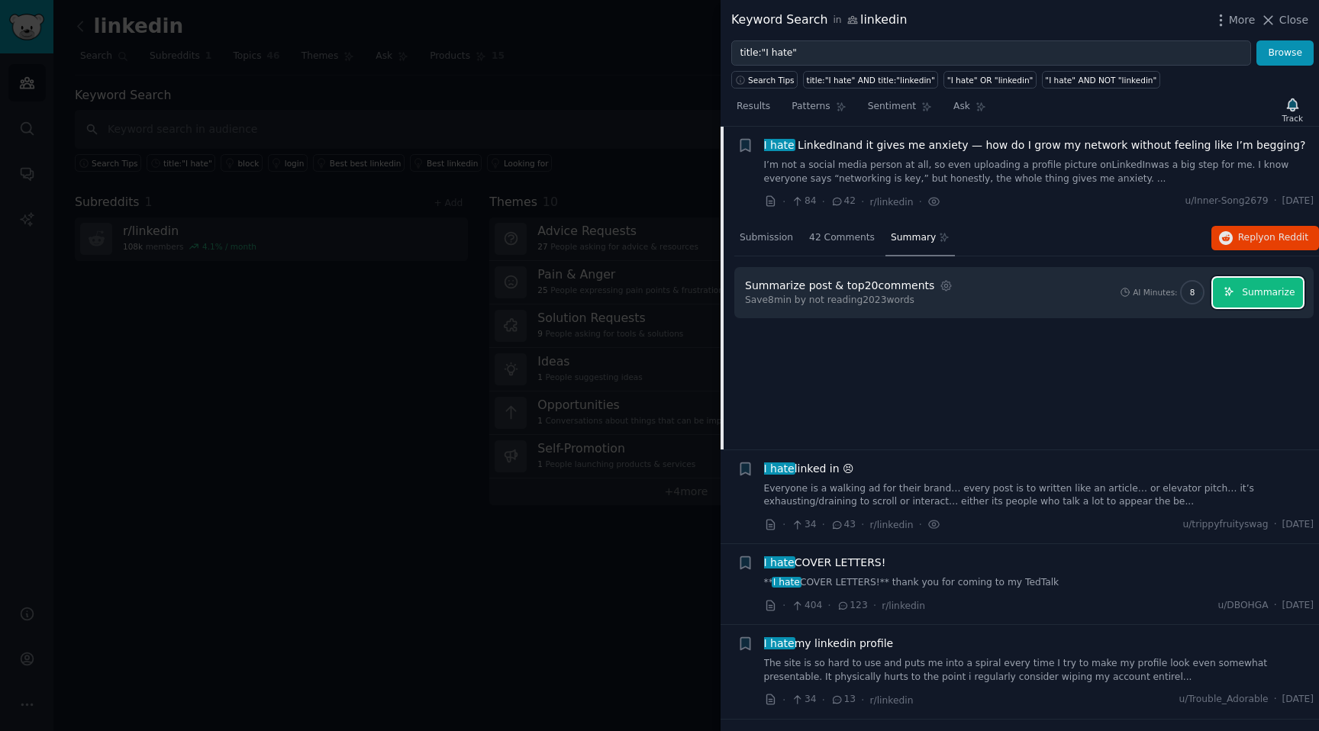
click at [1242, 293] on span "Summarize" at bounding box center [1268, 293] width 53 height 14
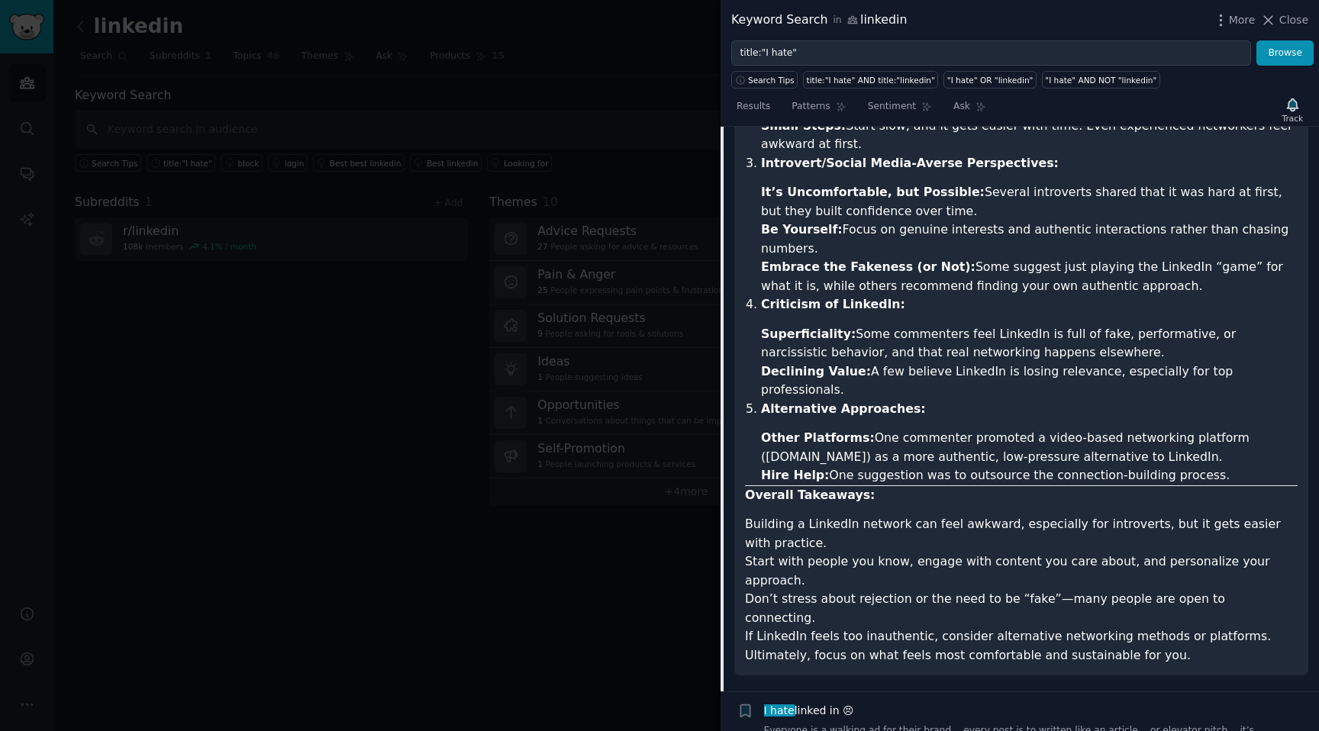
scroll to position [852, 0]
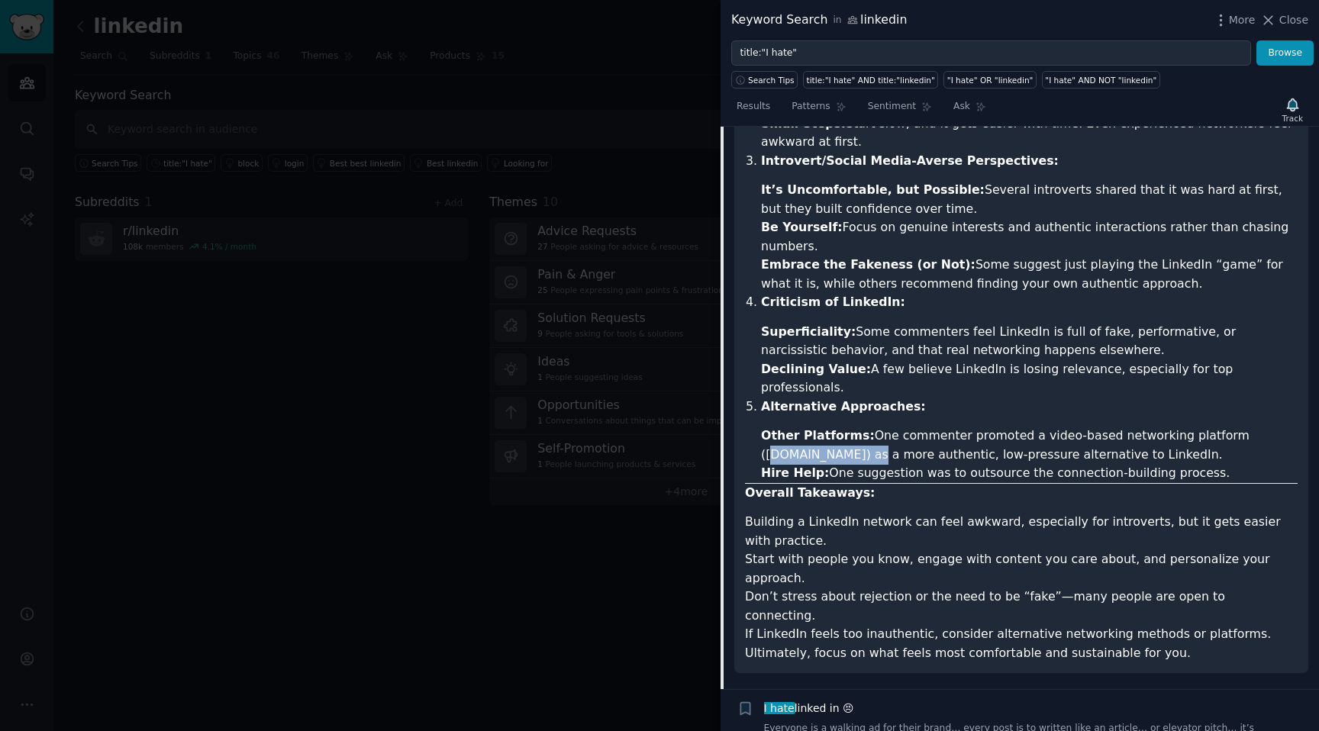
drag, startPoint x: 864, startPoint y: 379, endPoint x: 766, endPoint y: 385, distance: 97.9
click at [766, 427] on li "Other Platforms: One commenter promoted a video-based networking platform (Brai…" at bounding box center [1029, 445] width 536 height 37
copy li "BrainsMingle.com"
click at [991, 464] on li "Hire Help: One suggestion was to outsource the connection-building process." at bounding box center [1029, 473] width 536 height 19
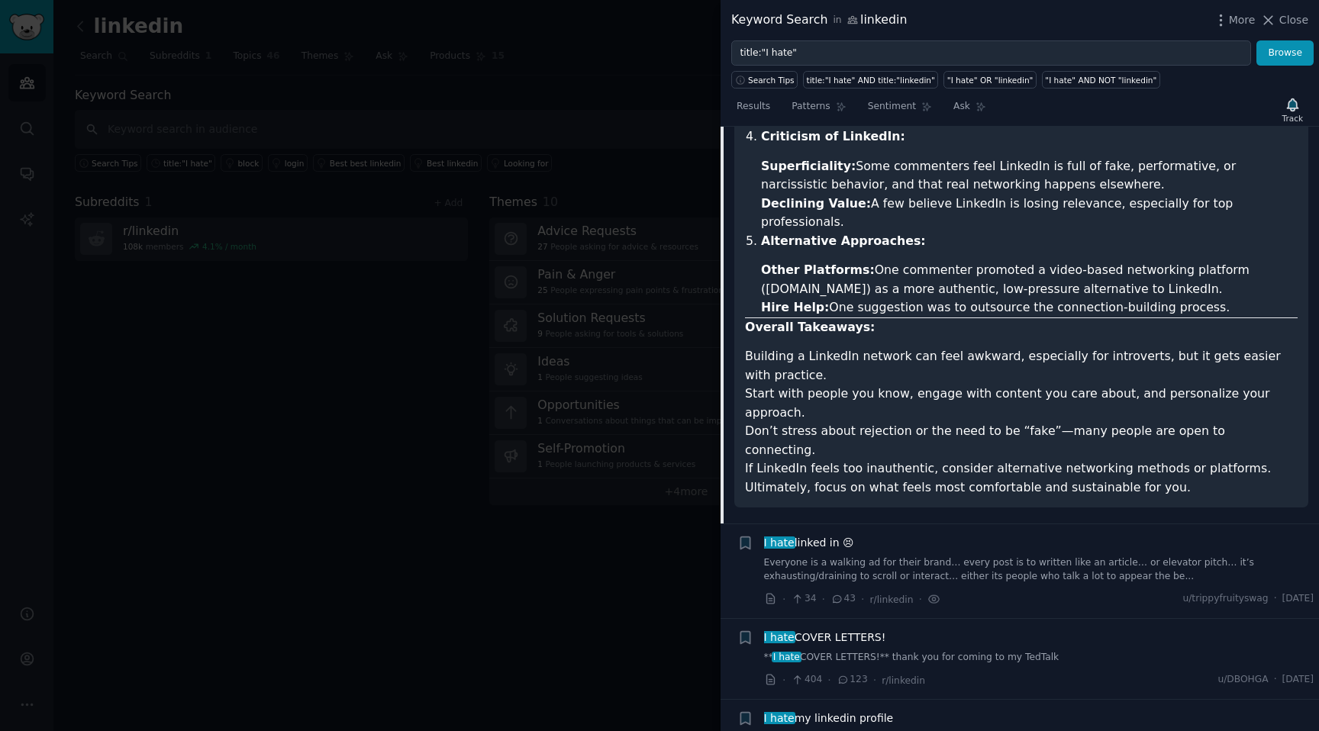
scroll to position [1019, 0]
click at [822, 533] on span "I hate linked in 😣" at bounding box center [809, 541] width 90 height 16
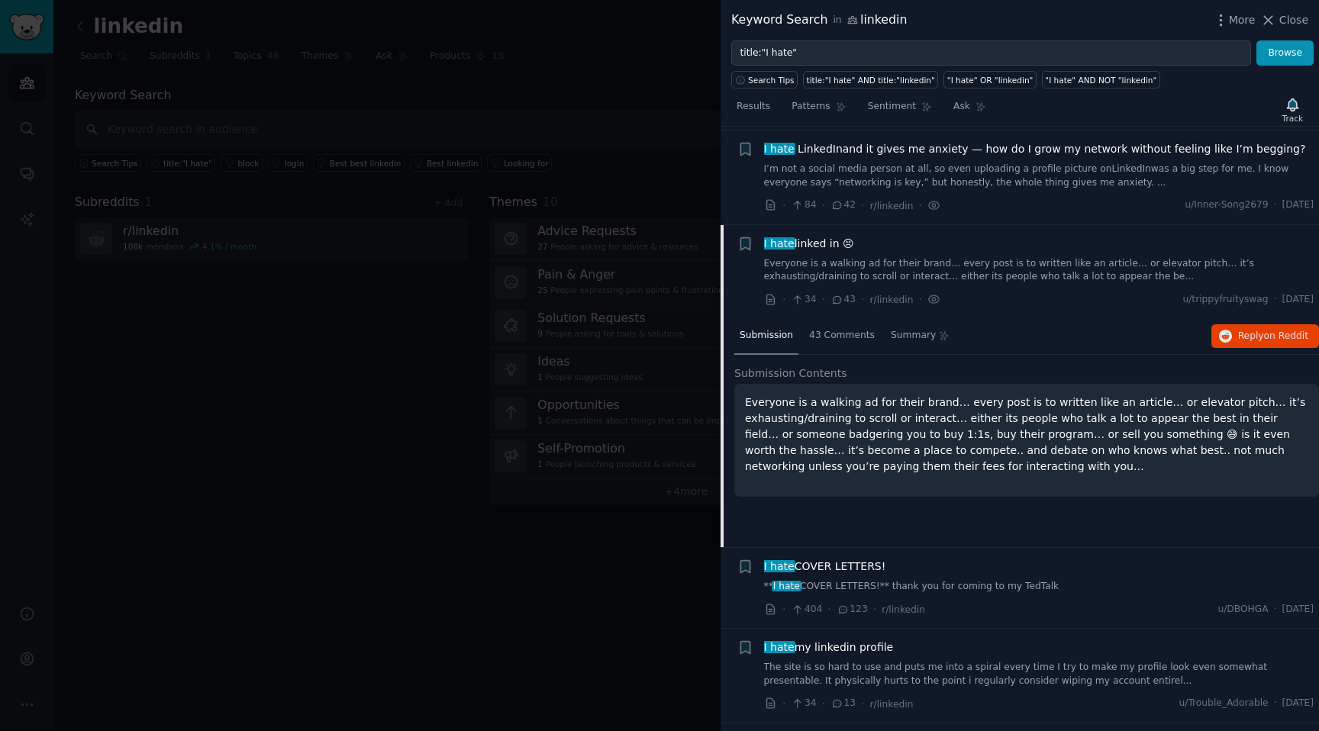
scroll to position [143, 0]
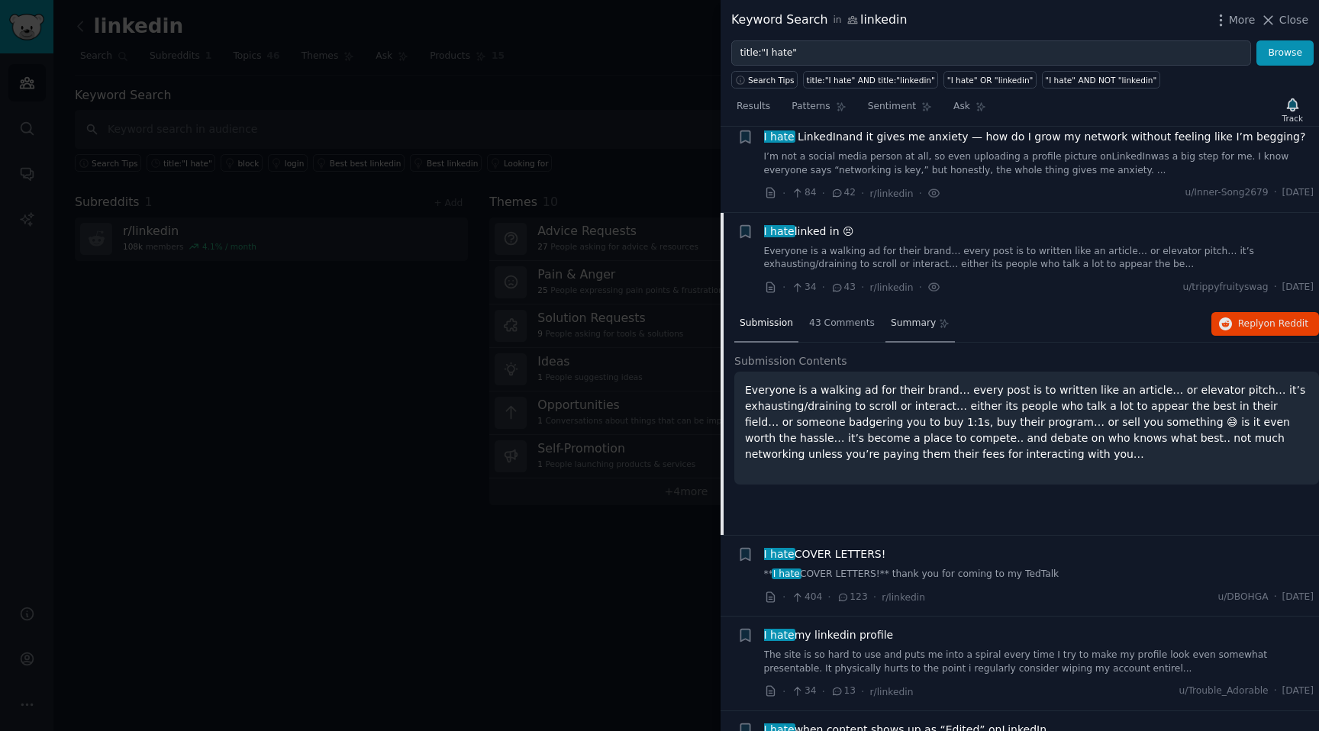
click at [897, 318] on span "Summary" at bounding box center [913, 324] width 45 height 14
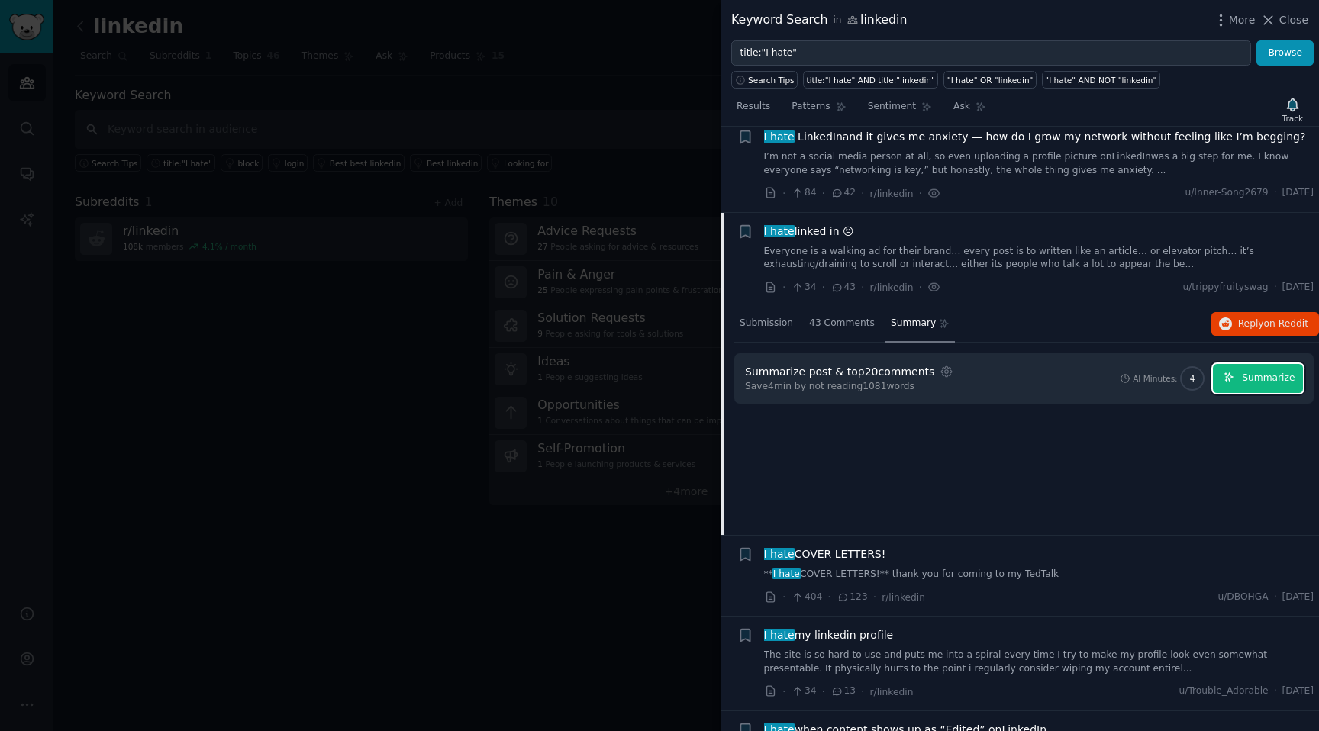
click at [1245, 366] on button "Summarize" at bounding box center [1258, 379] width 90 height 30
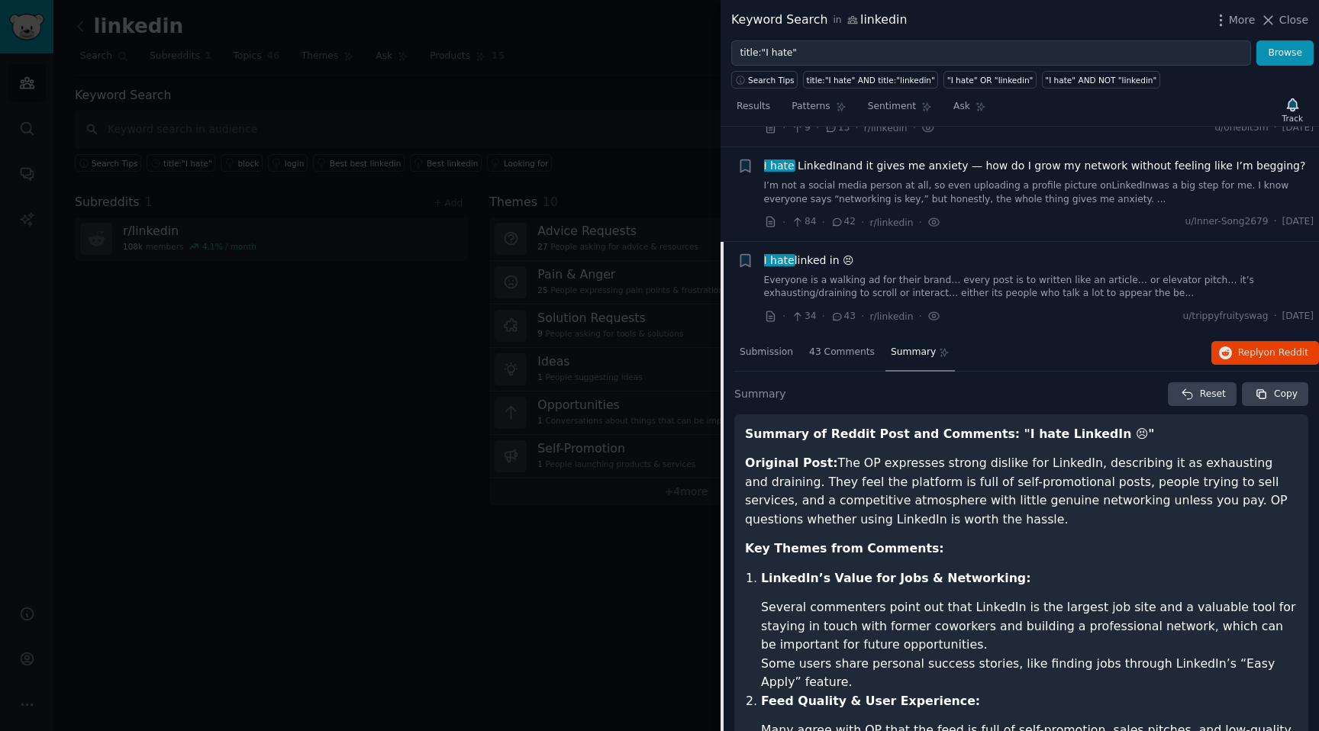
scroll to position [129, 0]
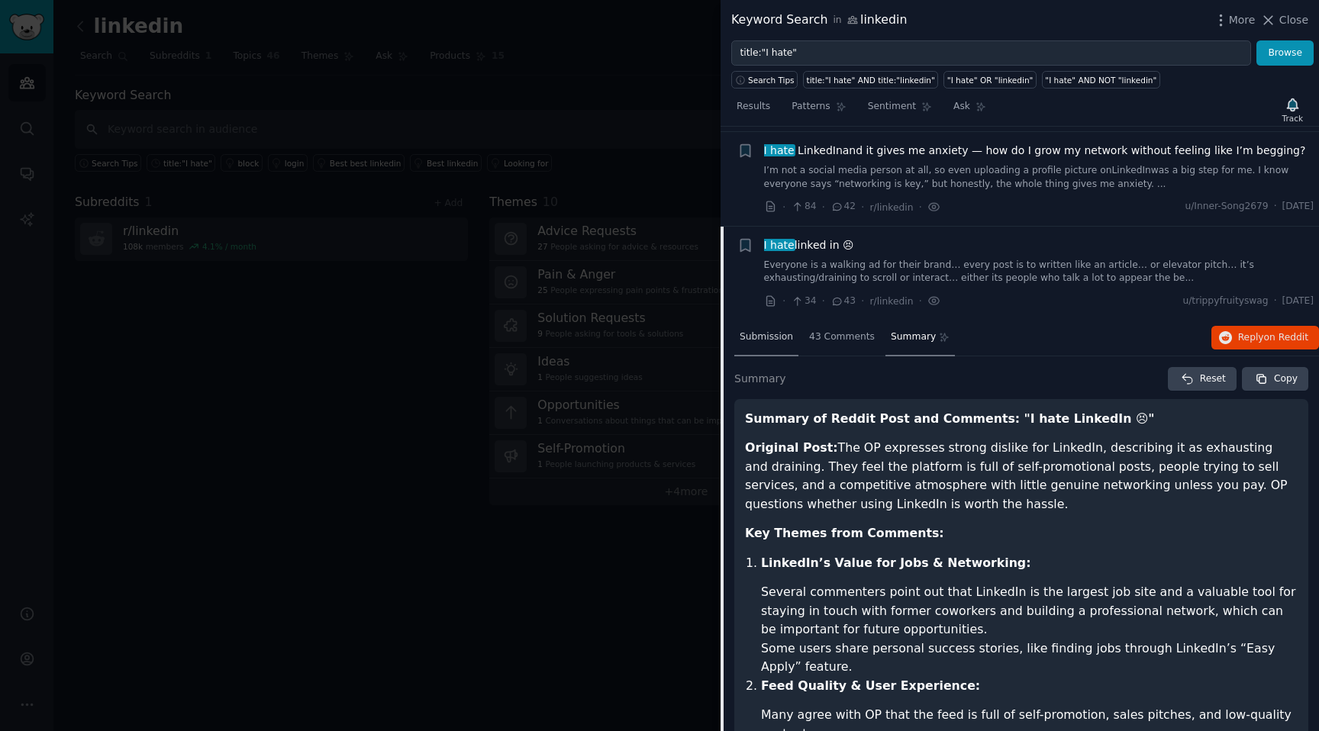
click at [765, 331] on span "Submission" at bounding box center [765, 337] width 53 height 14
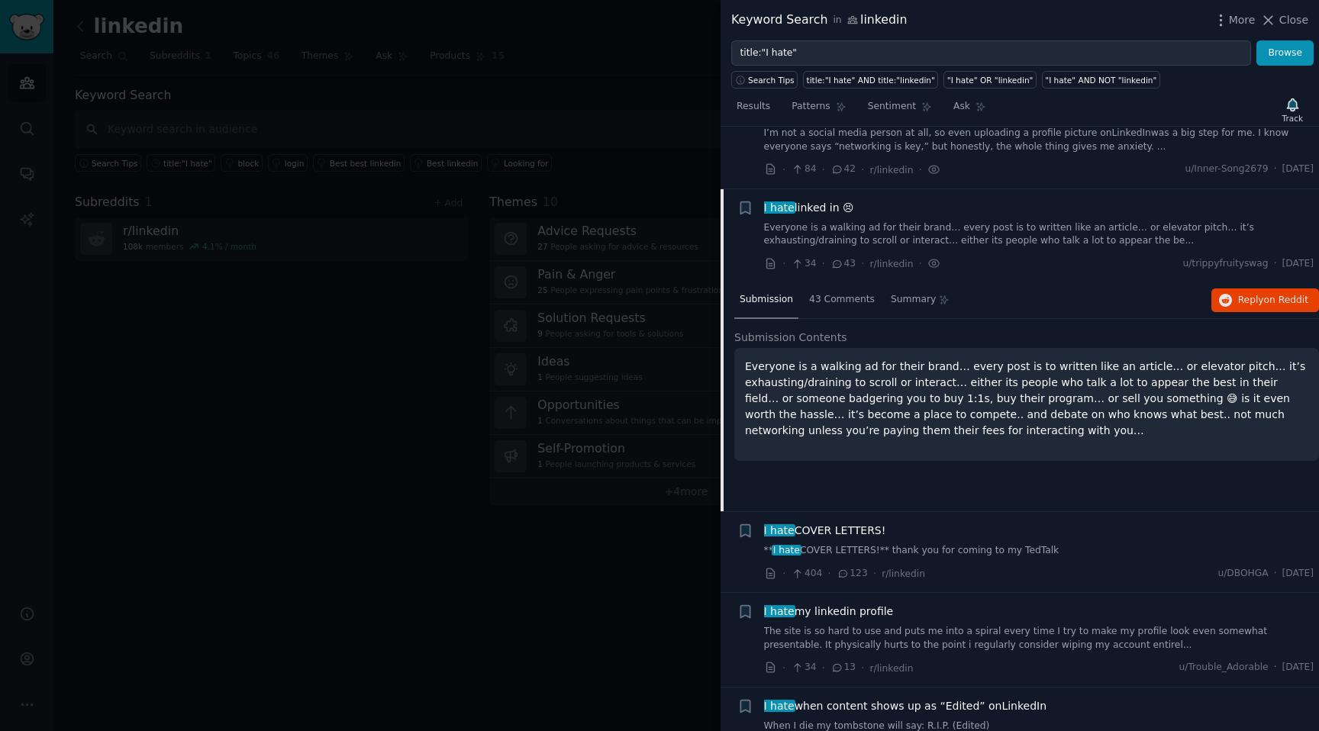
scroll to position [173, 0]
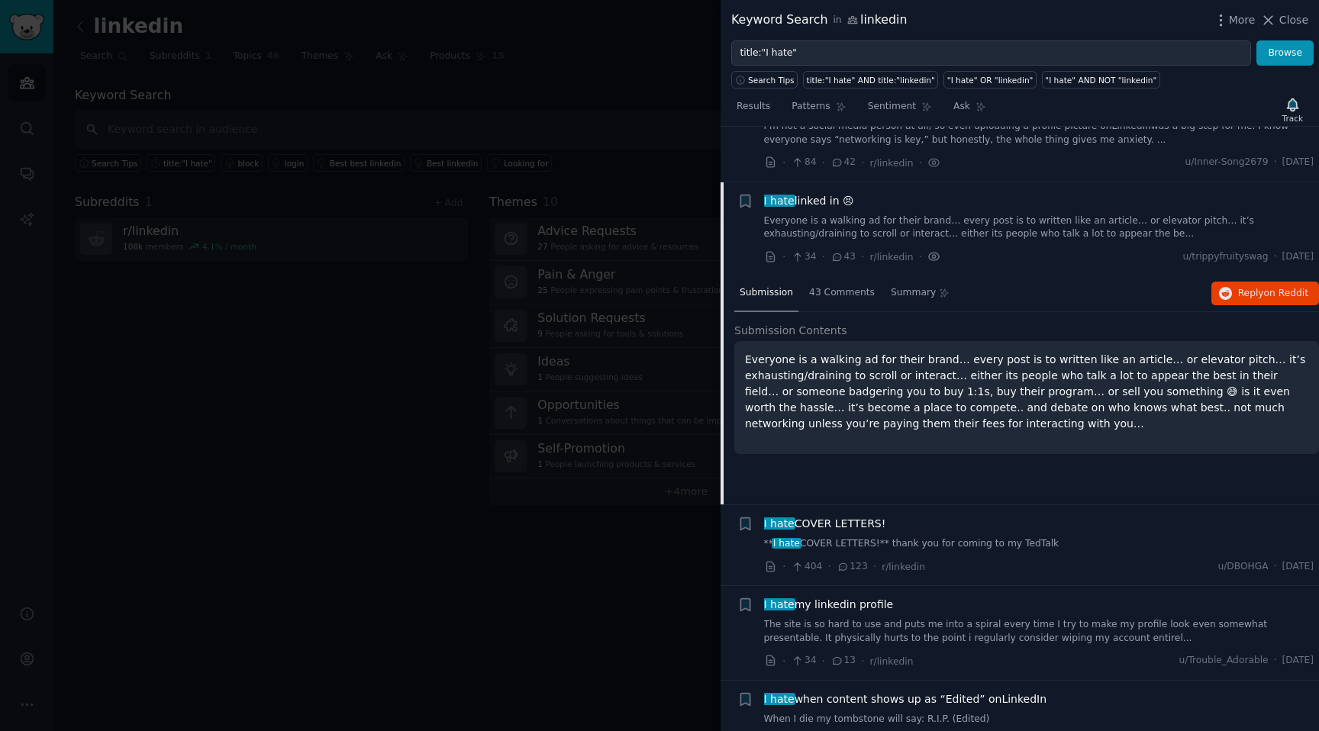
click at [933, 257] on icon at bounding box center [934, 257] width 14 height 16
click at [803, 195] on span "I hate linked in 😣" at bounding box center [809, 201] width 90 height 16
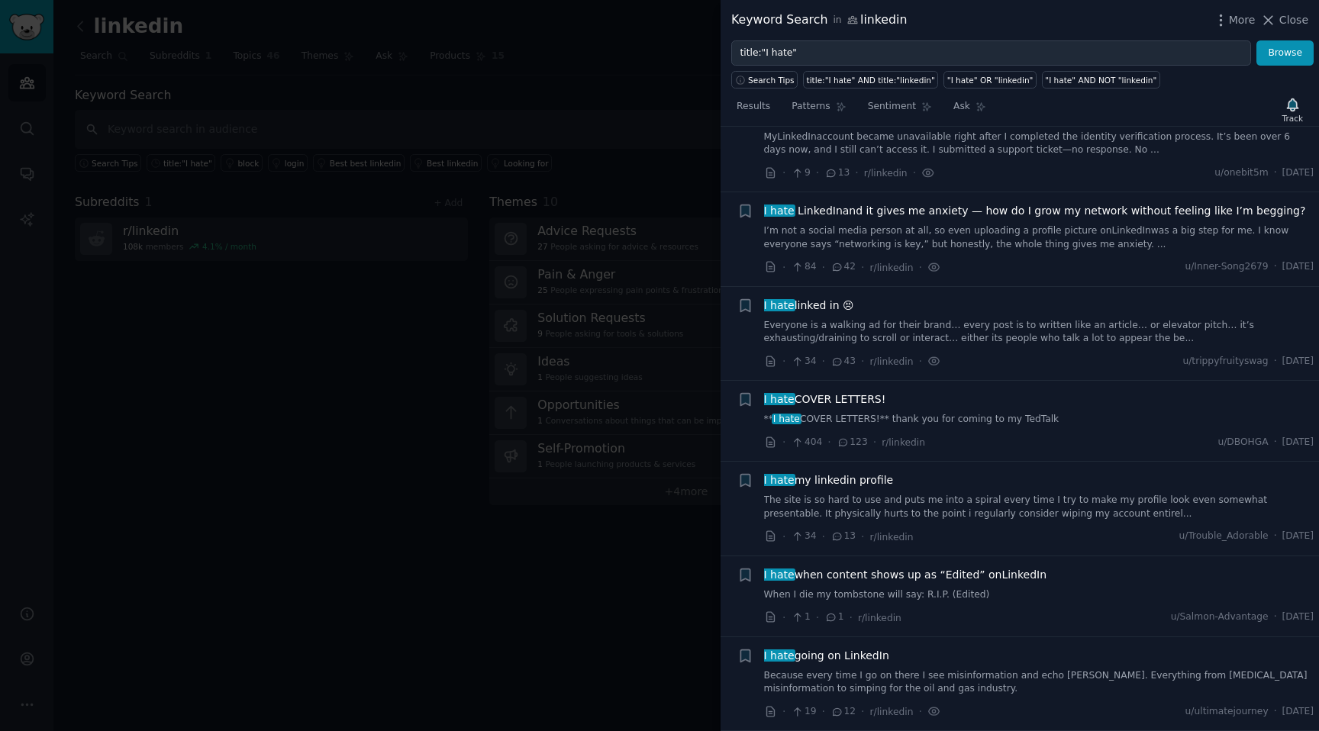
scroll to position [69, 0]
click at [826, 307] on span "I hate linked in 😣" at bounding box center [809, 306] width 90 height 16
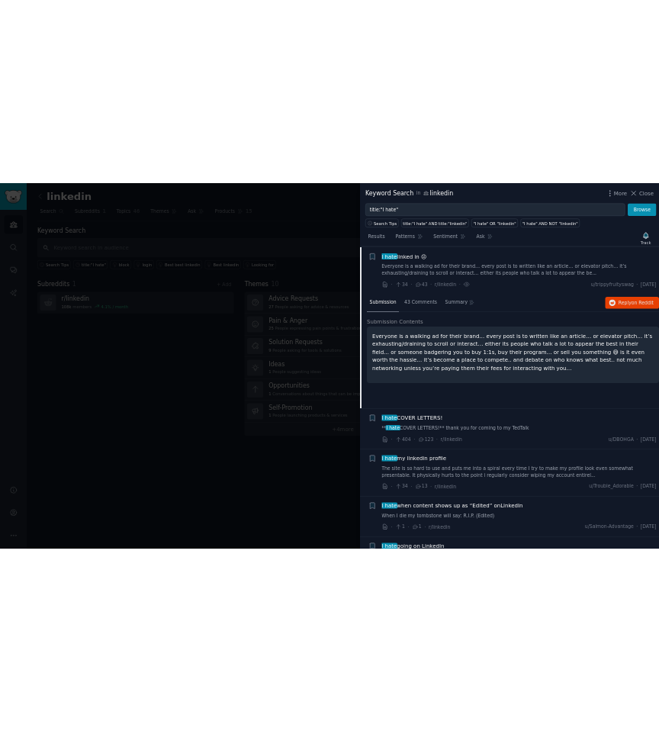
scroll to position [228, 0]
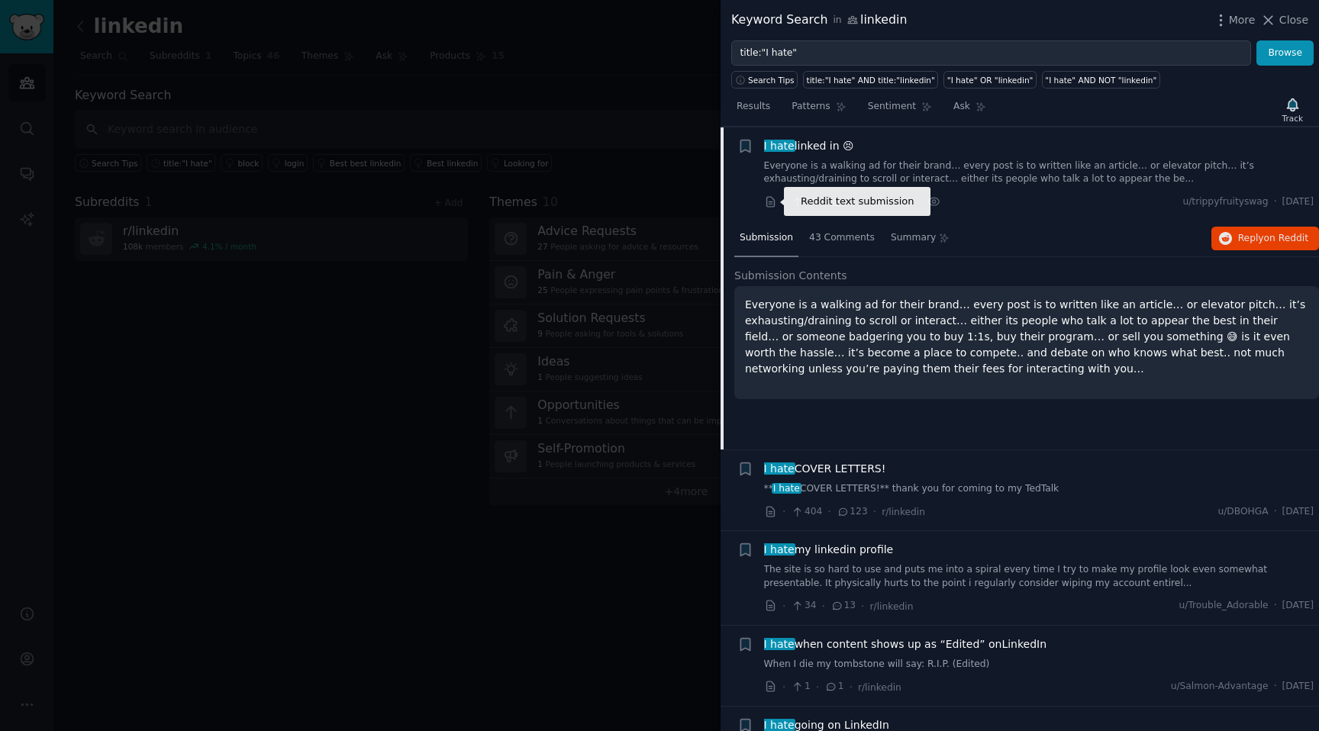
click at [765, 199] on icon at bounding box center [771, 202] width 14 height 14
click at [192, 419] on div at bounding box center [659, 365] width 1319 height 731
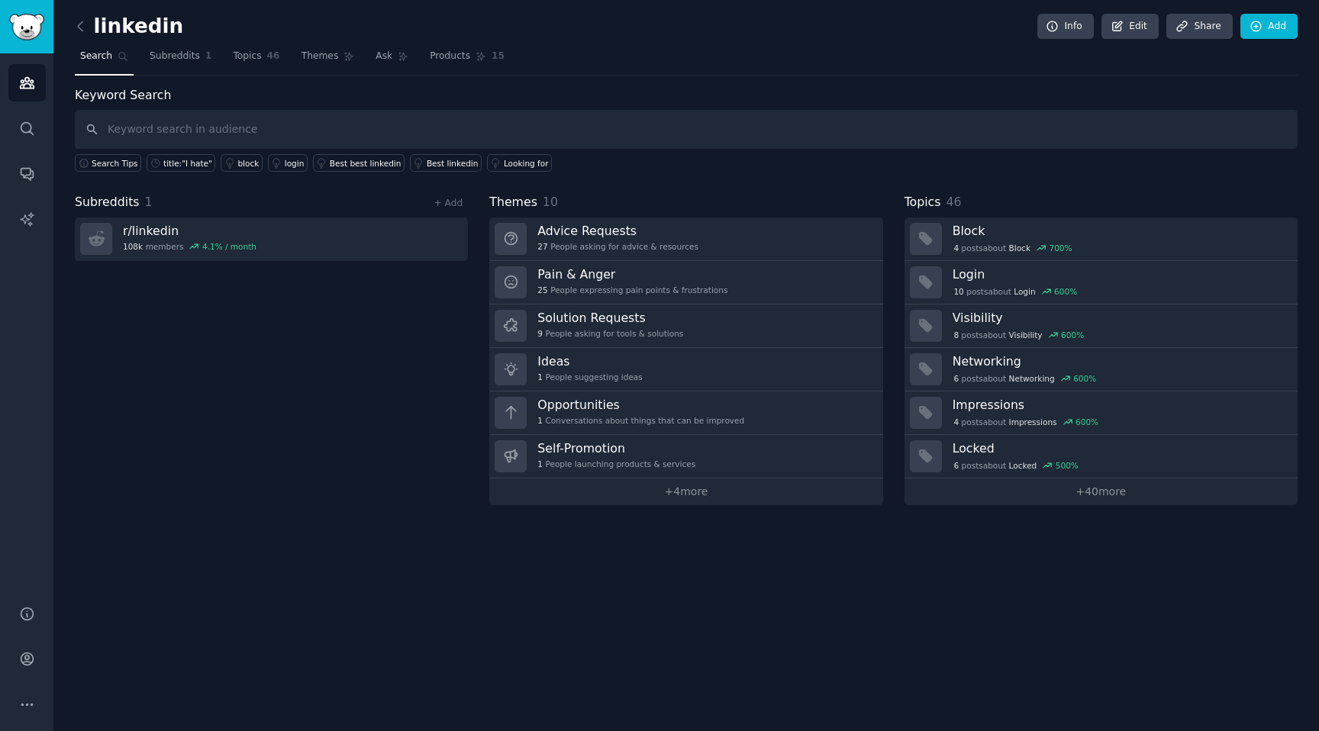
click at [53, 28] on div "linkedin Info Edit Share Add Search Subreddits 1 Topics 46 Themes Ask Products …" at bounding box center [685, 365] width 1265 height 731
click at [72, 28] on icon at bounding box center [80, 26] width 16 height 16
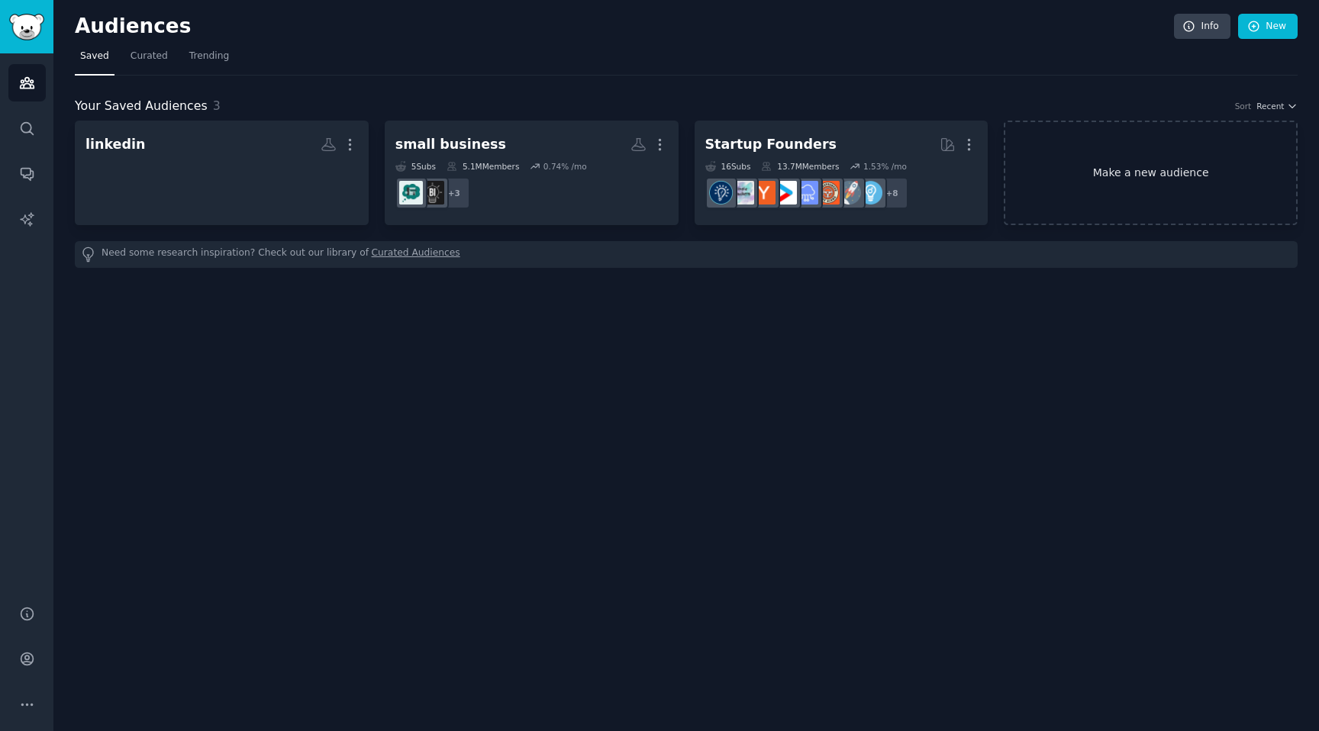
click at [1107, 182] on link "Make a new audience" at bounding box center [1151, 173] width 294 height 105
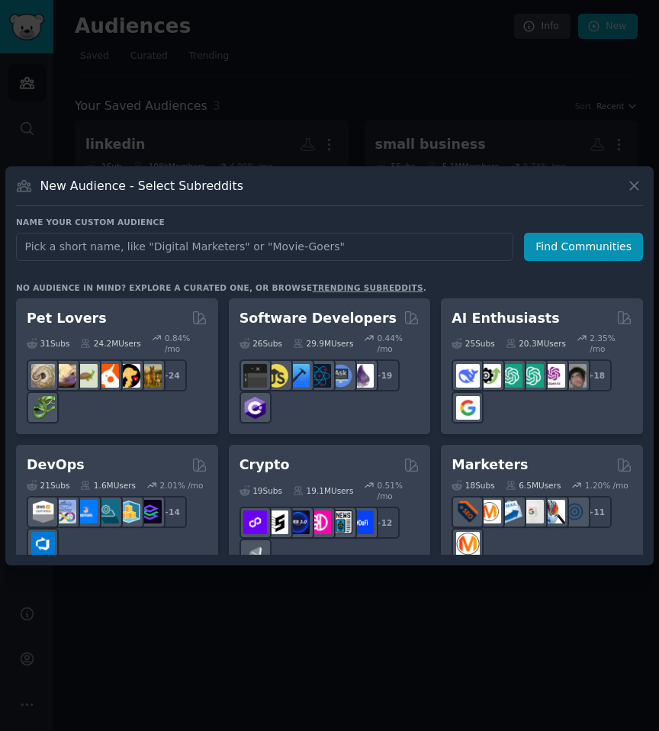
click at [115, 233] on input "text" at bounding box center [265, 247] width 498 height 28
type input "caregiving"
click button "Find Communities" at bounding box center [583, 247] width 119 height 28
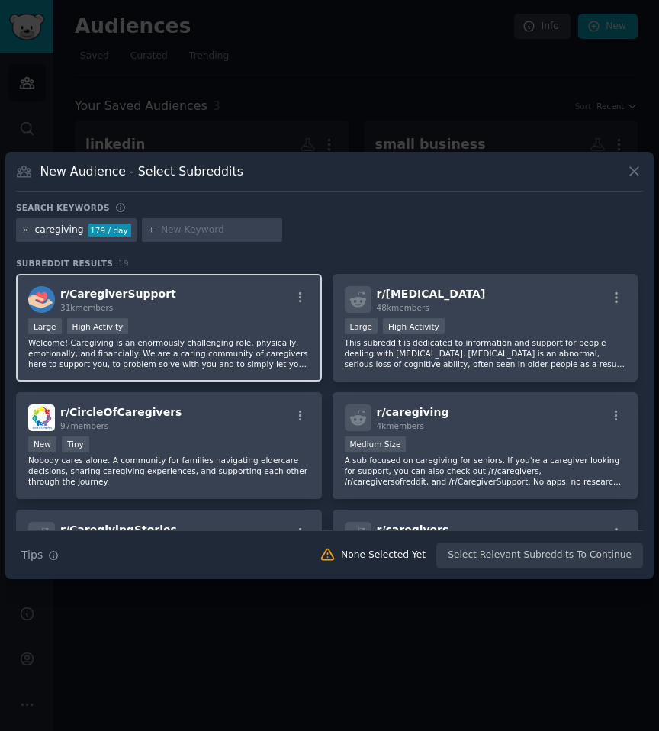
click at [210, 286] on div "r/ CaregiverSupport 31k members" at bounding box center [169, 299] width 282 height 27
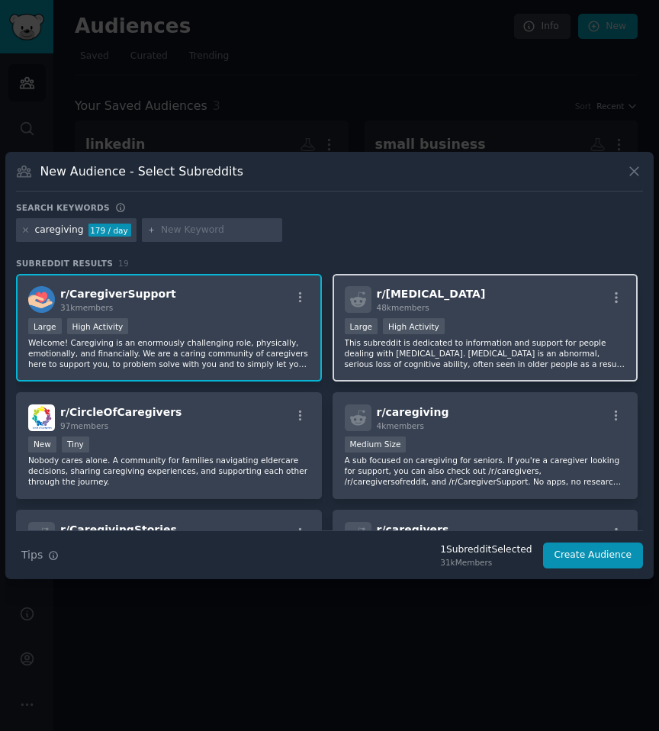
click at [483, 286] on div "r/ dementia 48k members" at bounding box center [486, 299] width 282 height 27
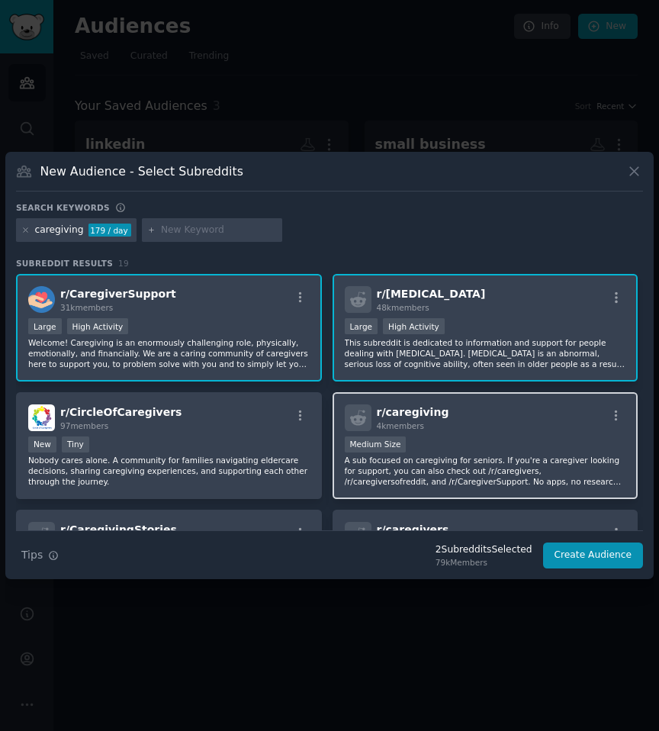
click at [491, 437] on div "Medium Size" at bounding box center [486, 446] width 282 height 19
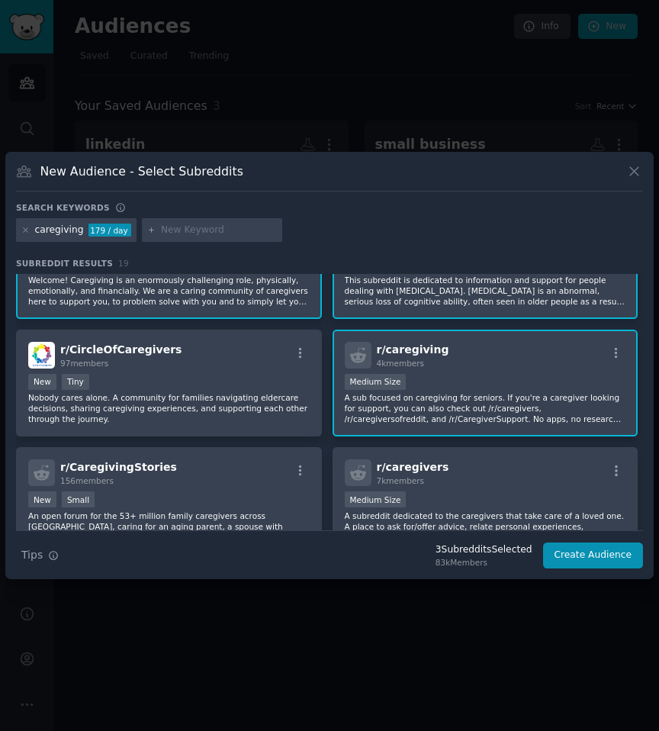
scroll to position [95, 0]
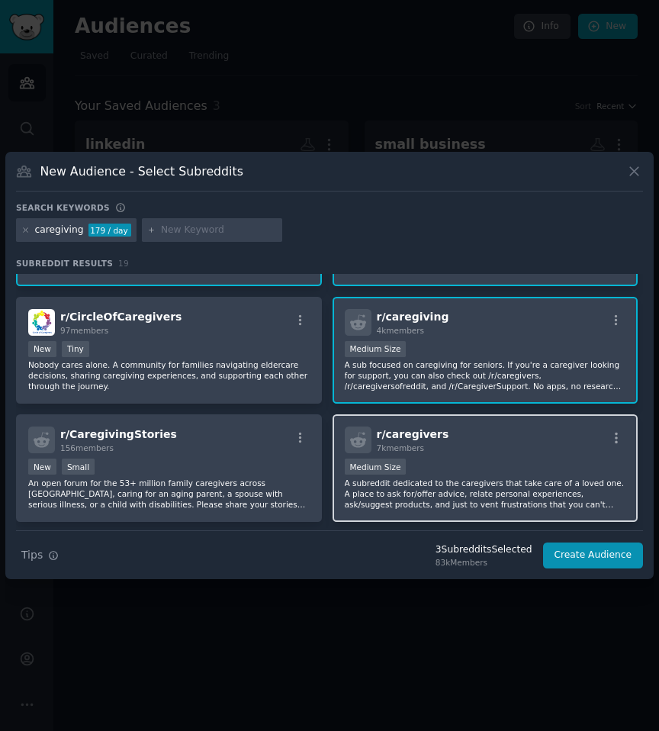
click at [469, 427] on div "r/ caregivers 7k members" at bounding box center [486, 440] width 282 height 27
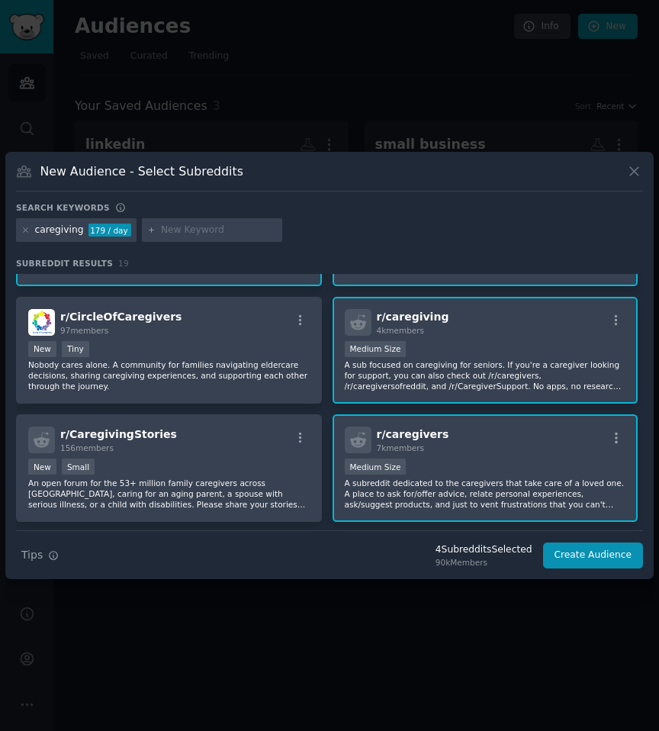
scroll to position [134, 0]
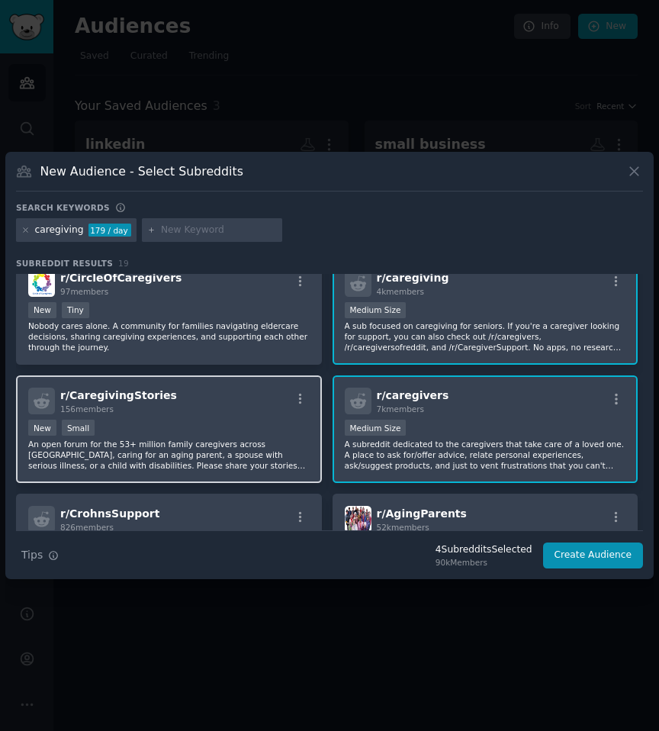
click at [202, 375] on div "r/ CaregivingStories 156 members New Small An open forum for the 53+ million fa…" at bounding box center [169, 429] width 306 height 108
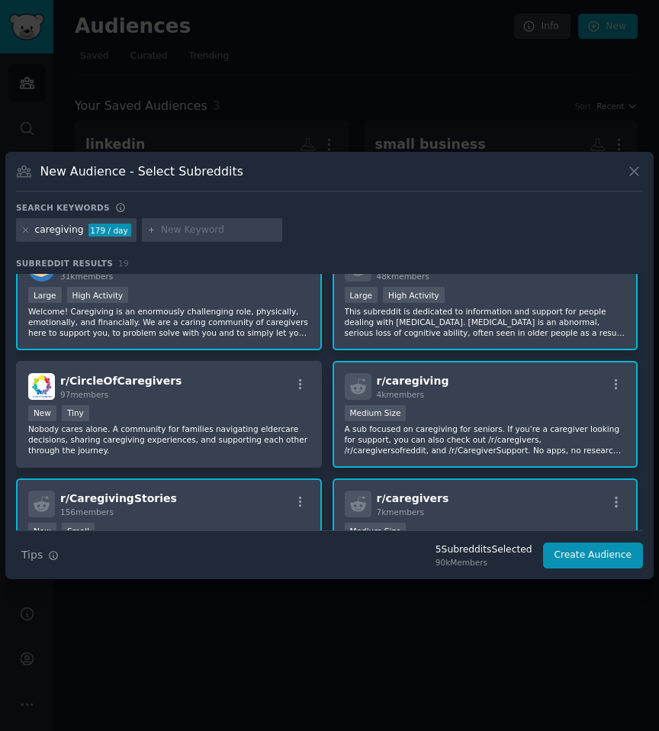
scroll to position [0, 0]
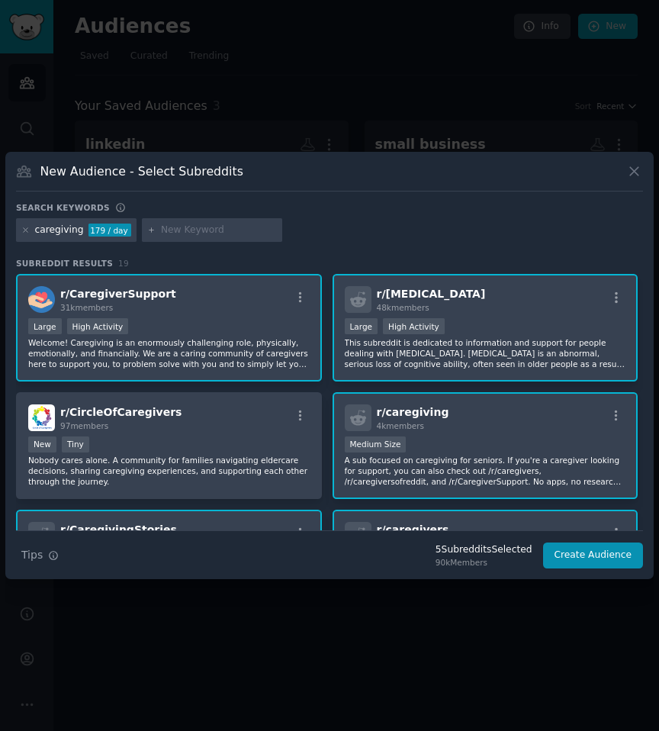
click at [192, 224] on input "text" at bounding box center [219, 231] width 116 height 14
type input "agingparents"
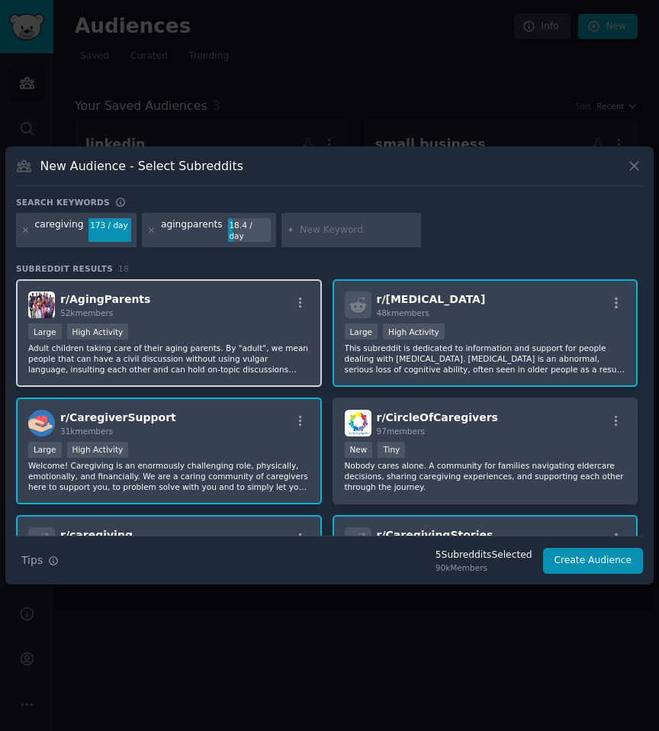
click at [192, 292] on div "r/ AgingParents 52k members" at bounding box center [169, 305] width 282 height 27
click at [305, 224] on input "text" at bounding box center [358, 231] width 116 height 14
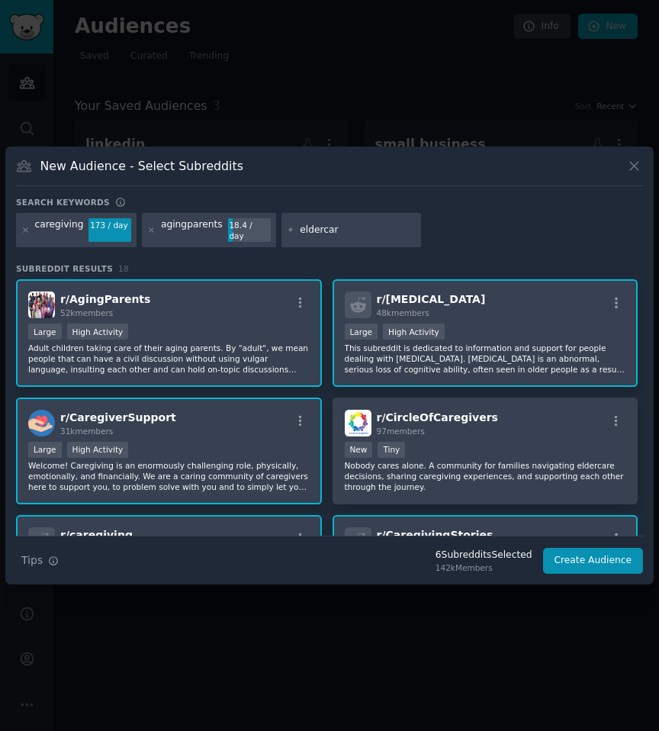
type input "eldercare"
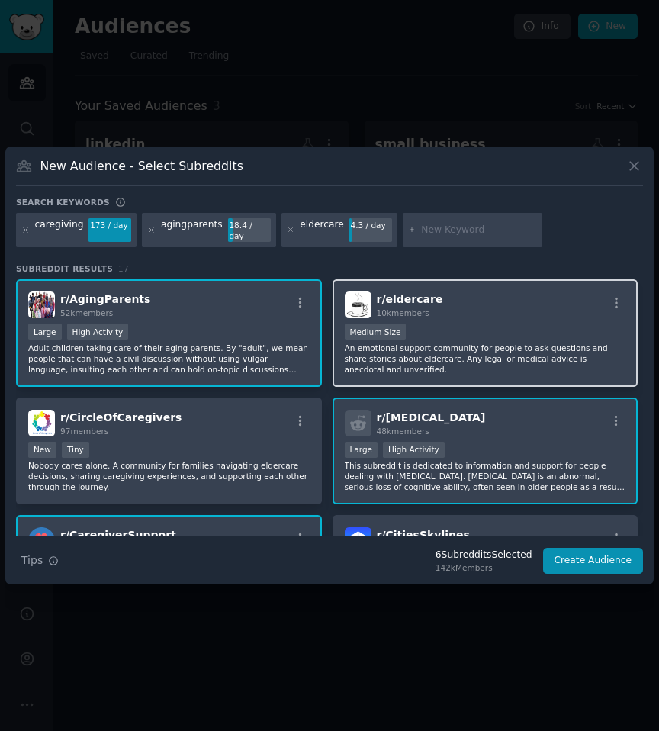
click at [446, 343] on p "An emotional support community for people to ask questions and share stories ab…" at bounding box center [486, 359] width 282 height 32
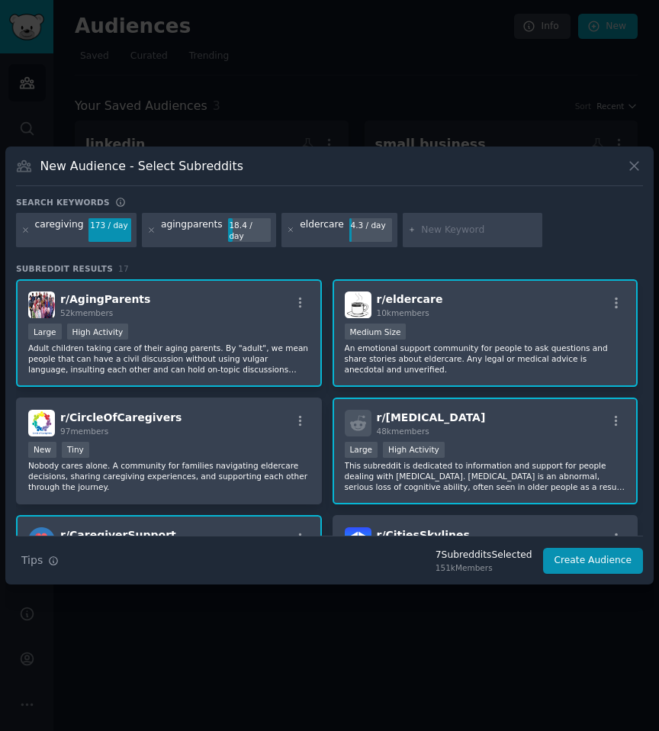
click at [437, 213] on div at bounding box center [473, 230] width 140 height 35
click at [439, 224] on input "text" at bounding box center [479, 231] width 116 height 14
type input "parentingover40"
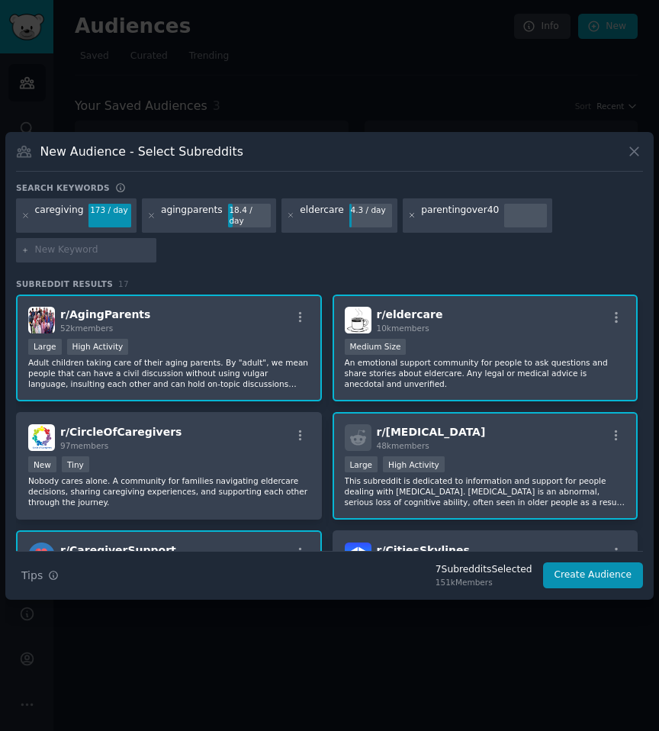
click at [408, 211] on icon at bounding box center [412, 215] width 8 height 8
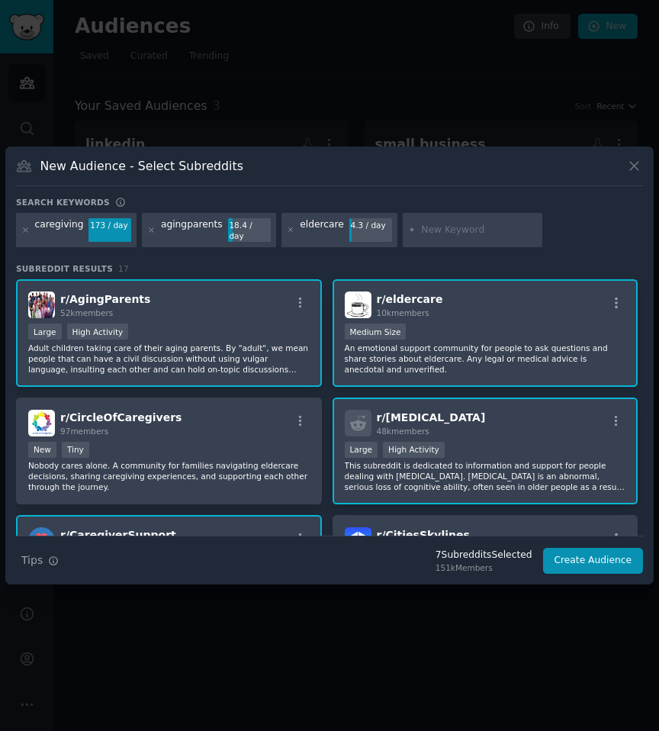
click at [427, 224] on input "text" at bounding box center [479, 231] width 116 height 14
type input "seniors"
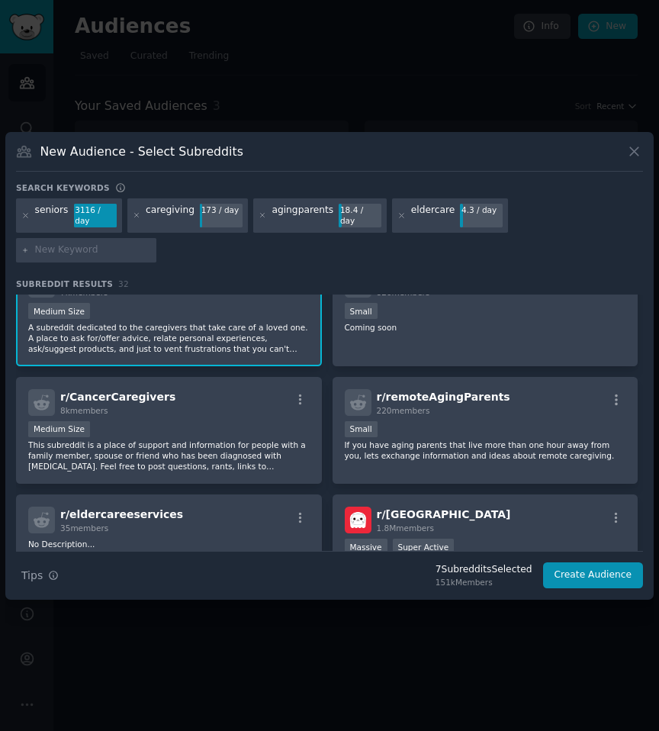
scroll to position [627, 0]
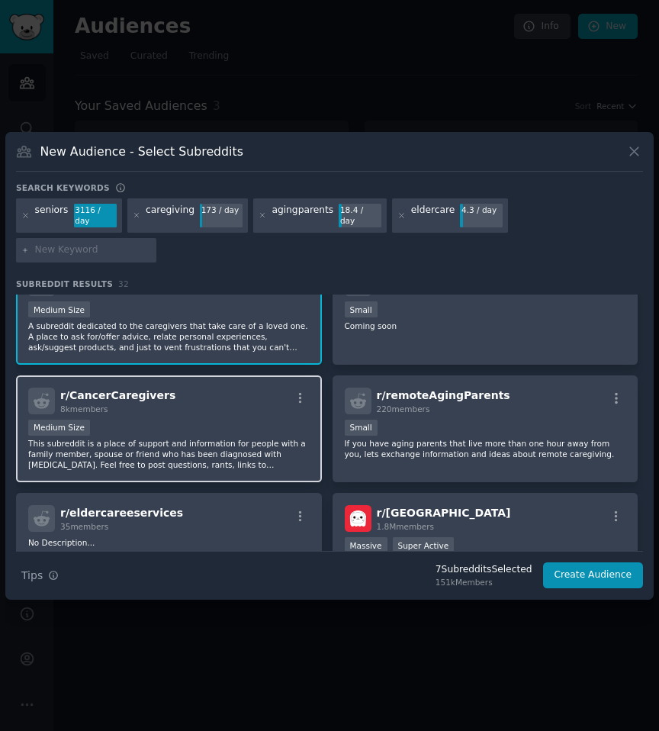
click at [217, 420] on div "Medium Size" at bounding box center [169, 429] width 282 height 19
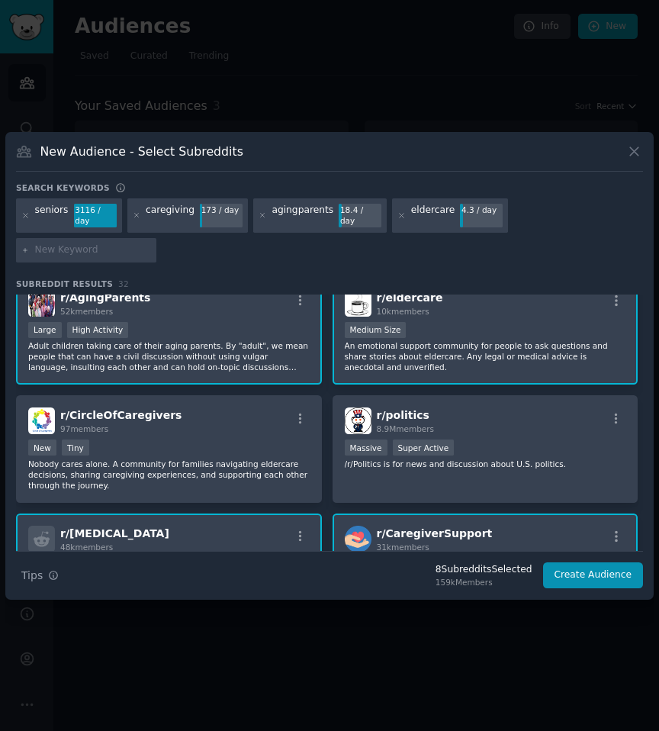
scroll to position [0, 0]
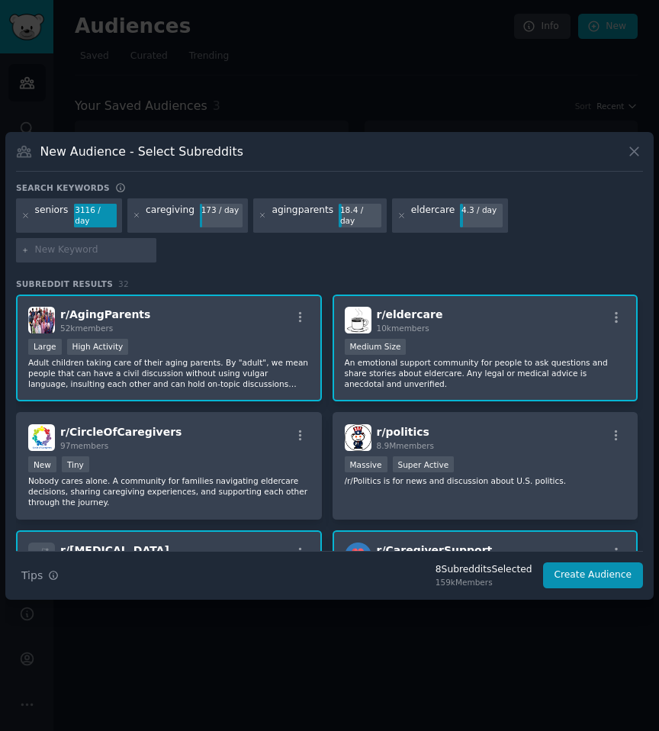
click at [151, 243] on input "text" at bounding box center [93, 250] width 116 height 14
type input "seniorliving"
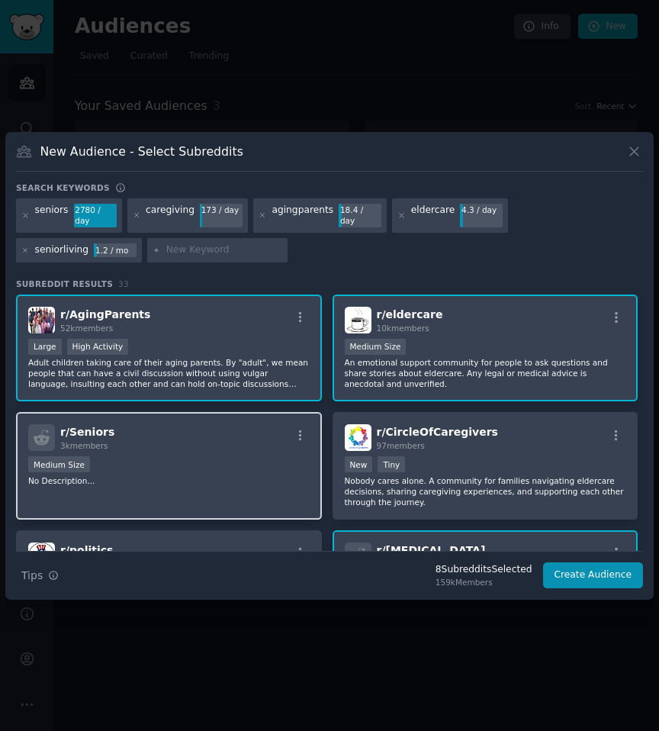
click at [262, 424] on div "r/ Seniors 3k members" at bounding box center [169, 437] width 282 height 27
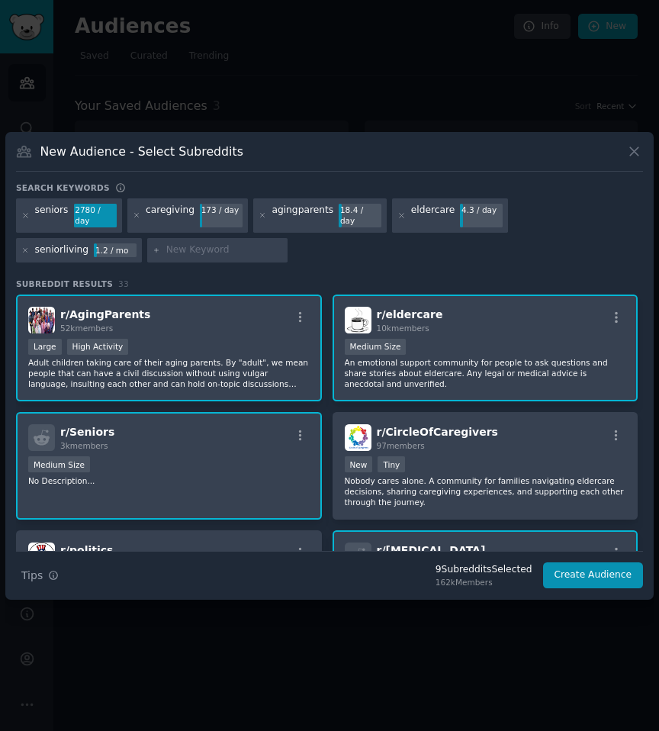
click at [166, 243] on input "text" at bounding box center [224, 250] width 116 height 14
type input "retirement"
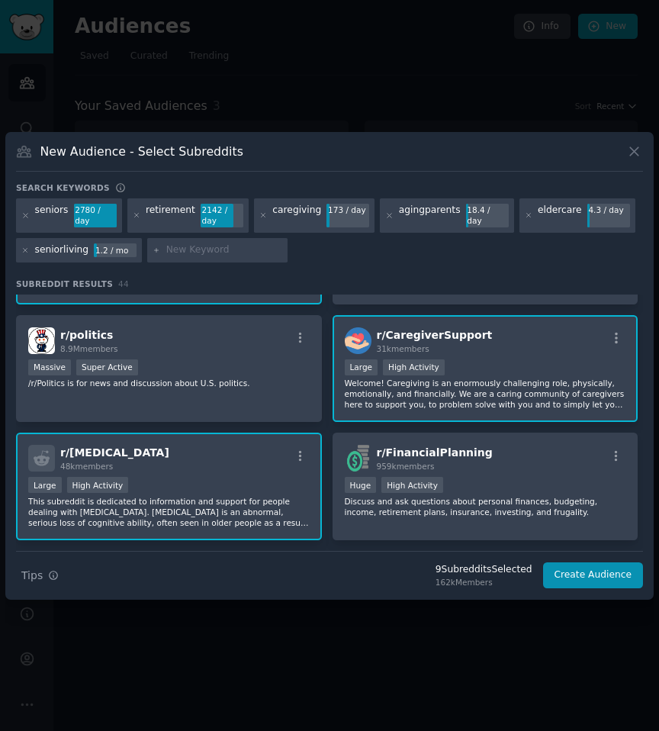
scroll to position [227, 0]
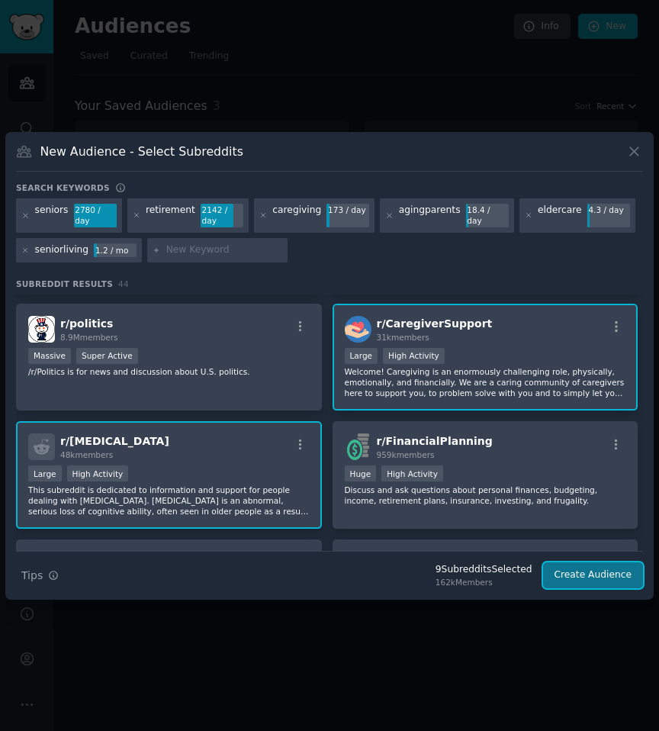
click at [606, 562] on button "Create Audience" at bounding box center [593, 575] width 101 height 26
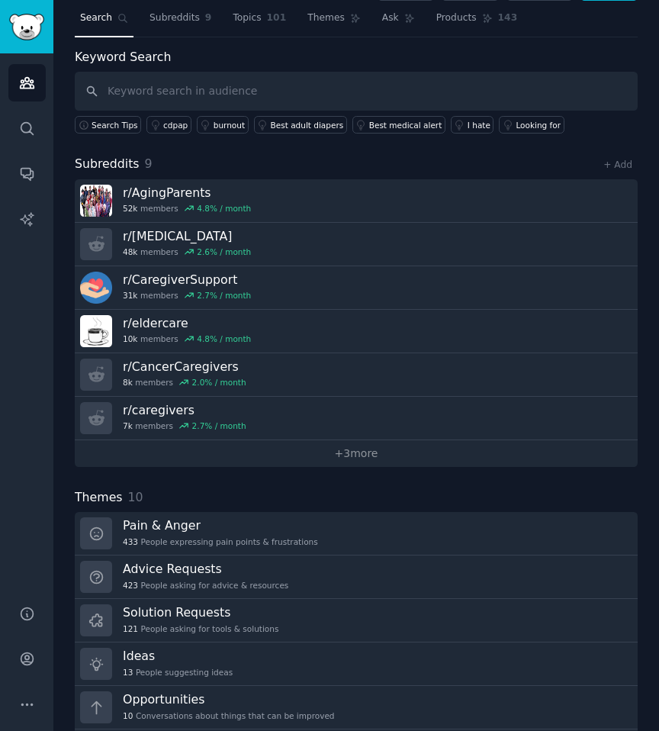
scroll to position [43, 0]
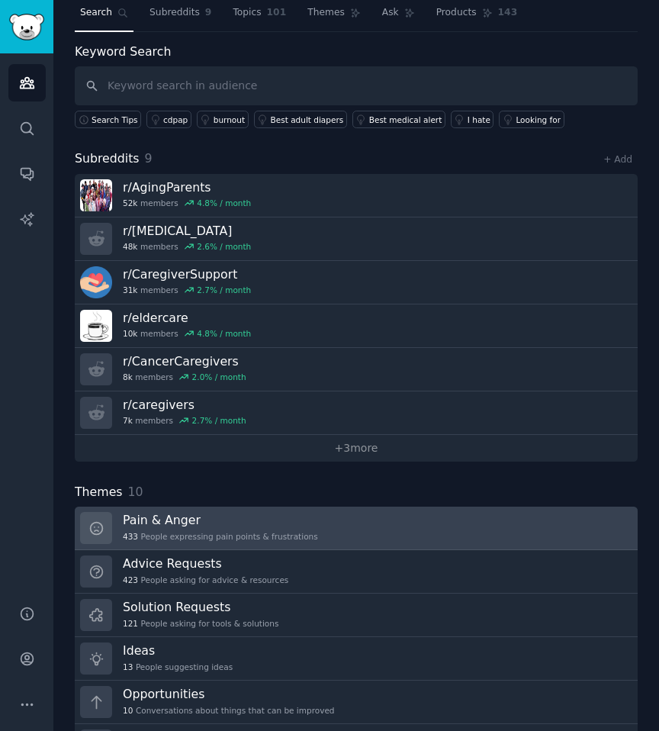
click at [362, 534] on link "Pain & Anger 433 People expressing pain points & frustrations" at bounding box center [356, 528] width 563 height 43
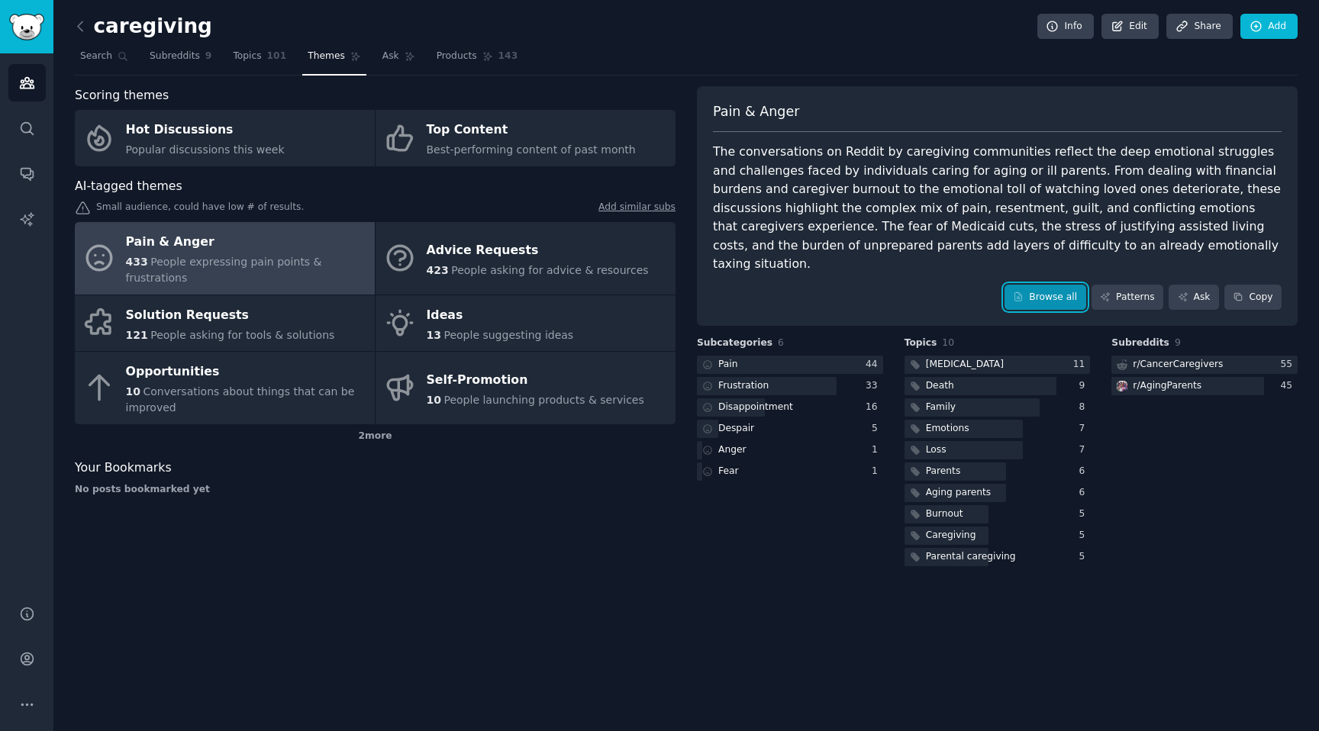
click at [1086, 285] on link "Browse all" at bounding box center [1045, 298] width 82 height 26
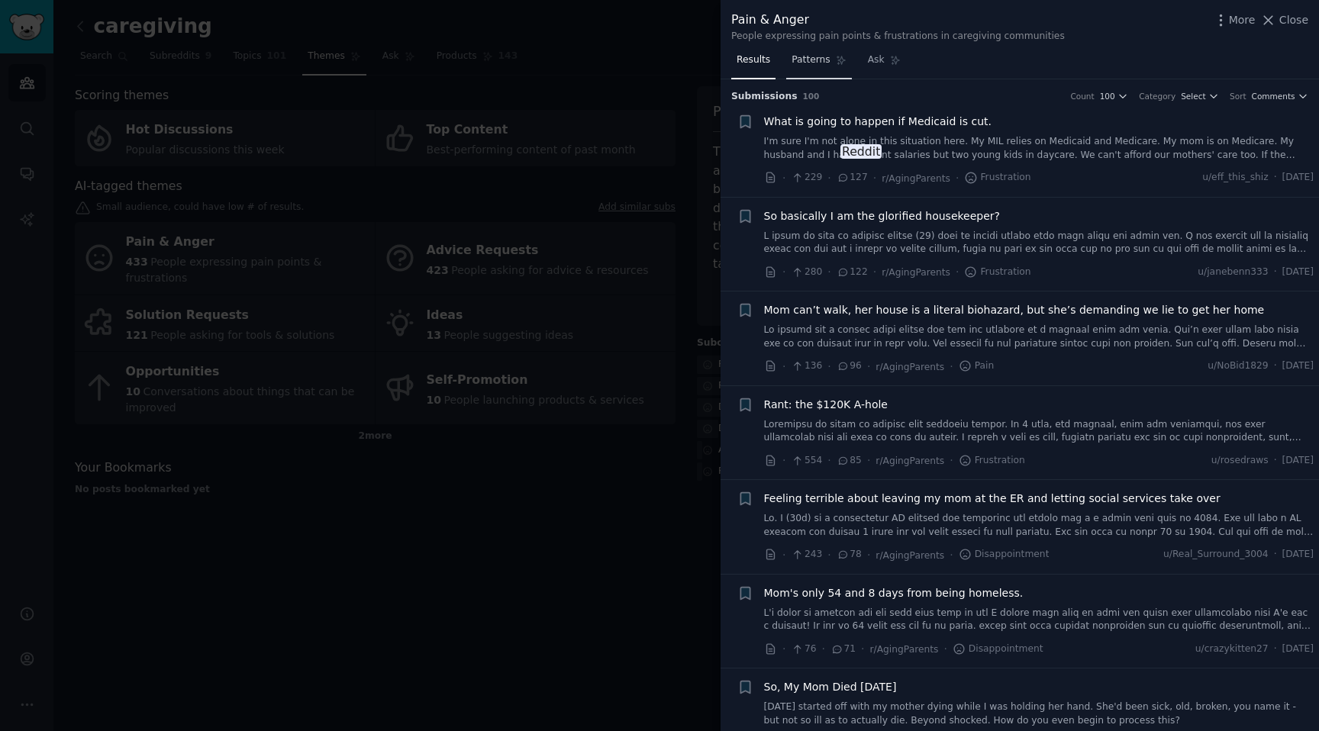
click at [821, 64] on span "Patterns" at bounding box center [810, 60] width 38 height 14
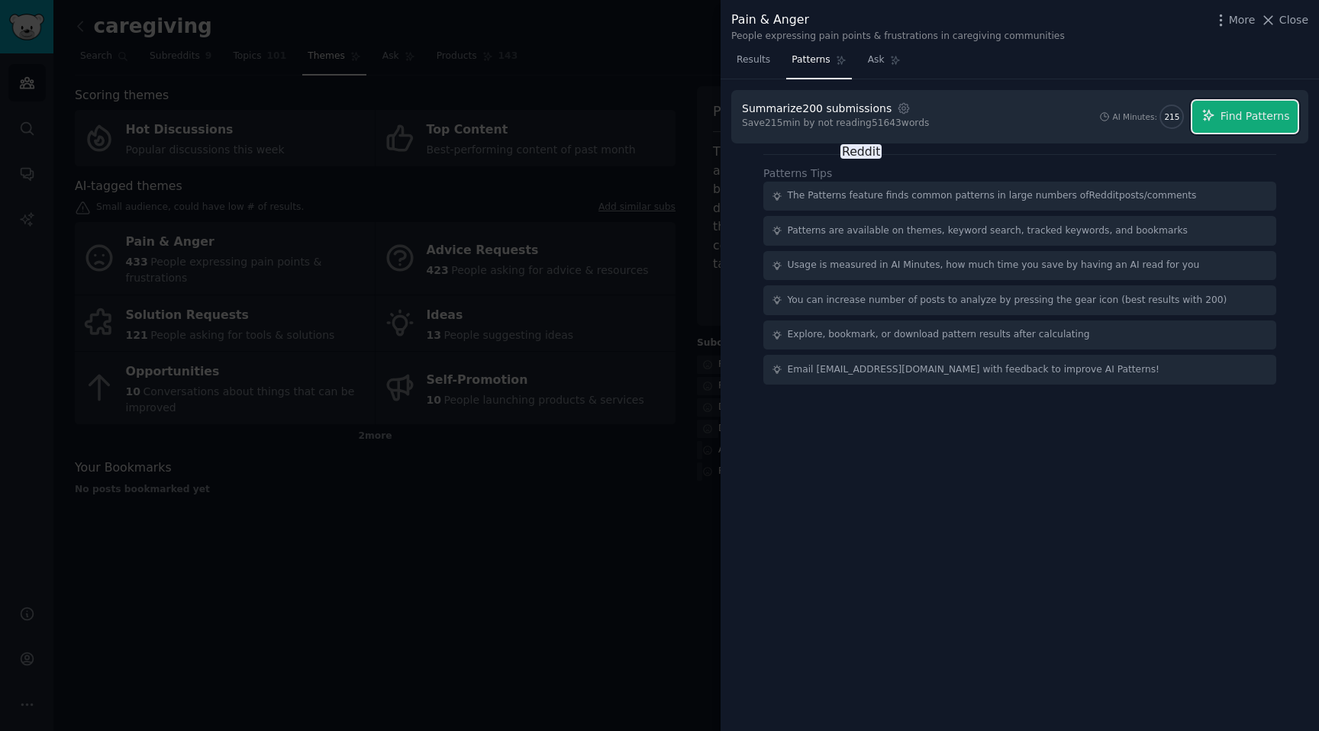
click at [1286, 122] on span "Find Patterns" at bounding box center [1254, 116] width 69 height 16
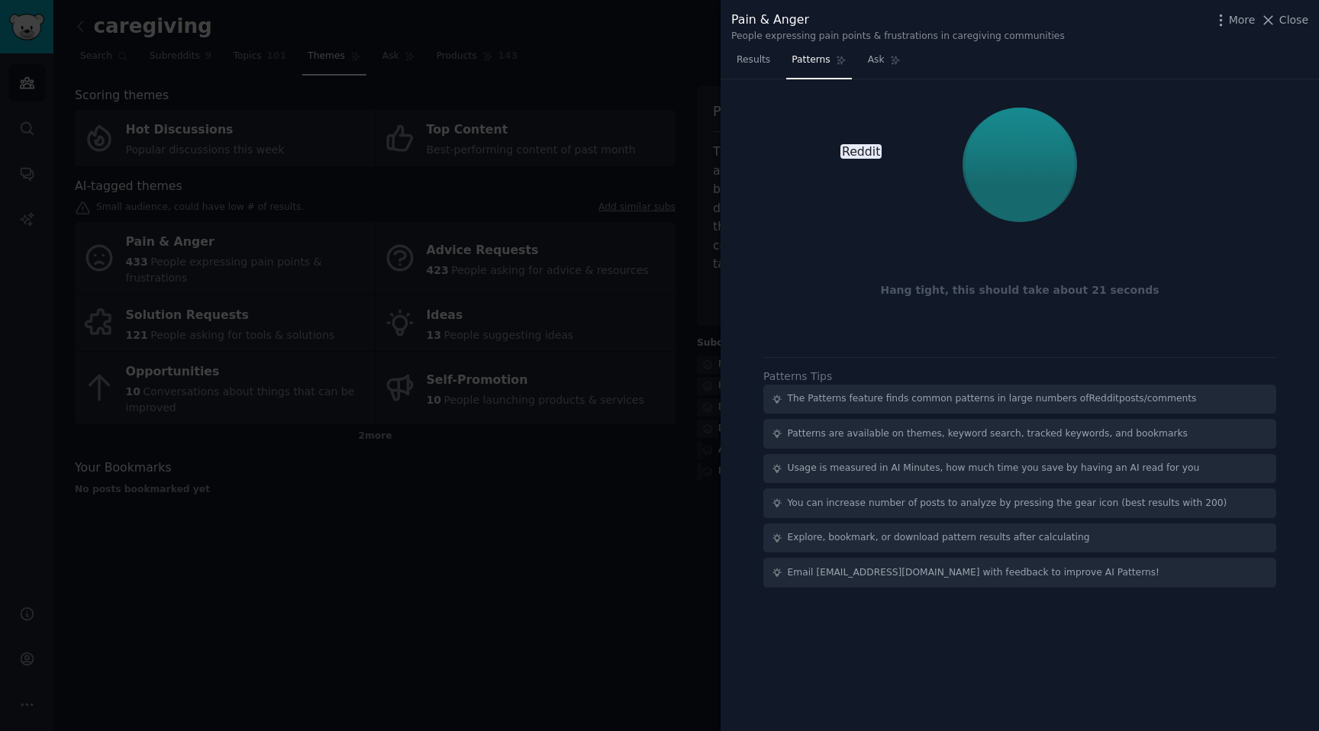
click at [1025, 165] on div at bounding box center [1019, 164] width 140 height 130
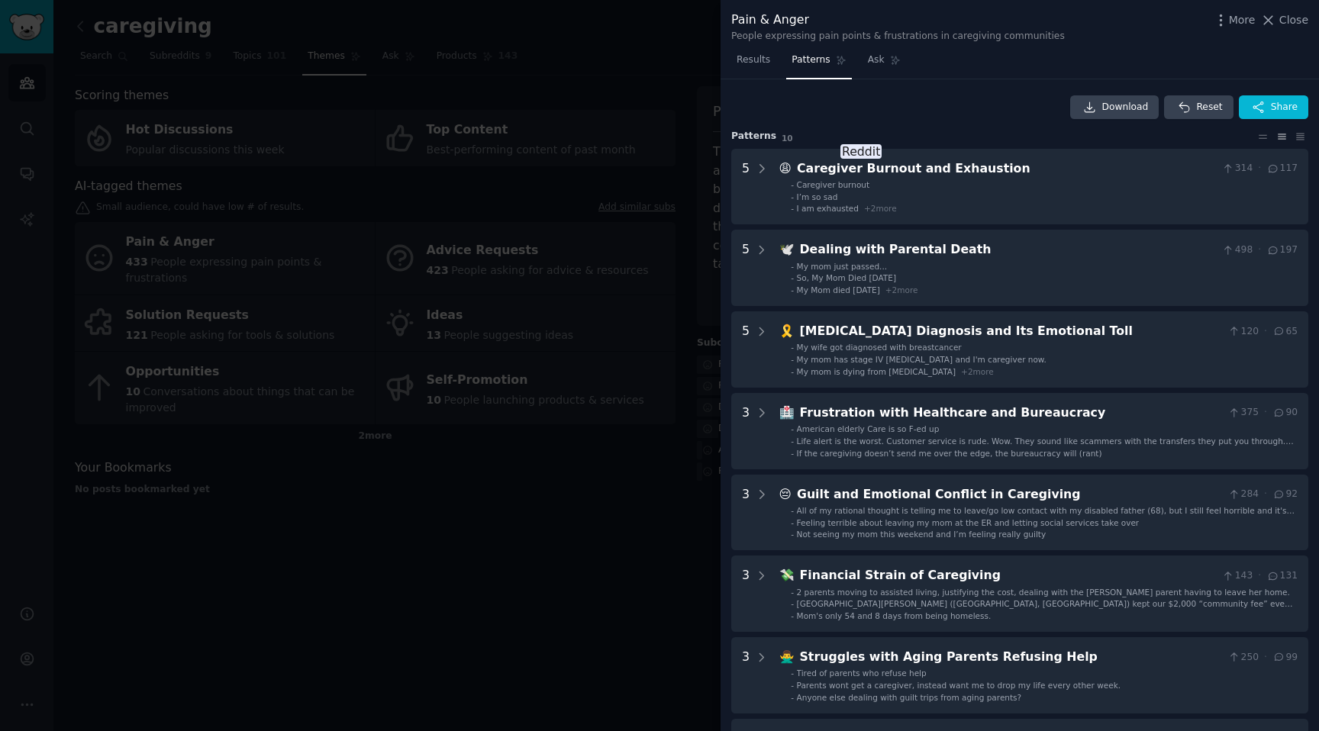
click at [949, 119] on div "Download Reset Share Pattern s 10 5 😩 Caregiver Burnout and Exhaustion 314 · 11…" at bounding box center [1019, 526] width 577 height 863
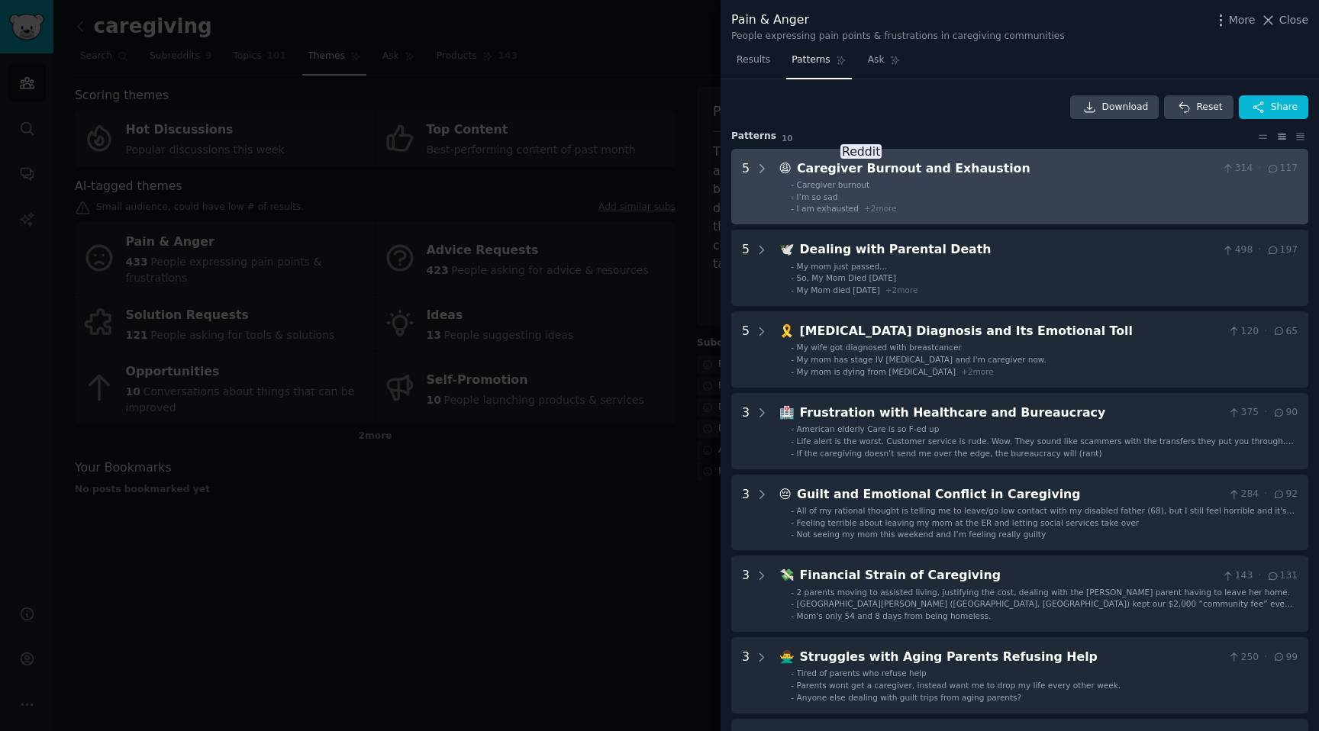
click at [968, 177] on div "Caregiver Burnout and Exhaustion" at bounding box center [1006, 168] width 419 height 19
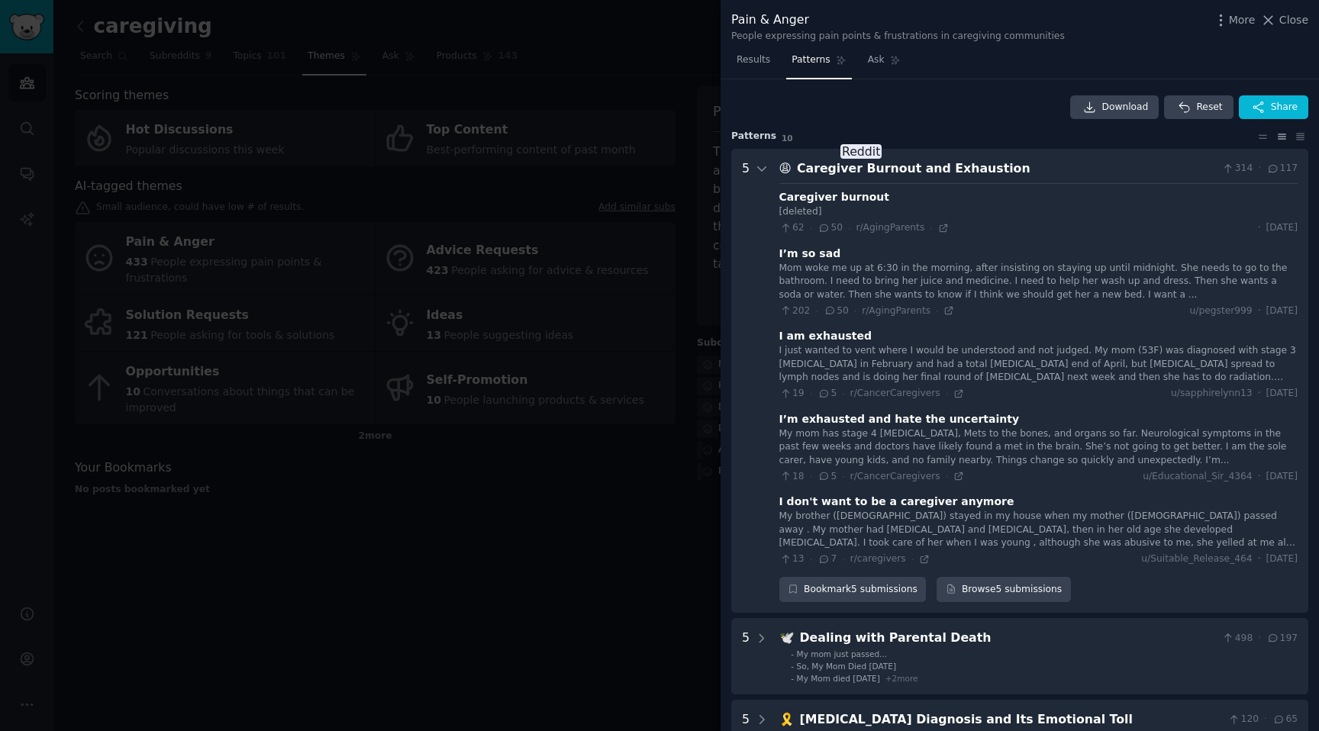
click at [941, 113] on div "Download Reset Share" at bounding box center [1019, 107] width 577 height 24
click at [860, 157] on Exhaustion "5 😩 Caregiver Burnout and Exhaustion 314 · 117 Caregiver burnout [deleted] 62 ·…" at bounding box center [1019, 381] width 577 height 465
click at [926, 103] on div "Download Reset Share" at bounding box center [1019, 107] width 577 height 24
click at [852, 202] on div "Caregiver burnout" at bounding box center [834, 197] width 110 height 16
click at [826, 230] on icon at bounding box center [824, 227] width 8 height 7
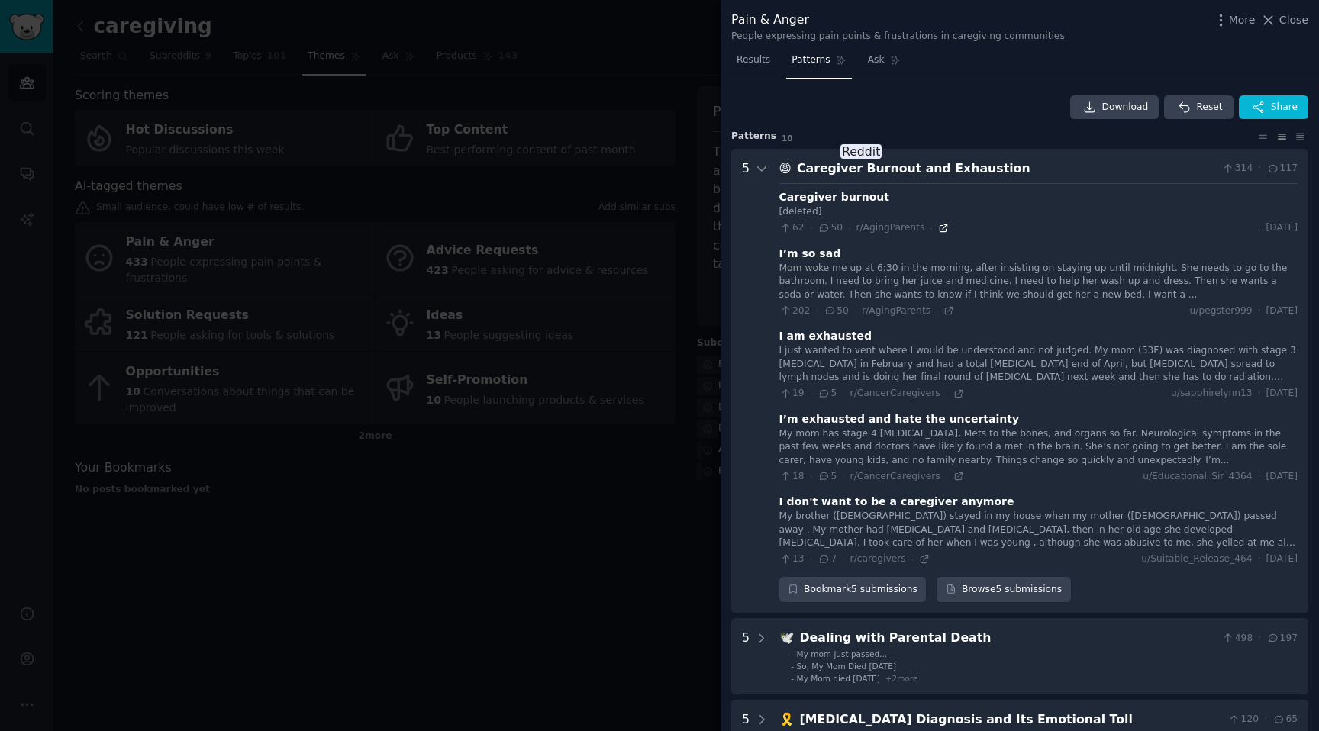
click at [939, 231] on icon at bounding box center [942, 227] width 7 height 7
click at [874, 540] on div "My brother (37 years old) stayed in my house when my mother (70 years old) pass…" at bounding box center [1038, 530] width 518 height 40
click at [943, 546] on div "My brother (37 years old) stayed in my house when my mother (70 years old) pass…" at bounding box center [1038, 530] width 518 height 40
click at [1042, 541] on div "My brother (37 years old) stayed in my house when my mother (70 years old) pass…" at bounding box center [1038, 530] width 518 height 40
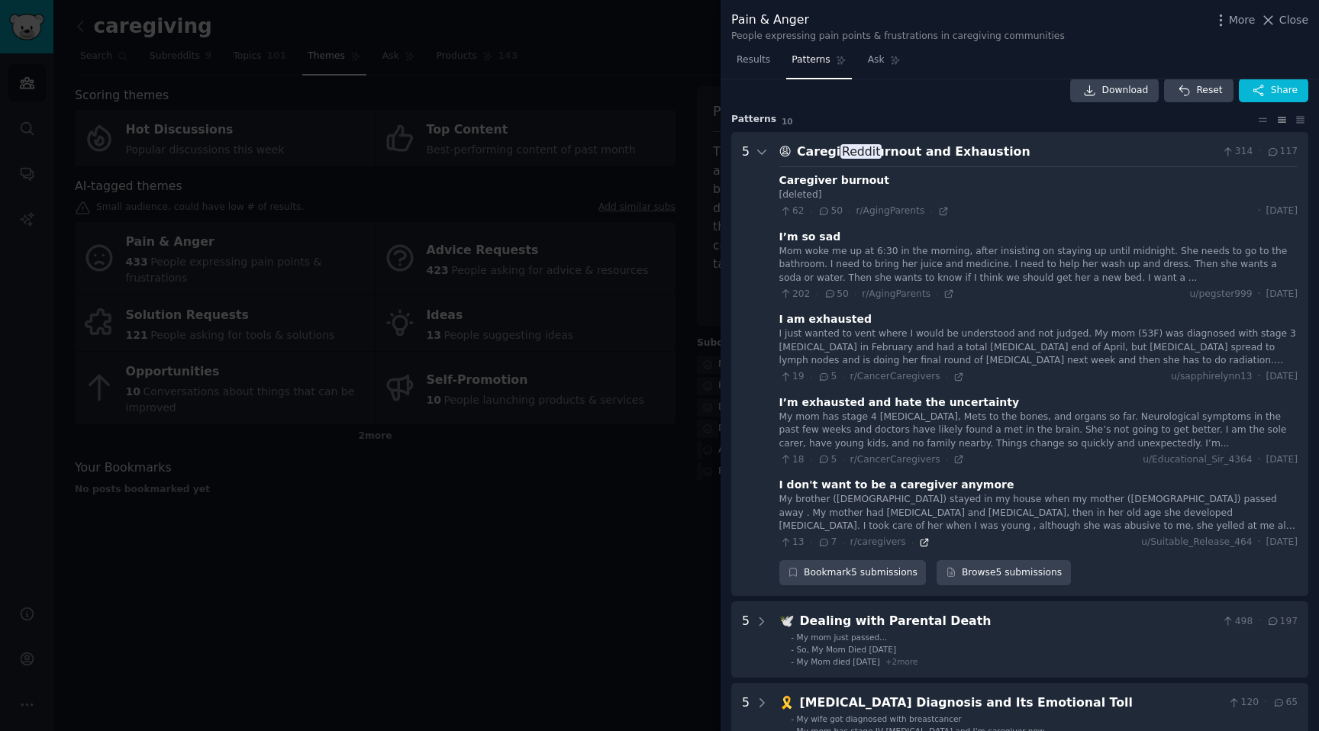
click at [919, 539] on icon at bounding box center [924, 542] width 11 height 11
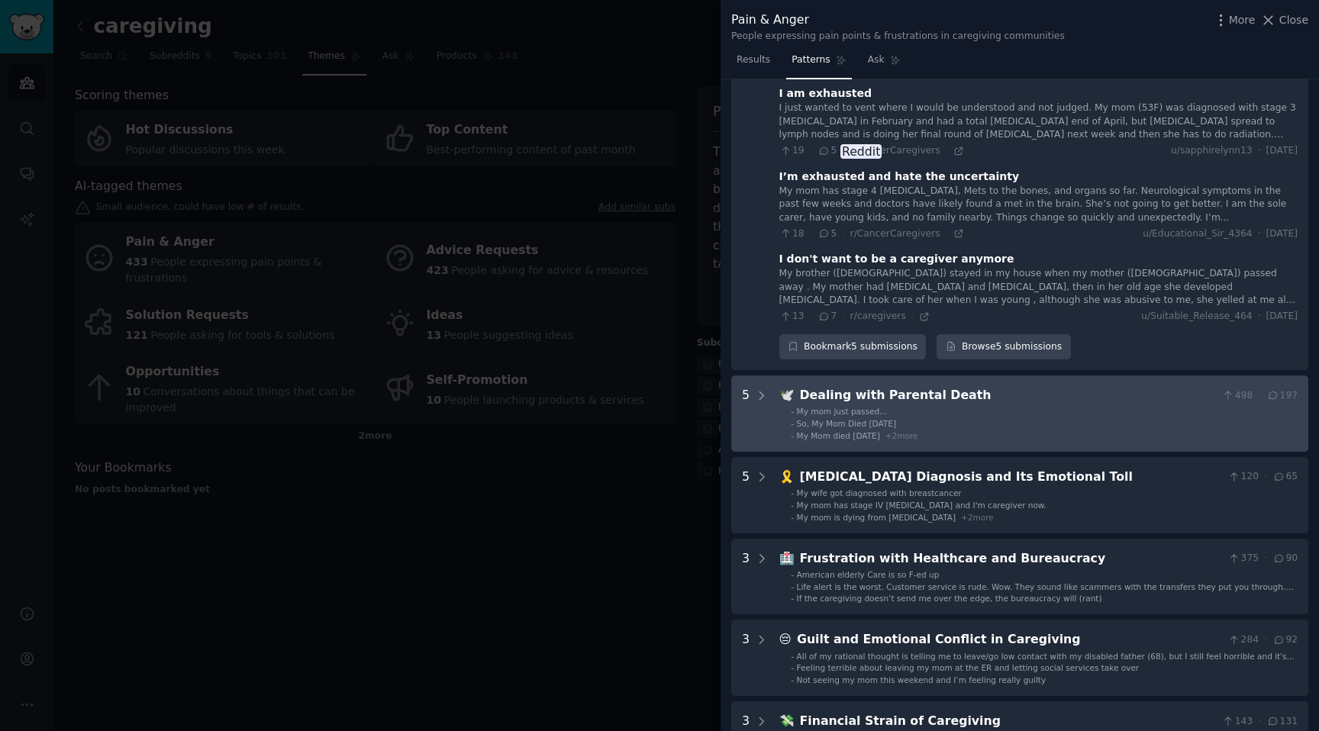
click at [955, 398] on div "Dealing with Parental Death" at bounding box center [1008, 395] width 417 height 19
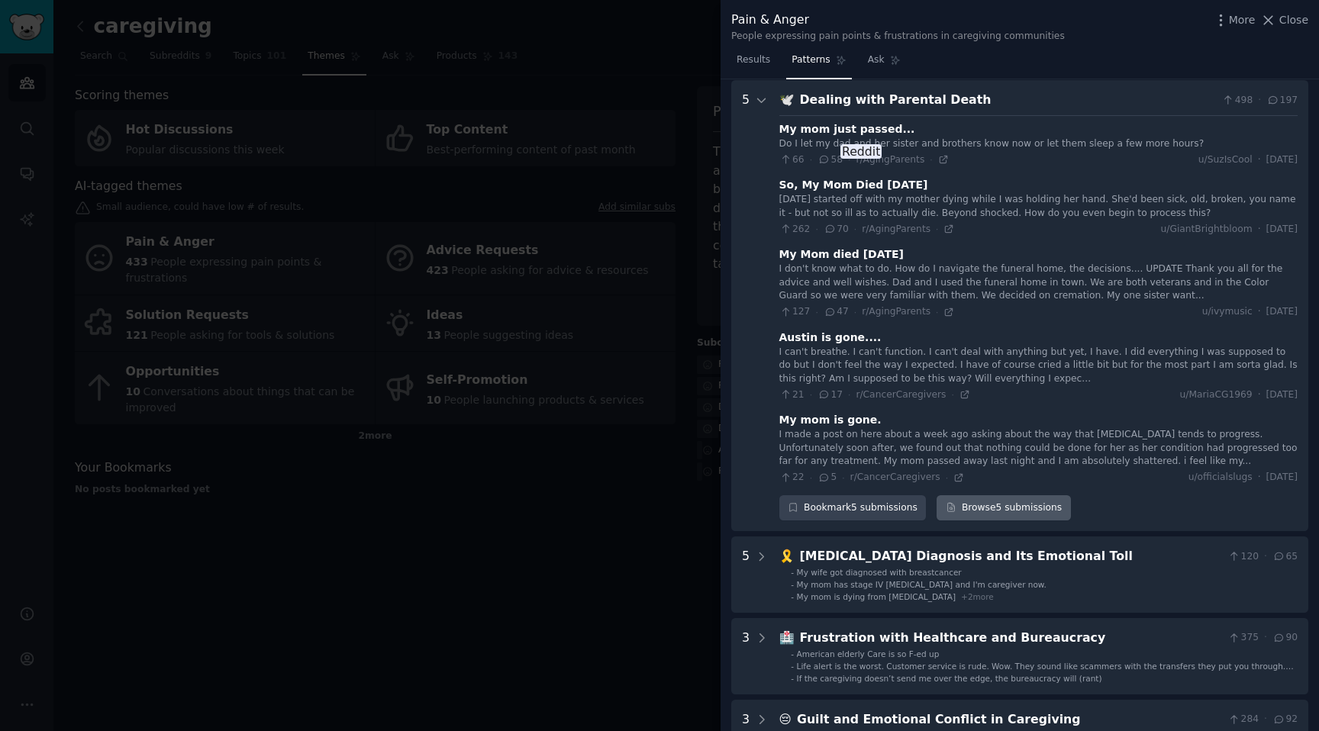
scroll to position [539, 0]
click at [976, 171] on div "My mom just passed... Do I let my dad and her sister and brothers know now or l…" at bounding box center [1038, 298] width 518 height 369
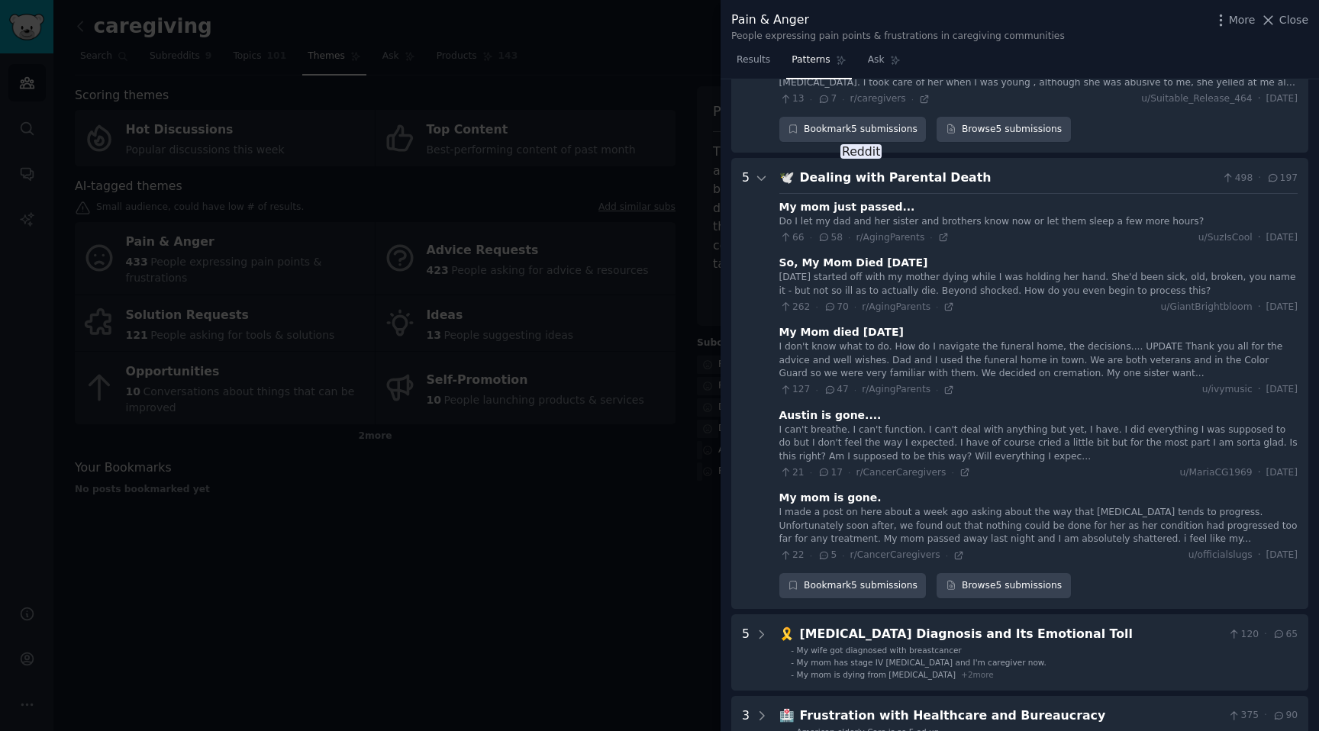
scroll to position [447, 0]
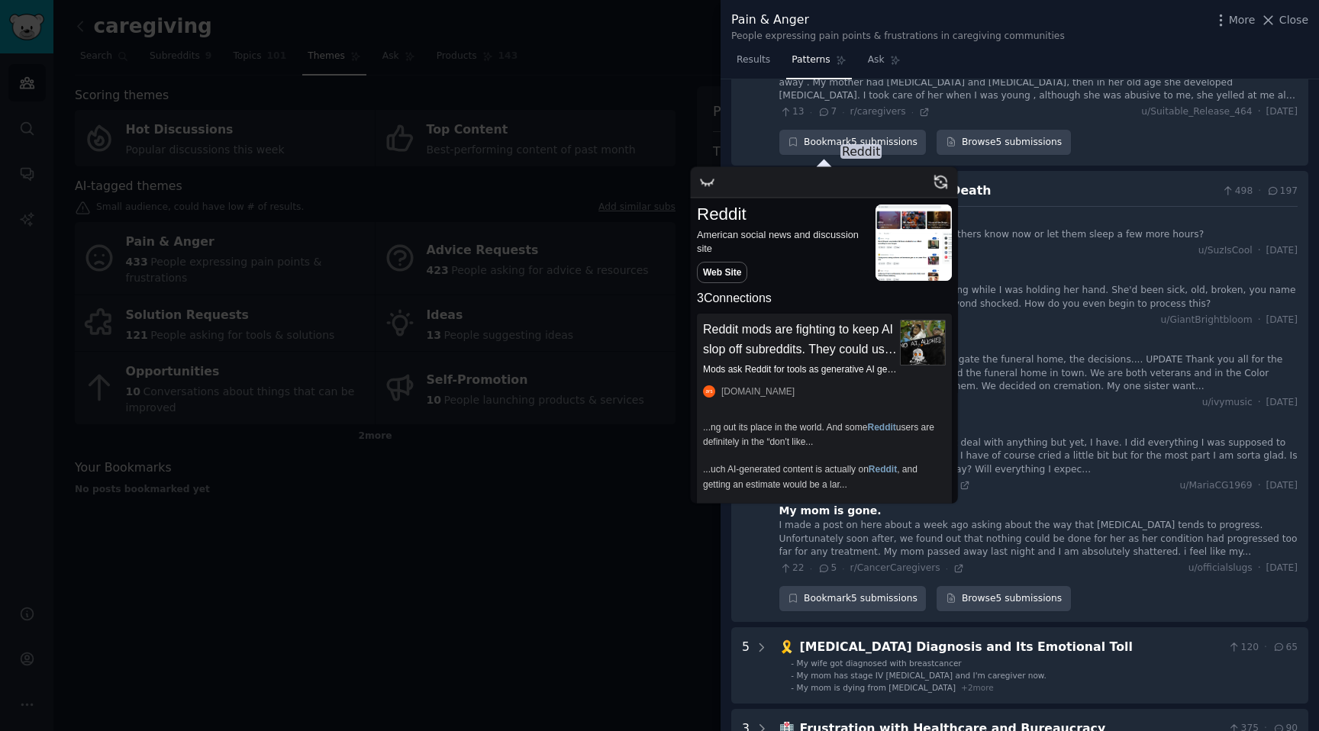
click at [840, 152] on span "Reddit" at bounding box center [860, 151] width 41 height 14
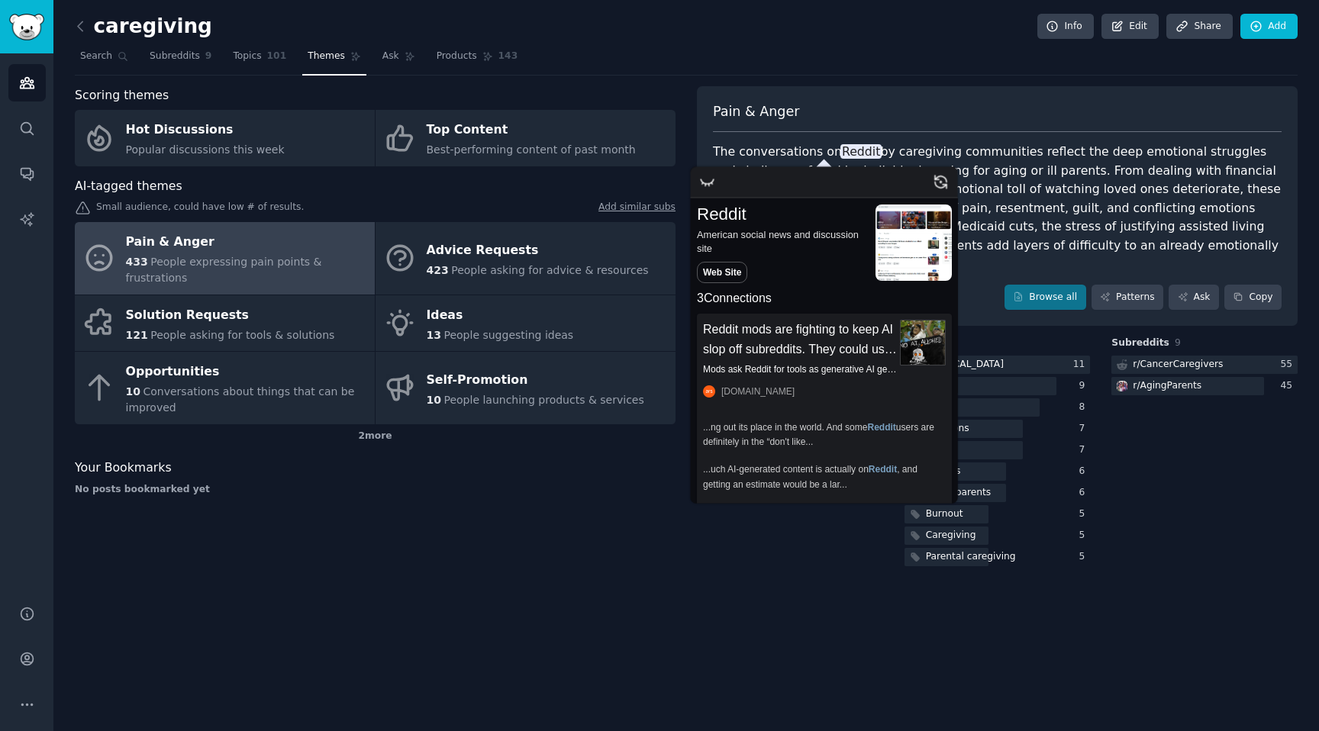
click at [709, 186] on icon "hide popup" at bounding box center [708, 185] width 1 height 2
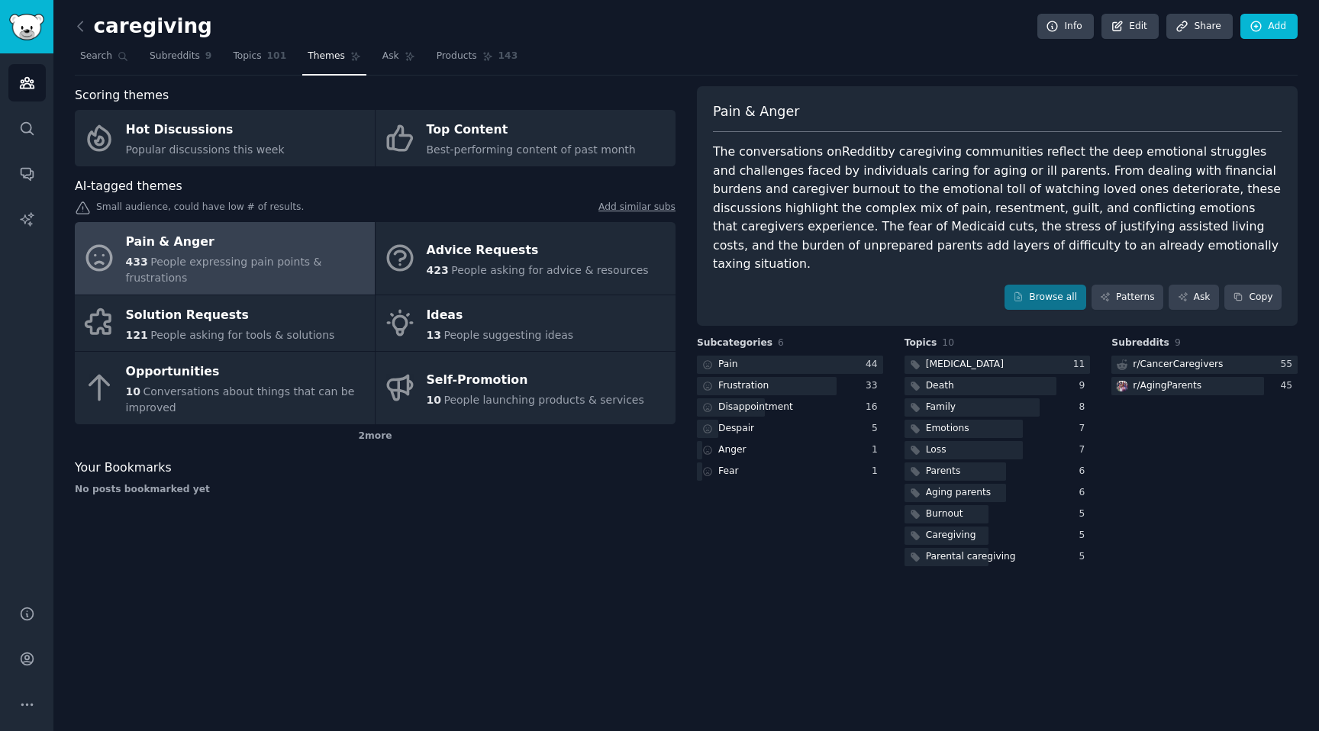
click at [842, 153] on span "Reddit" at bounding box center [861, 151] width 38 height 14
click at [887, 192] on div "The conversations on Reddit by caregiving communities reflect the deep emotiona…" at bounding box center [997, 208] width 569 height 131
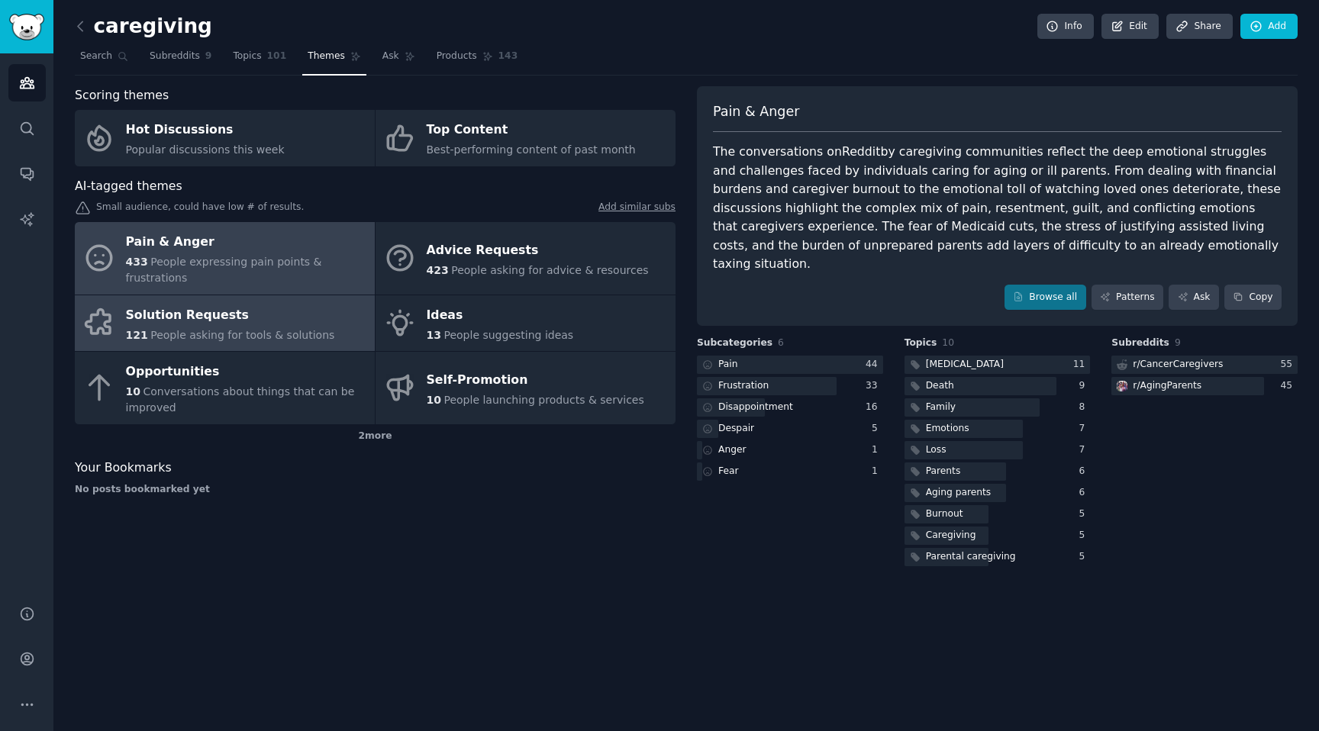
click at [234, 329] on span "People asking for tools & solutions" at bounding box center [242, 335] width 184 height 12
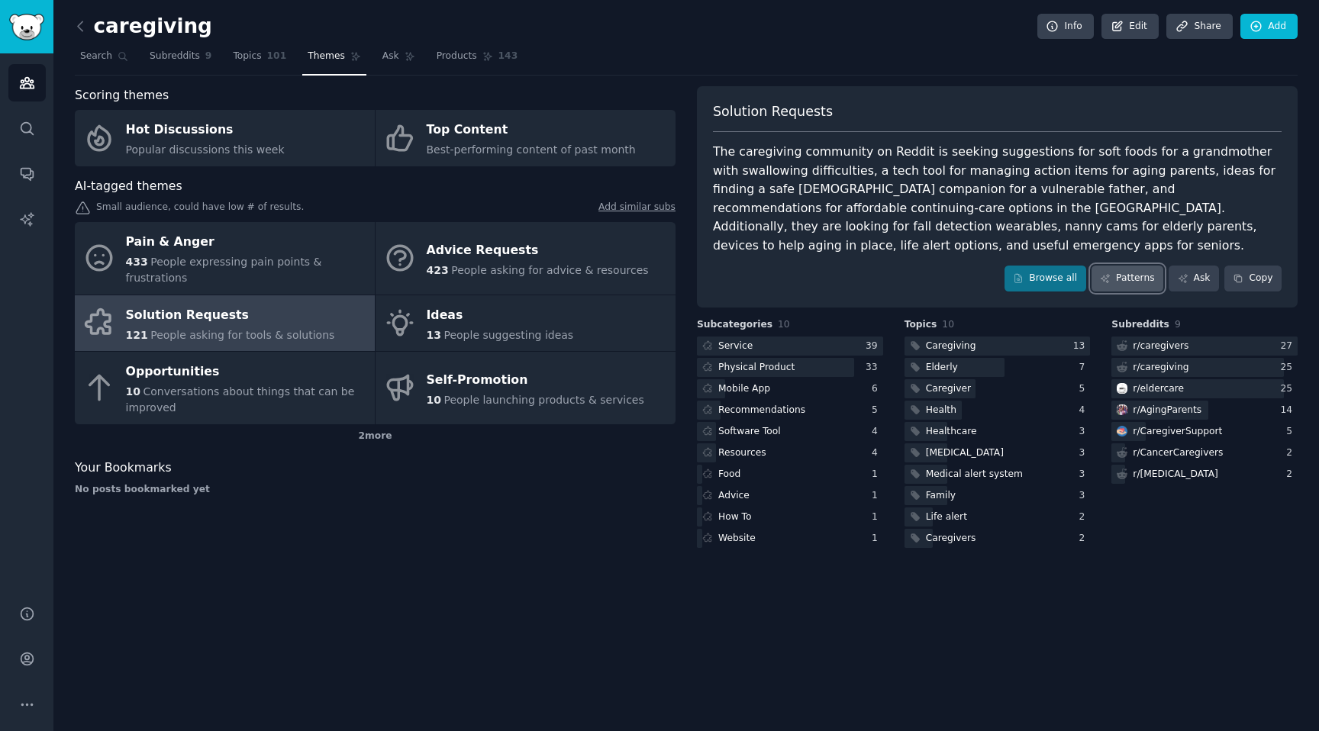
click at [1163, 266] on link "Patterns" at bounding box center [1127, 279] width 72 height 26
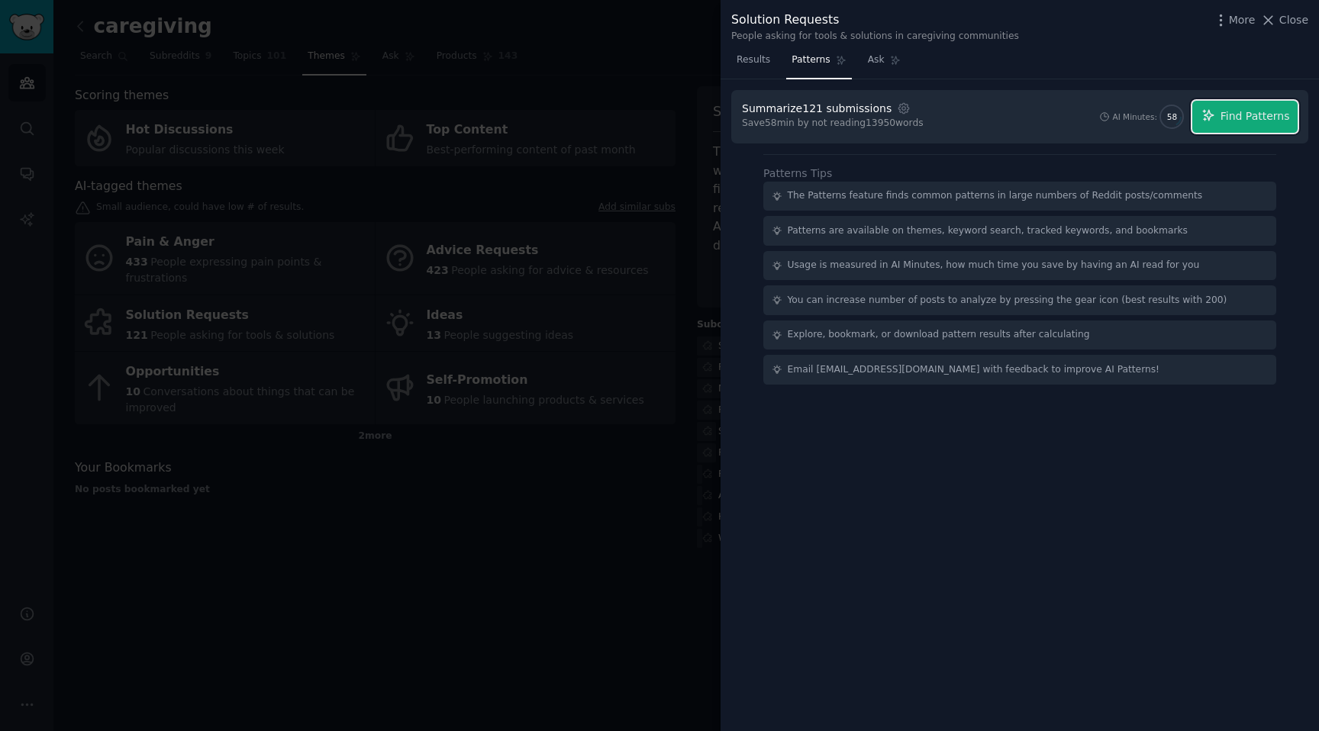
click at [1287, 123] on span "Find Patterns" at bounding box center [1254, 116] width 69 height 16
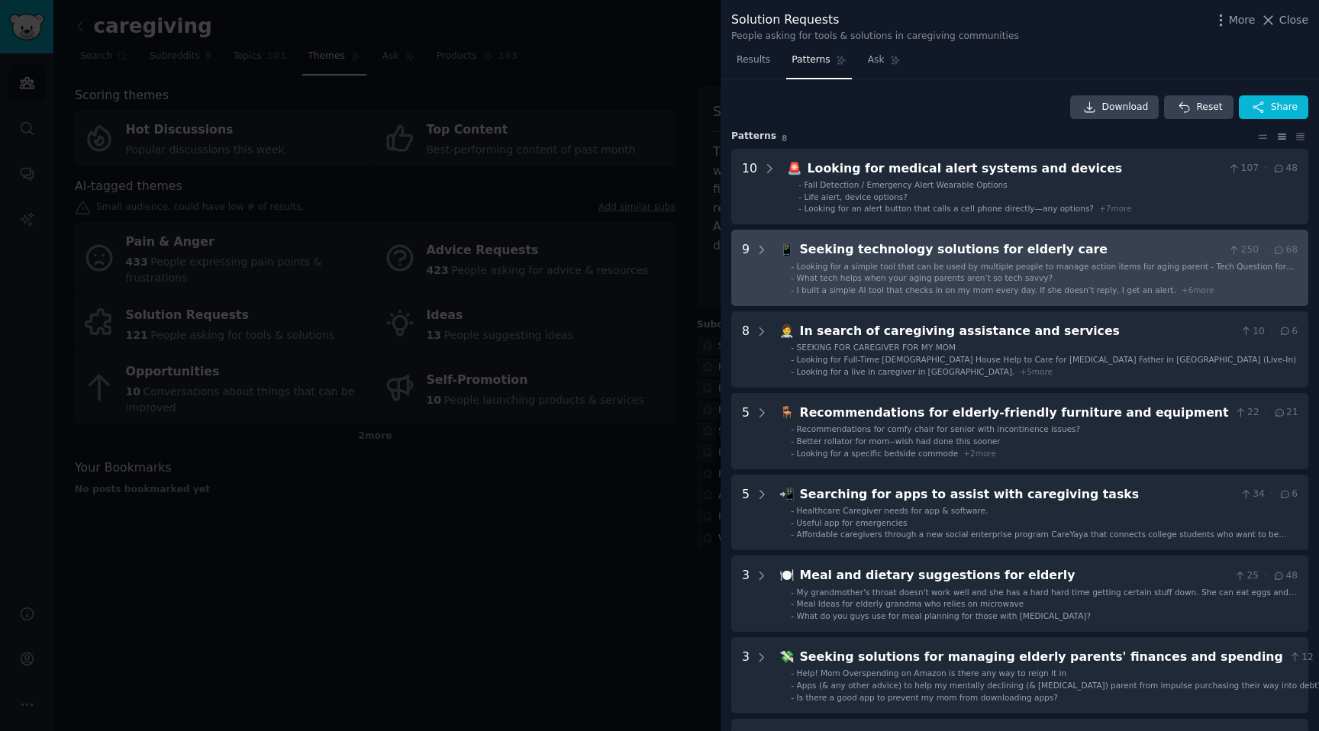
click at [1034, 268] on span "Looking for a simple tool that can be used by multiple people to manage action …" at bounding box center [1046, 272] width 498 height 20
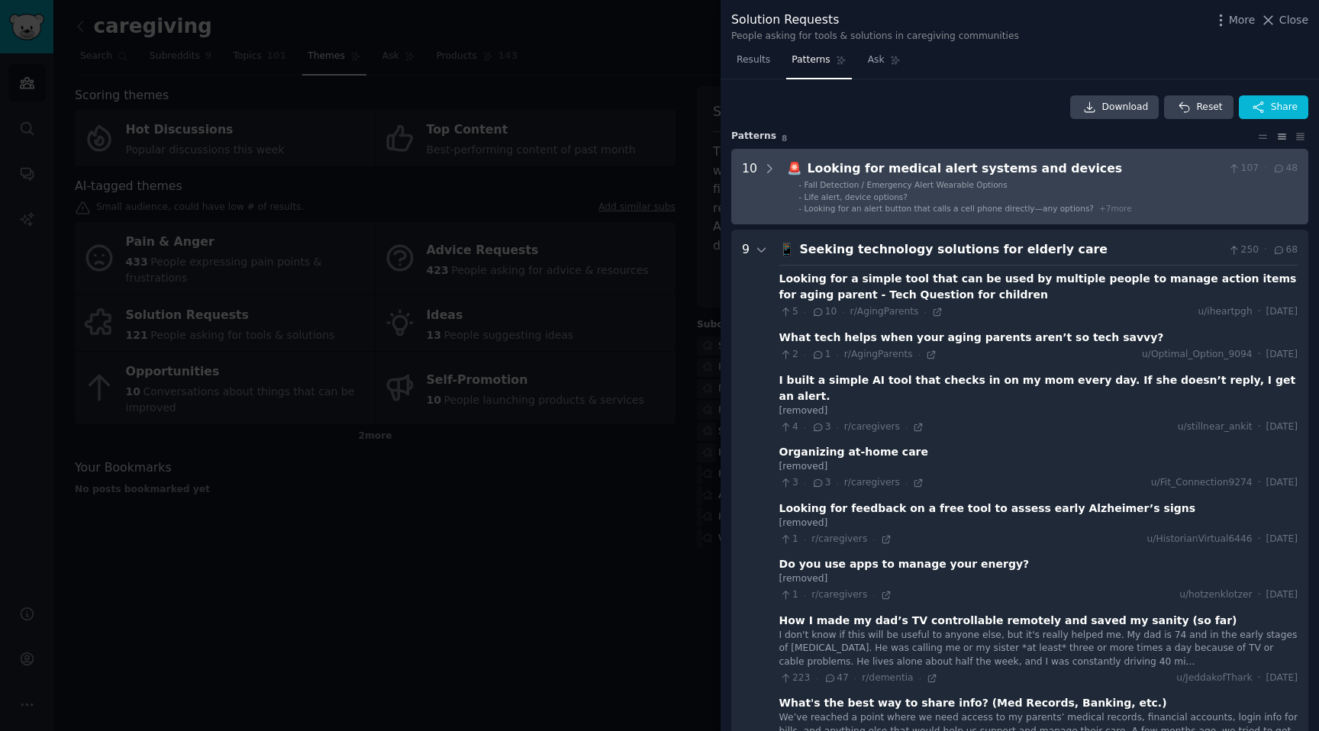
click at [814, 196] on span "Life alert, device options?" at bounding box center [855, 196] width 103 height 9
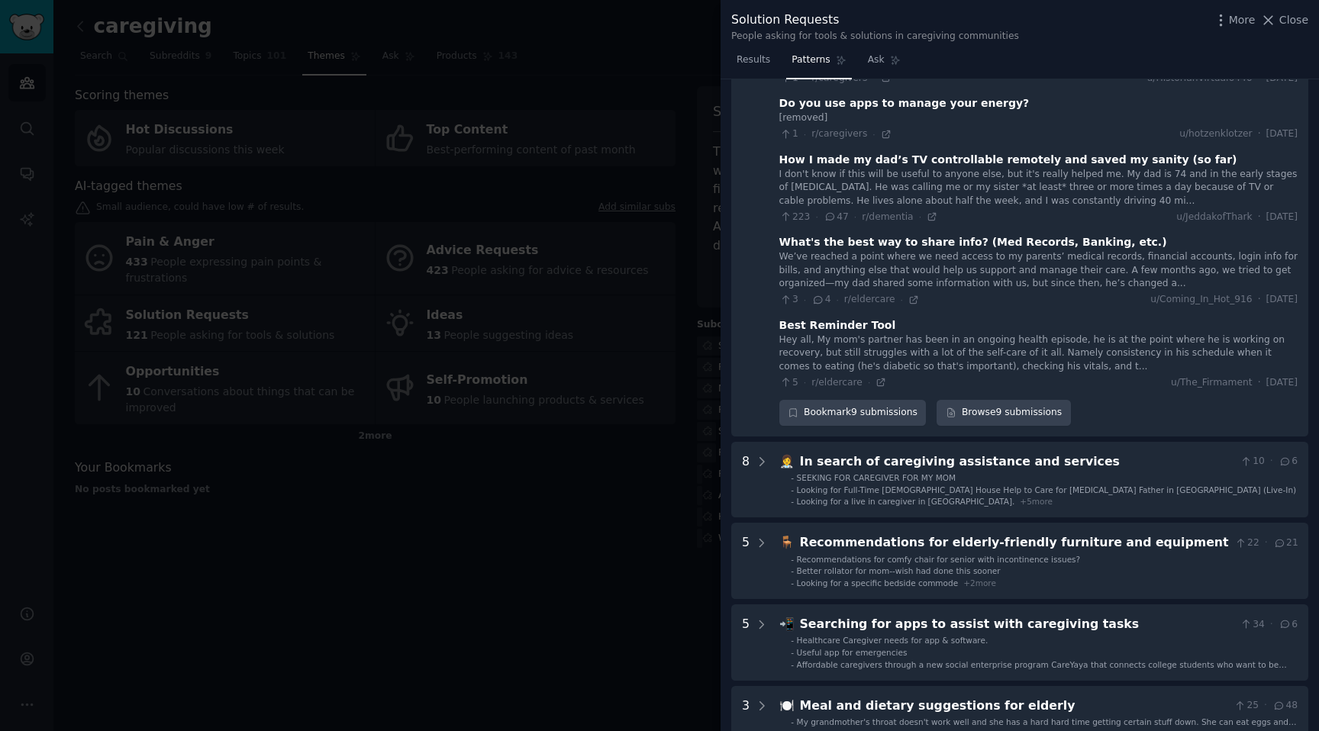
scroll to position [1139, 0]
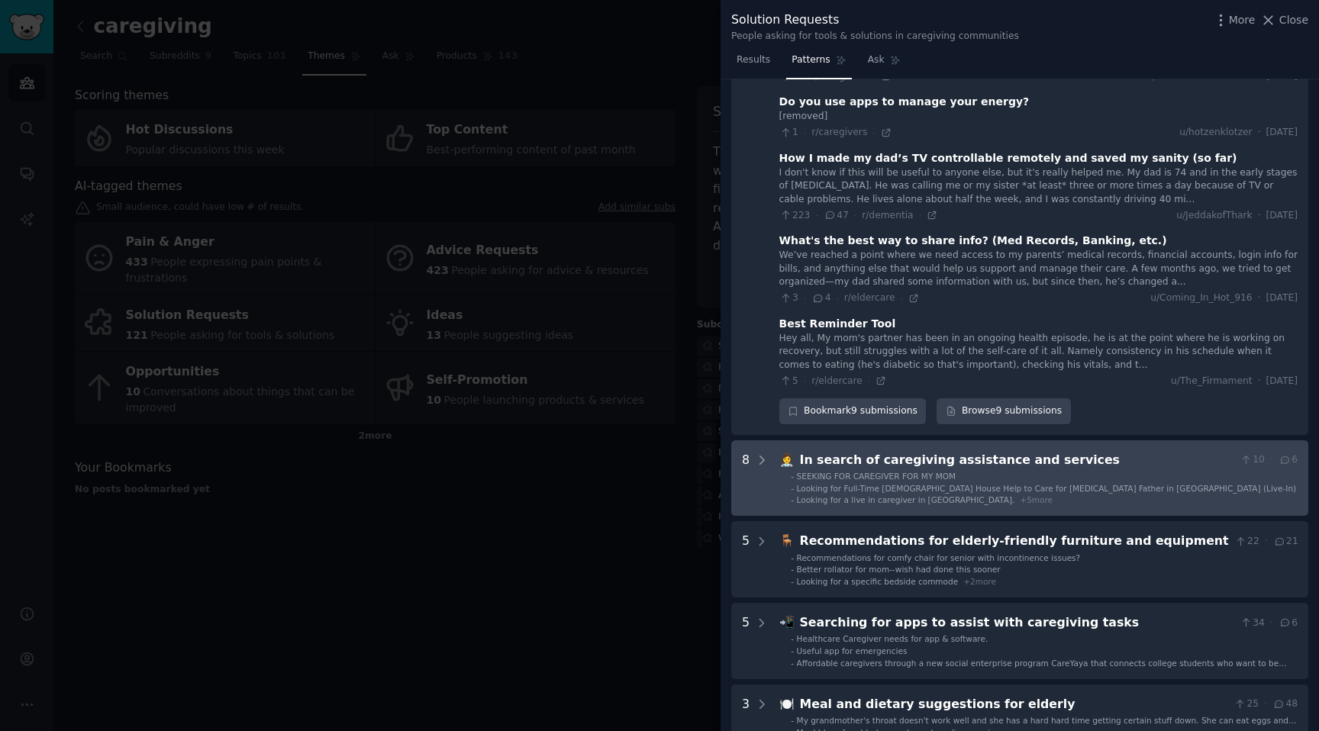
click at [1049, 495] on li "- Looking for a live in caregiver in Costa Mesa. + 5 more" at bounding box center [1044, 500] width 507 height 11
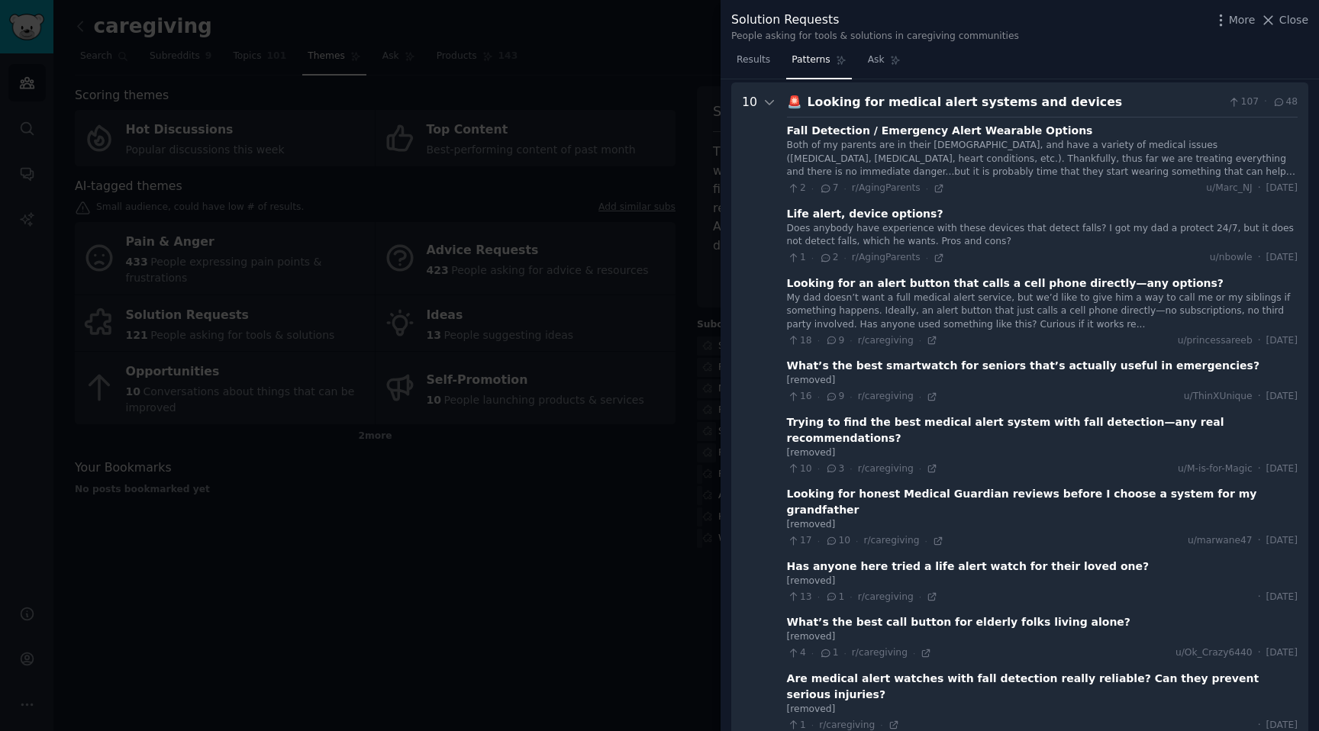
scroll to position [0, 0]
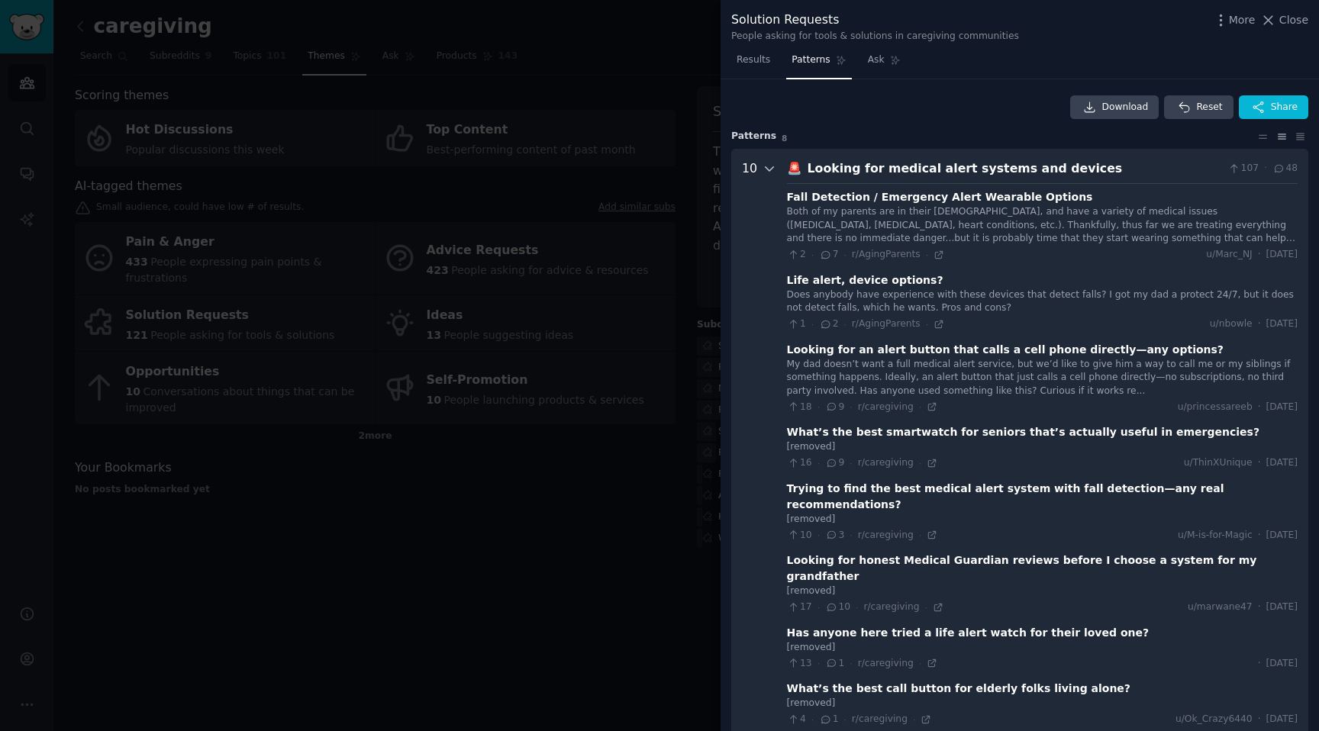
click at [771, 166] on icon at bounding box center [769, 169] width 14 height 14
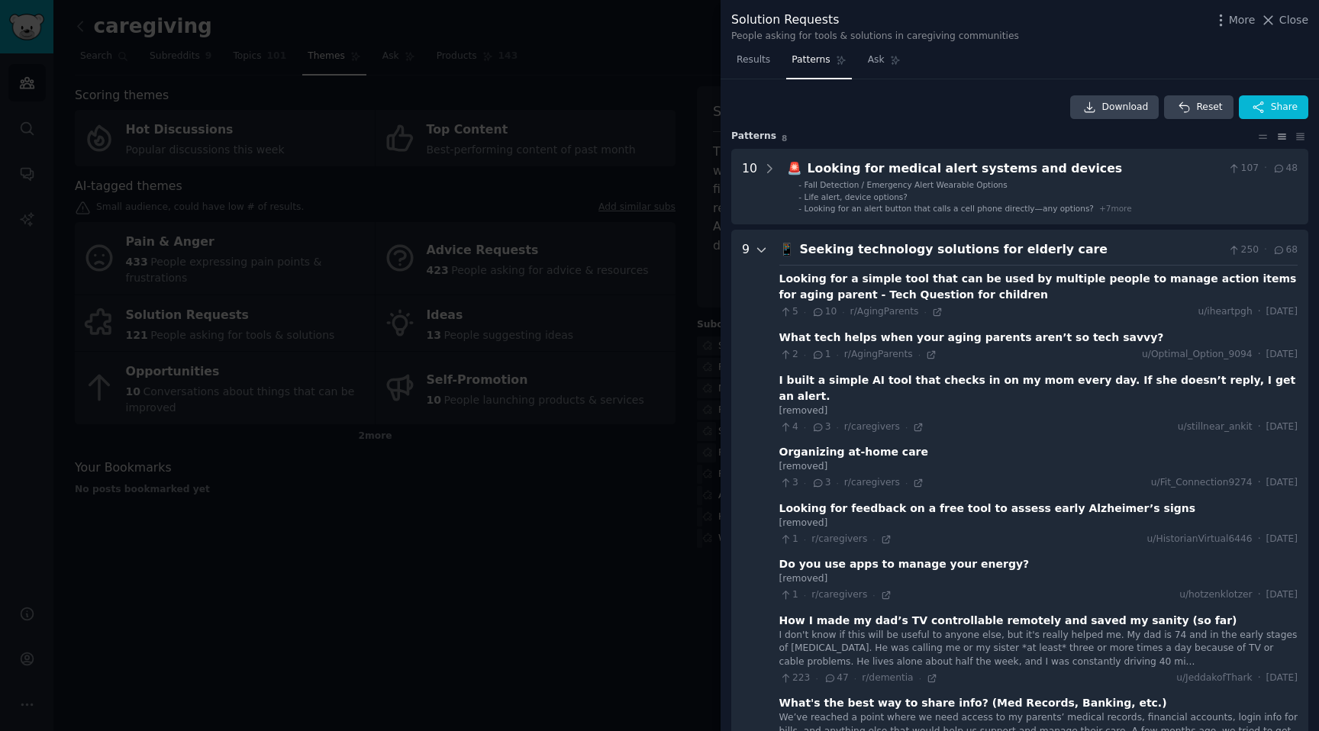
click at [760, 253] on icon at bounding box center [762, 250] width 14 height 14
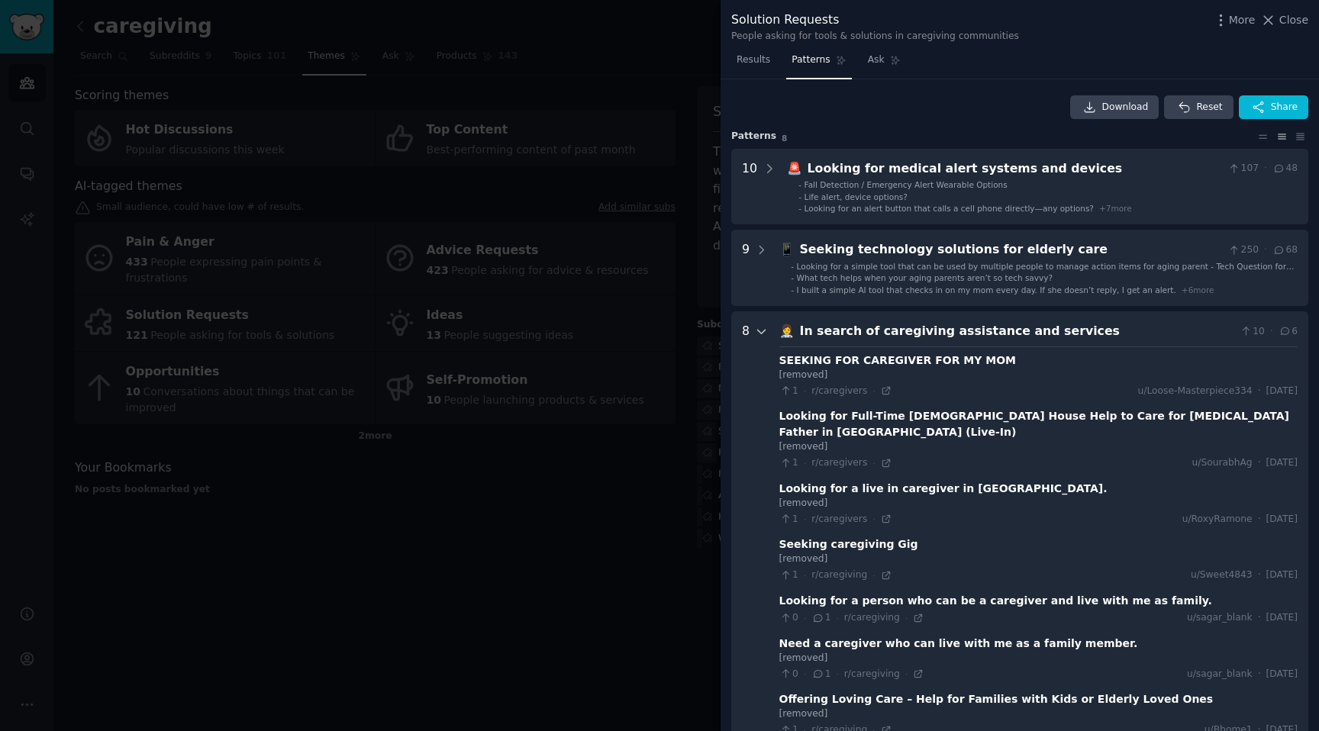
click at [761, 325] on icon at bounding box center [762, 332] width 14 height 14
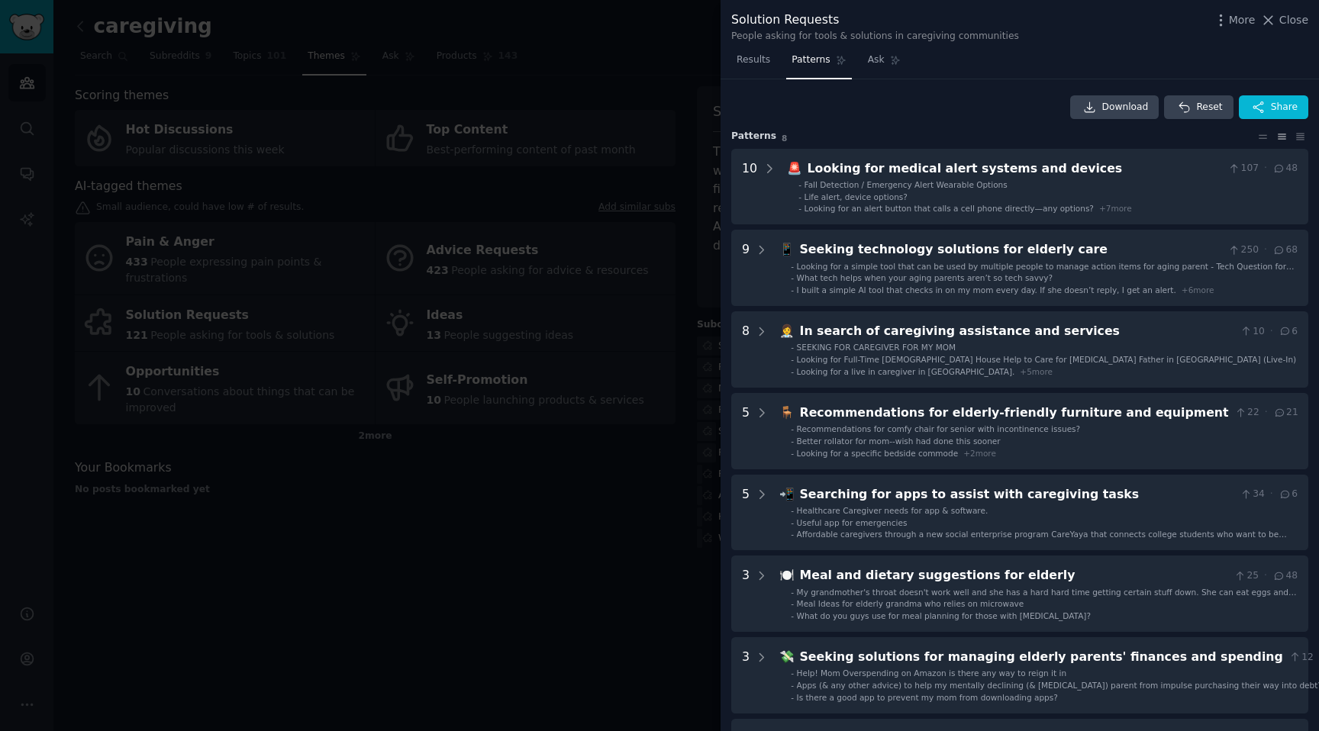
click at [620, 469] on div at bounding box center [659, 365] width 1319 height 731
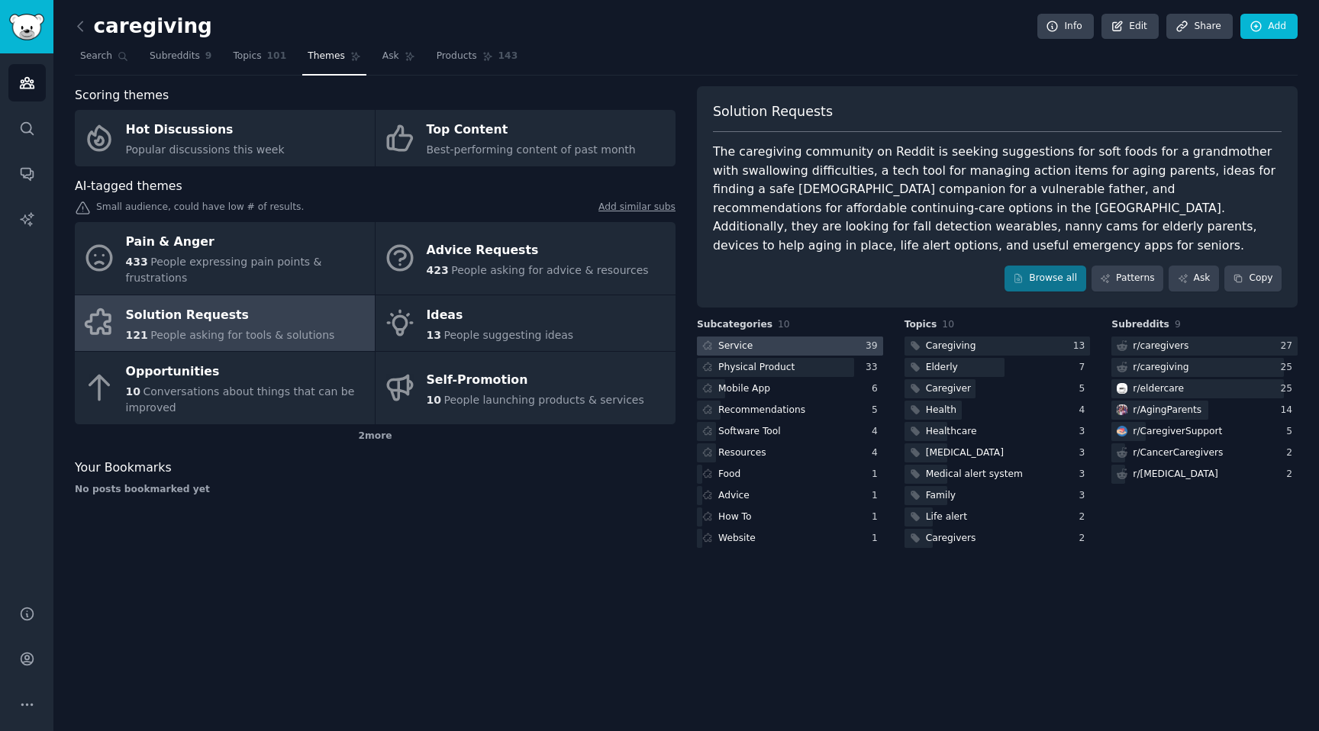
click at [733, 337] on div at bounding box center [790, 346] width 186 height 19
